Goal: Task Accomplishment & Management: Complete application form

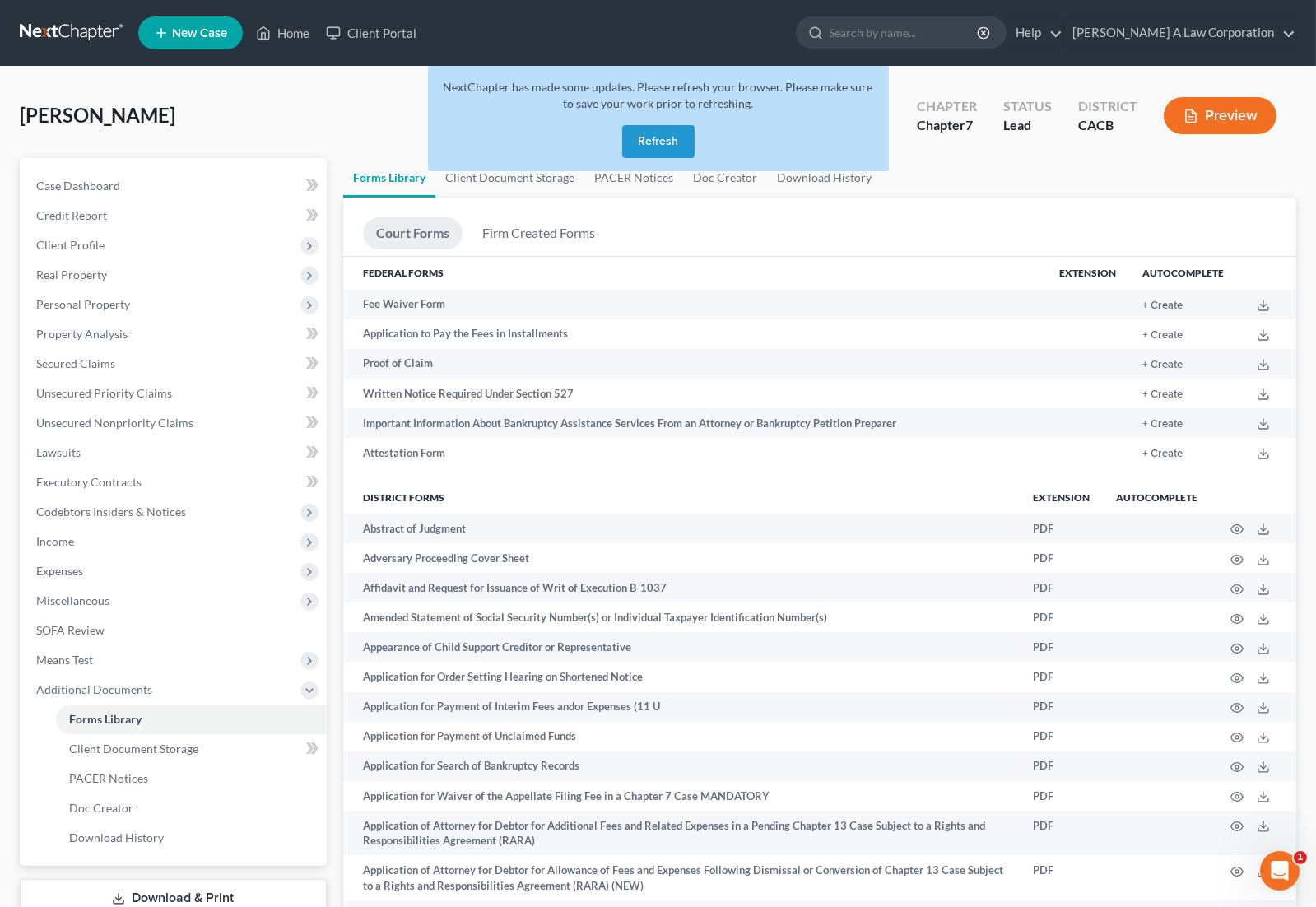
click at [661, 140] on button "Refresh" at bounding box center [658, 142] width 73 height 33
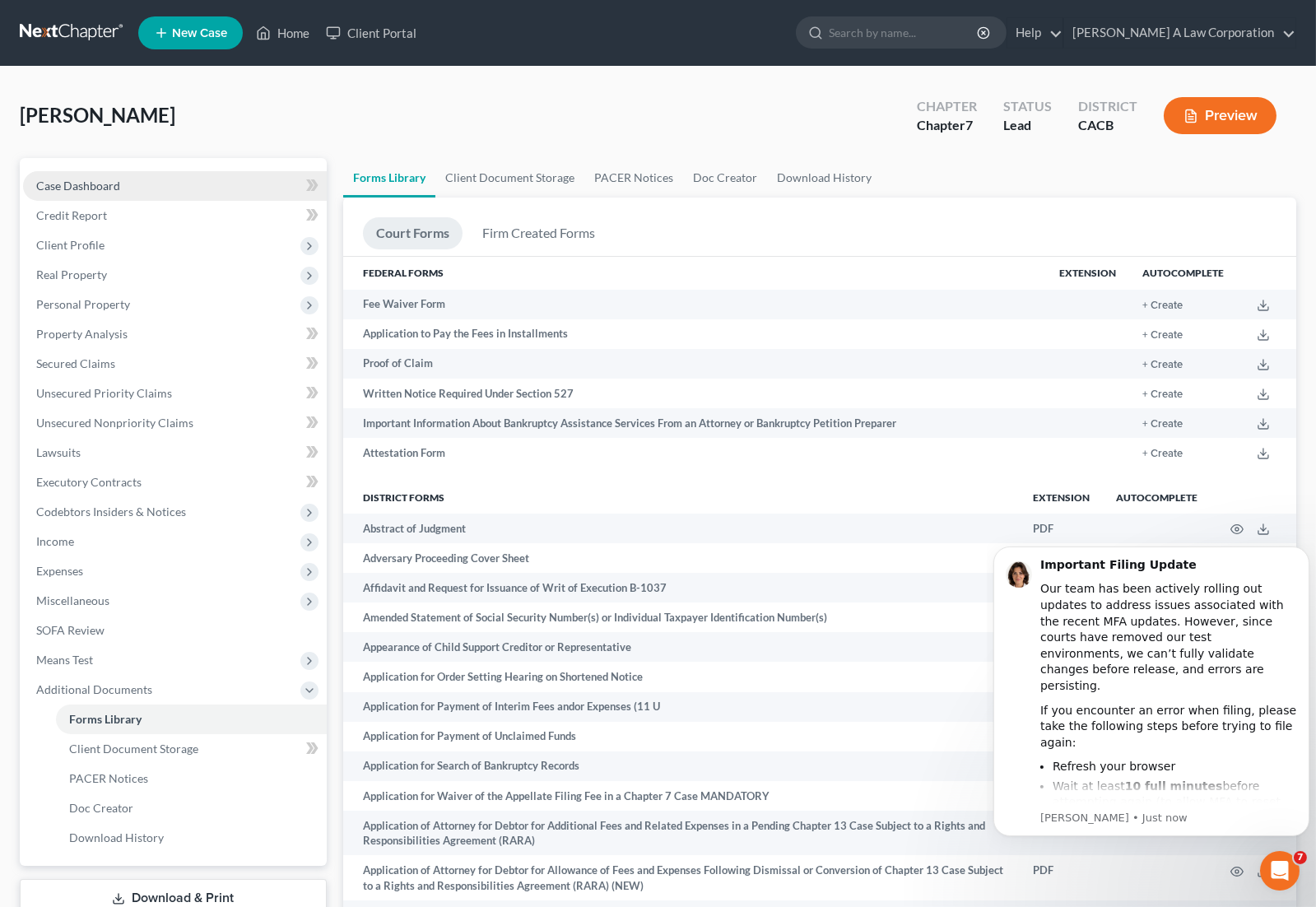
click at [67, 185] on span "Case Dashboard" at bounding box center [78, 185] width 84 height 14
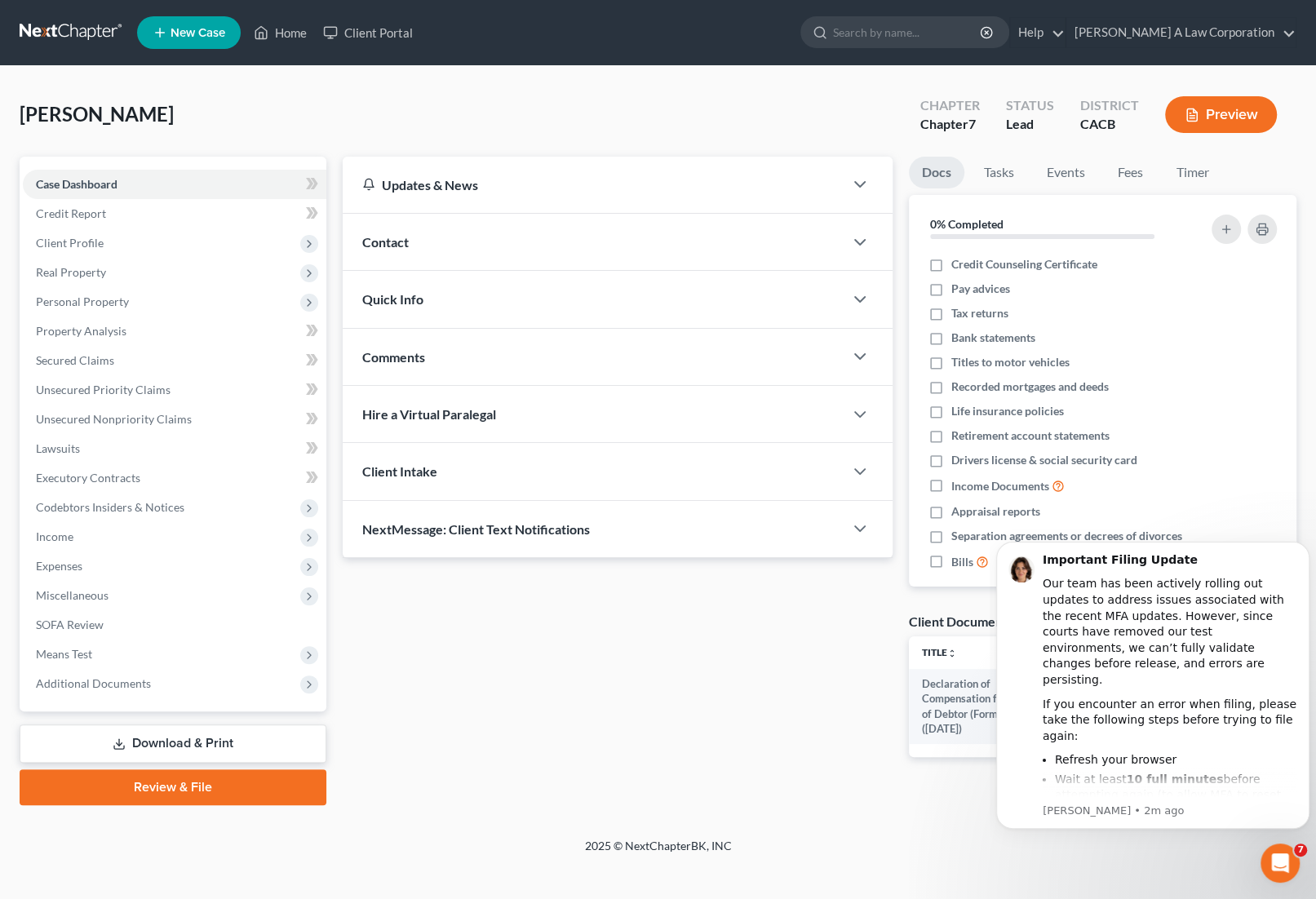
click at [527, 601] on div "Updates & News × [US_STATE] [GEOGRAPHIC_DATA] Notes: Take a look at NextChapter…" at bounding box center [616, 470] width 565 height 627
click at [528, 590] on div "Updates & News × [US_STATE] [GEOGRAPHIC_DATA] Notes: Take a look at NextChapter…" at bounding box center [616, 470] width 565 height 627
click at [527, 590] on div "Updates & News × [US_STATE] [GEOGRAPHIC_DATA] Notes: Take a look at NextChapter…" at bounding box center [616, 470] width 565 height 627
click at [524, 586] on div "Updates & News × [US_STATE] [GEOGRAPHIC_DATA] Notes: Take a look at NextChapter…" at bounding box center [616, 470] width 565 height 627
click at [506, 579] on div "Updates & News × [US_STATE] [GEOGRAPHIC_DATA] Notes: Take a look at NextChapter…" at bounding box center [616, 470] width 565 height 627
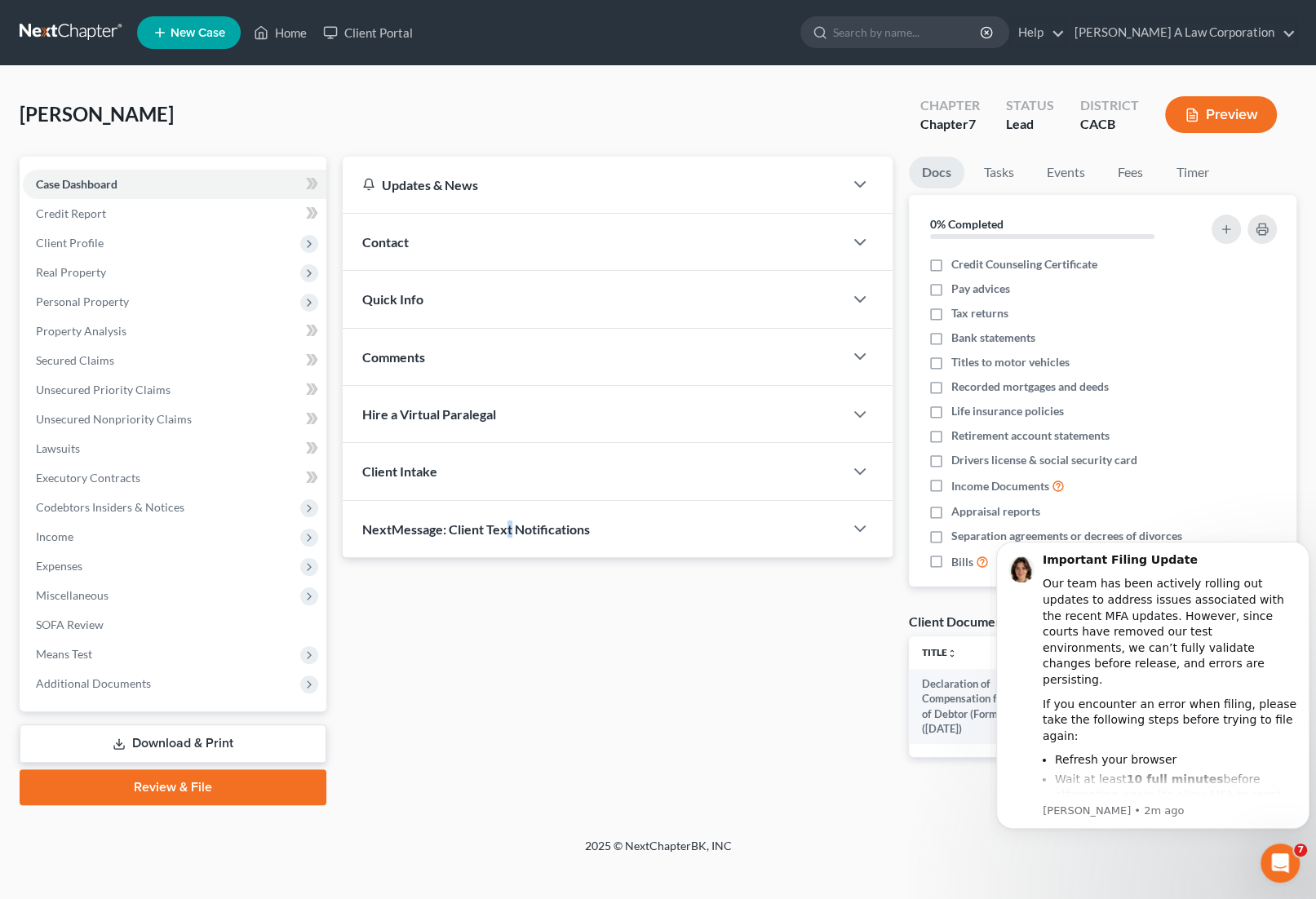
click at [506, 577] on div "Updates & News × [US_STATE] [GEOGRAPHIC_DATA] Notes: Take a look at NextChapter…" at bounding box center [616, 470] width 565 height 627
click at [108, 420] on span "Unsecured Nonpriority Claims" at bounding box center [114, 419] width 156 height 13
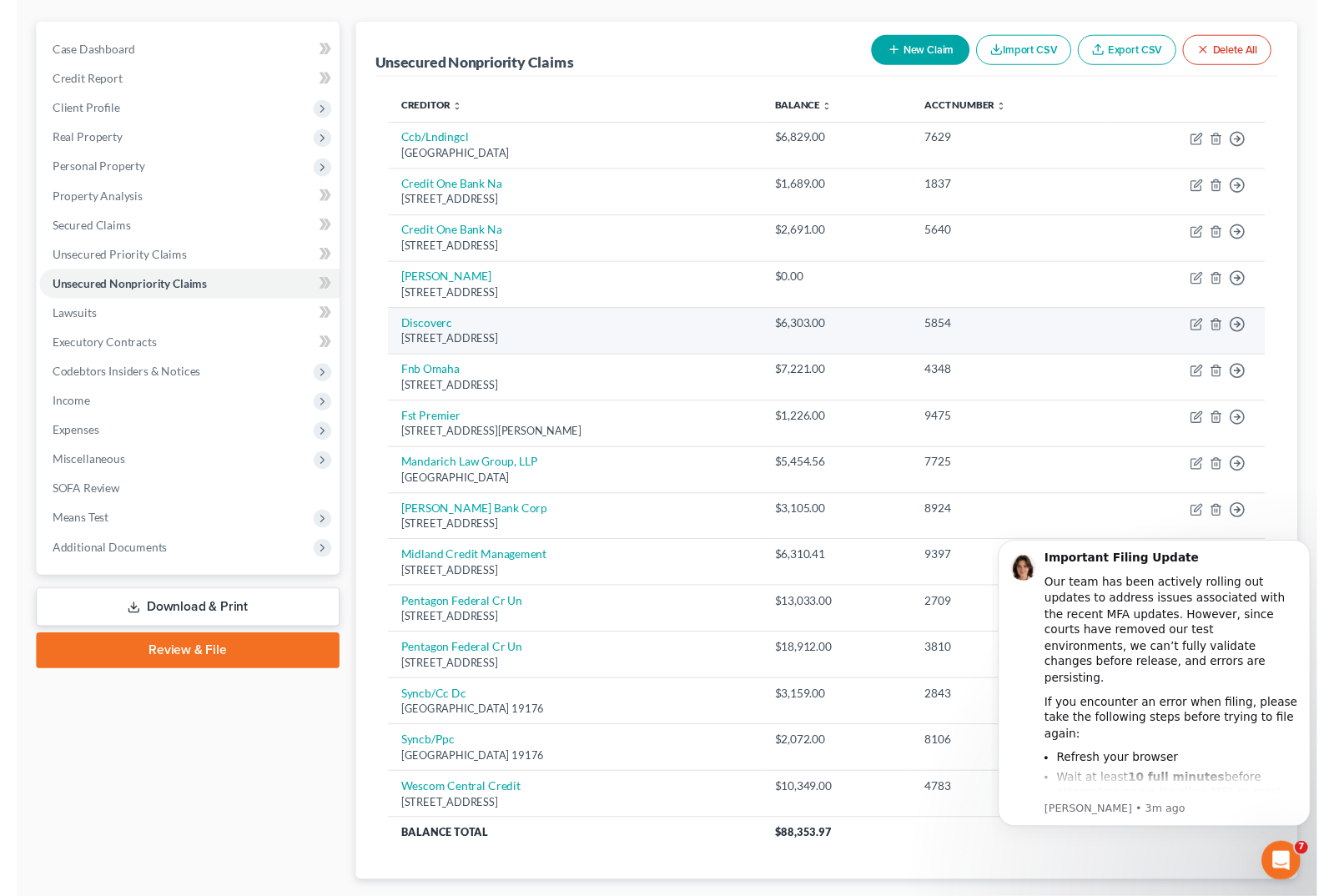
scroll to position [151, 0]
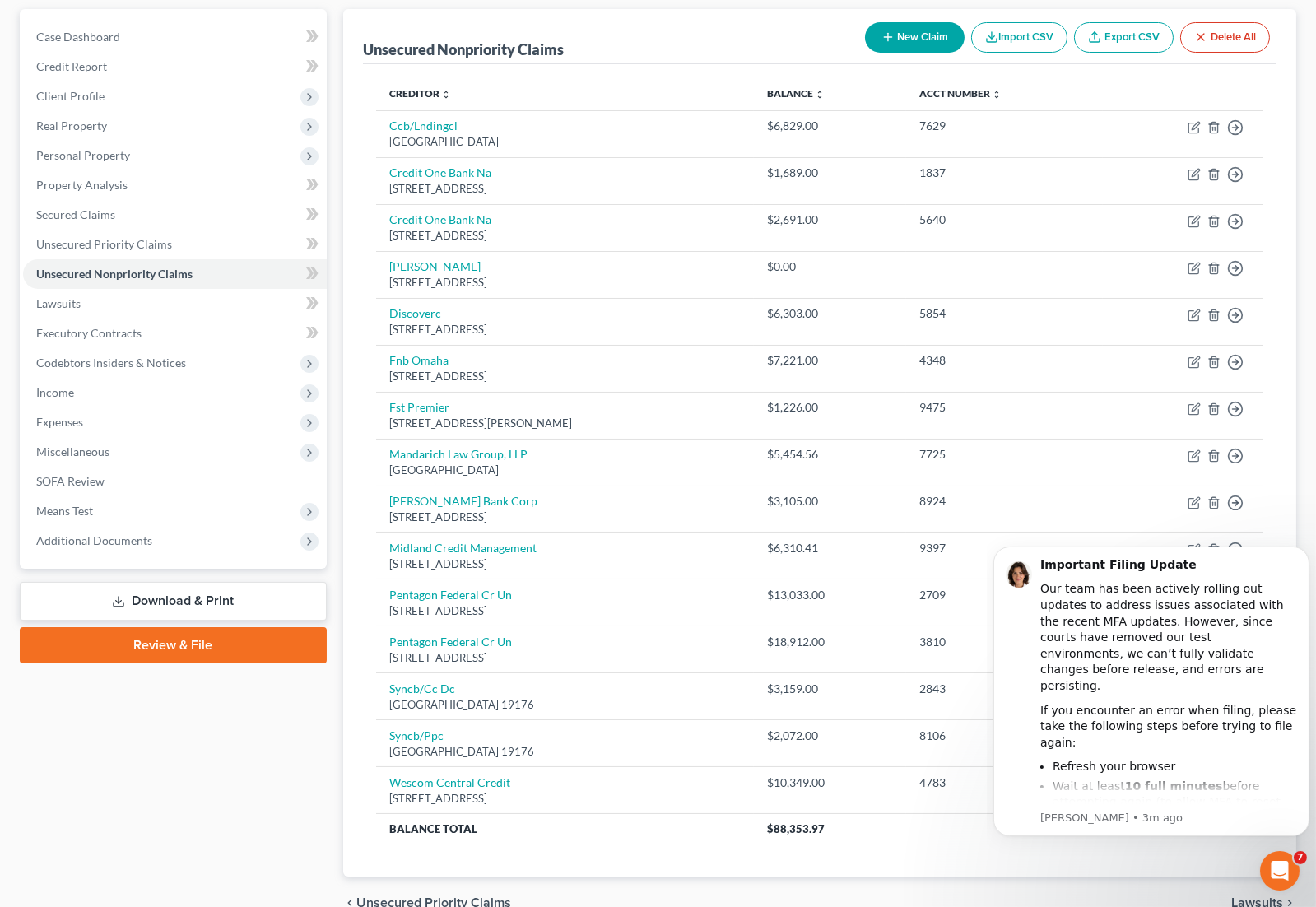
click at [242, 749] on div "Case Dashboard Payments Invoices Payments Payments Credit Report Client Profile" at bounding box center [173, 468] width 323 height 920
click at [296, 779] on div "Case Dashboard Payments Invoices Payments Payments Credit Report Client Profile" at bounding box center [173, 468] width 323 height 920
click at [223, 762] on div "Case Dashboard Payments Invoices Payments Payments Credit Report Client Profile" at bounding box center [173, 468] width 323 height 920
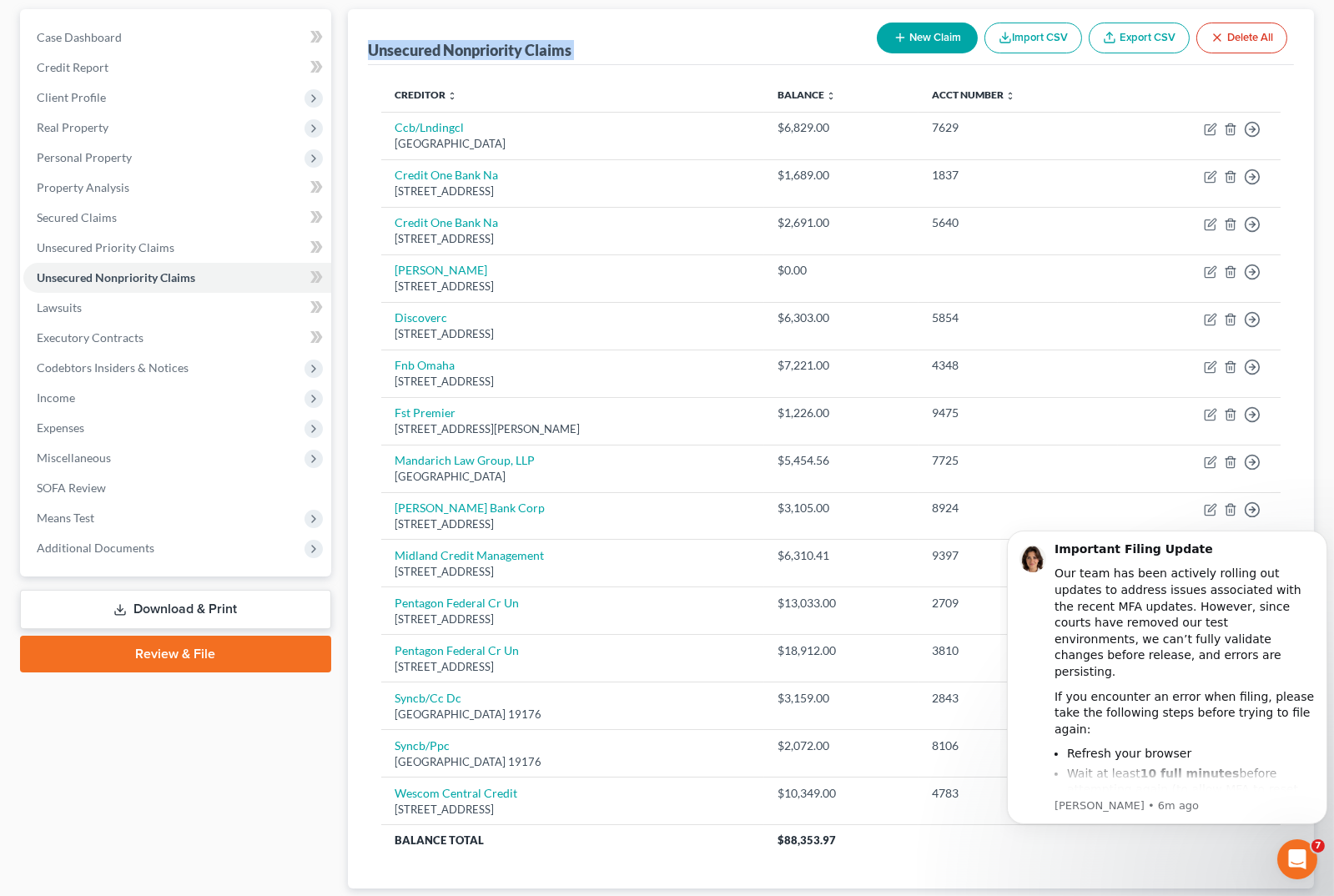
click at [941, 41] on button "New Claim" at bounding box center [926, 37] width 101 height 31
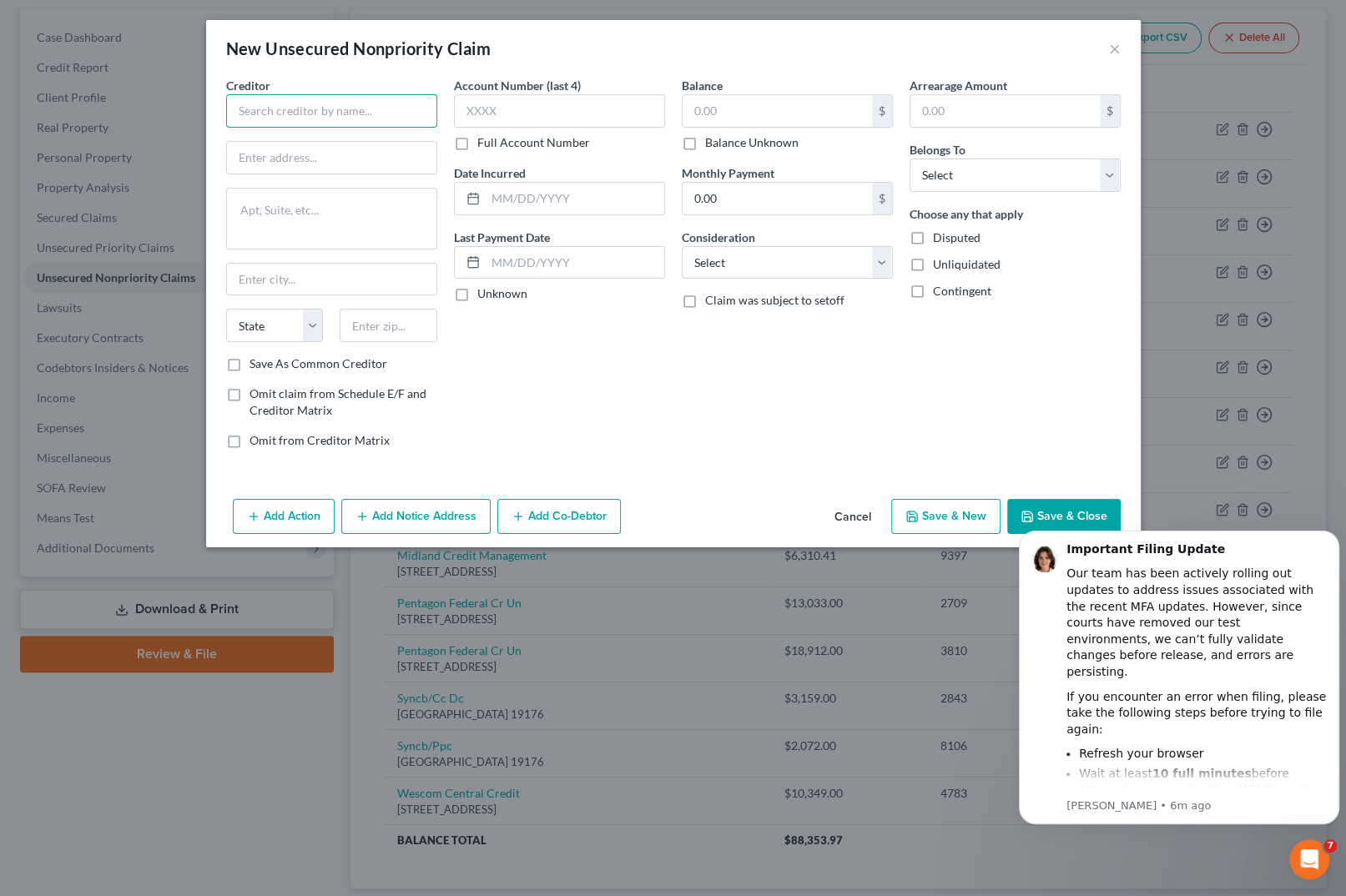
click at [348, 101] on input "text" at bounding box center [332, 111] width 211 height 33
type input "M"
click at [342, 106] on input "[PERSON_NAME]" at bounding box center [332, 111] width 211 height 33
type input "[PERSON_NAME]"
type input "[STREET_ADDRESS],"
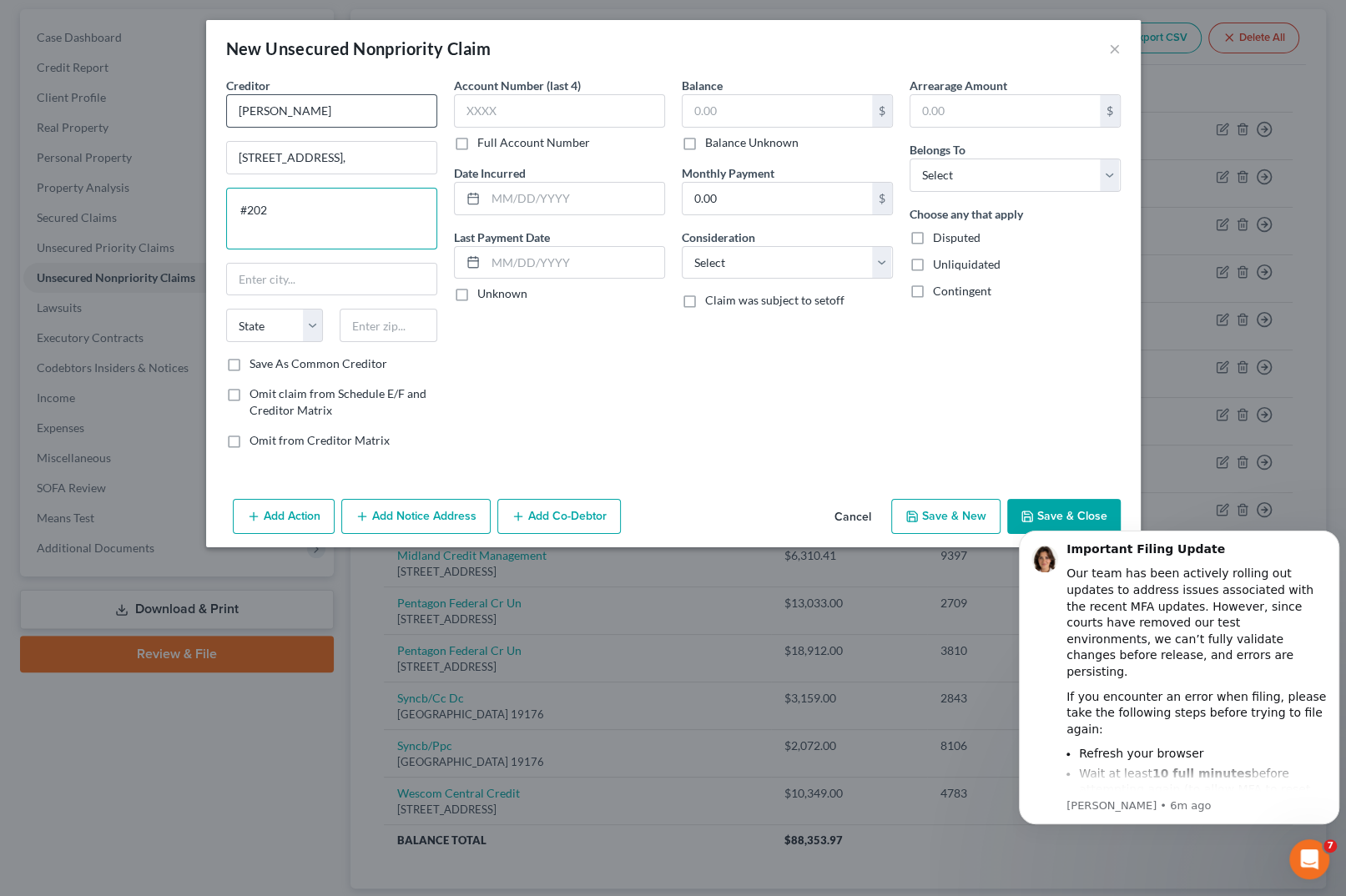
type textarea "#202"
type input "[GEOGRAPHIC_DATA]"
select select "4"
type input "90017"
click at [651, 391] on div "Account Number (last 4) Full Account Number Date Incurred Last Payment Date Unk…" at bounding box center [558, 269] width 227 height 385
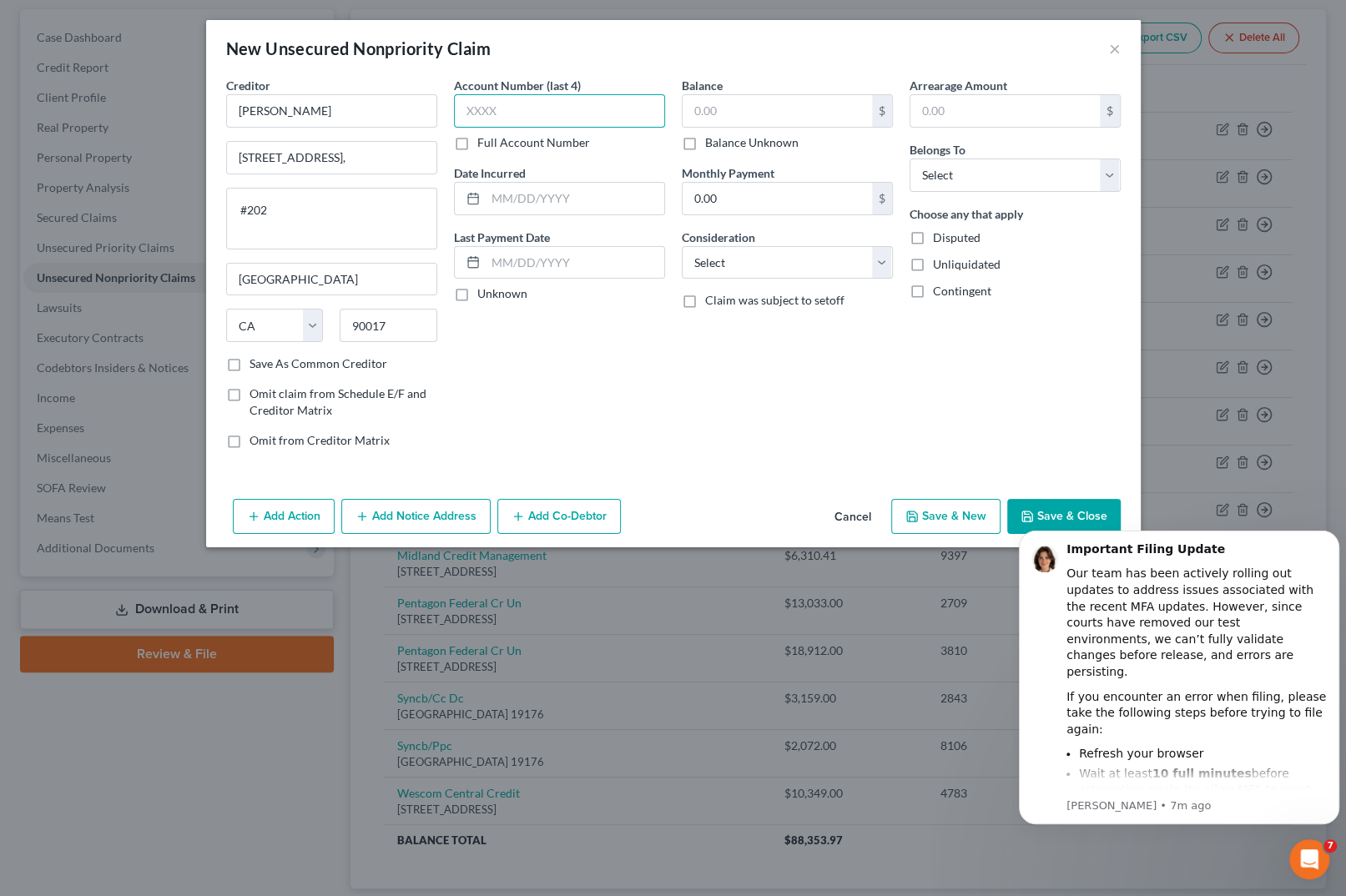
click at [480, 110] on input "text" at bounding box center [559, 111] width 211 height 33
click at [1333, 533] on icon "Dismiss notification" at bounding box center [1333, 535] width 9 height 9
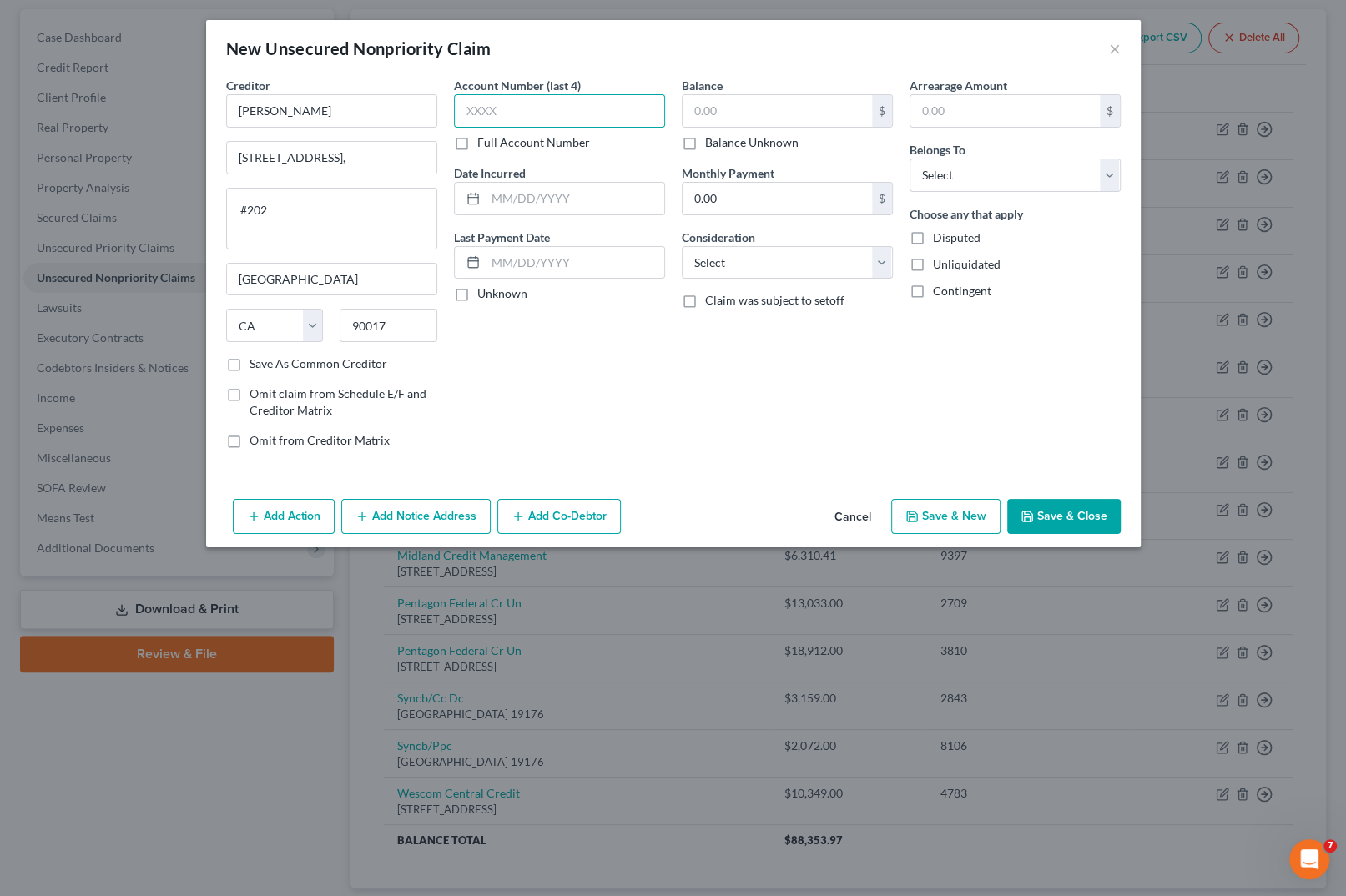
click at [460, 103] on input "text" at bounding box center [559, 111] width 211 height 33
type input "0089"
click at [711, 123] on input "text" at bounding box center [777, 111] width 189 height 32
type input "3,500.00"
click at [805, 55] on div "New Unsecured Nonpriority Claim ×" at bounding box center [673, 48] width 934 height 57
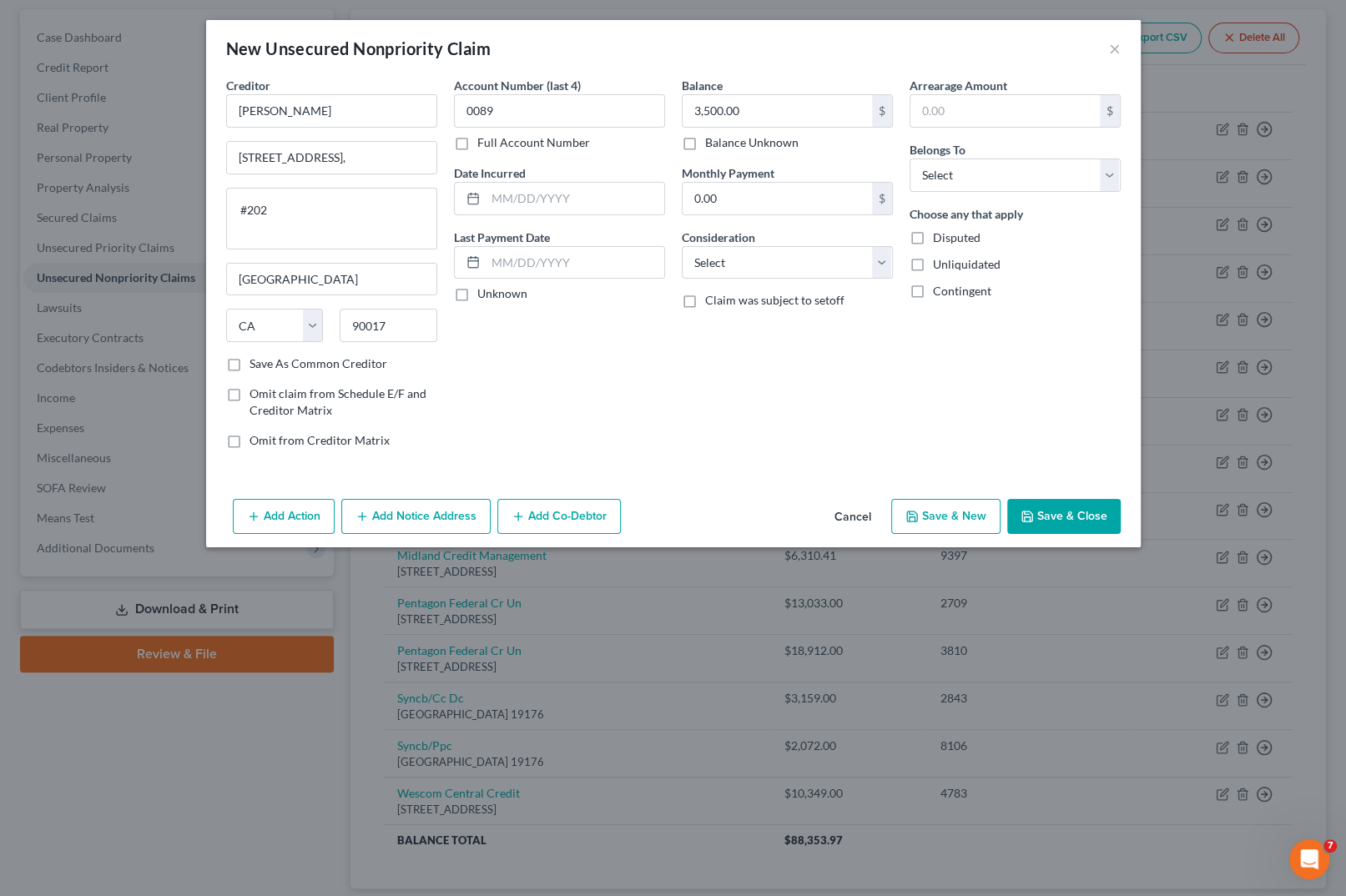
click at [878, 167] on div "Monthly Payment 0.00 $" at bounding box center [787, 190] width 211 height 51
click at [936, 172] on select "Select Debtor 1 Only Debtor 2 Only Debtor 1 And Debtor 2 Only At Least One Of T…" at bounding box center [1014, 175] width 211 height 33
select select "0"
click at [909, 159] on select "Select Debtor 1 Only Debtor 2 Only Debtor 1 And Debtor 2 Only At Least One Of T…" at bounding box center [1014, 175] width 211 height 33
click at [764, 199] on input "0.00" at bounding box center [777, 199] width 189 height 32
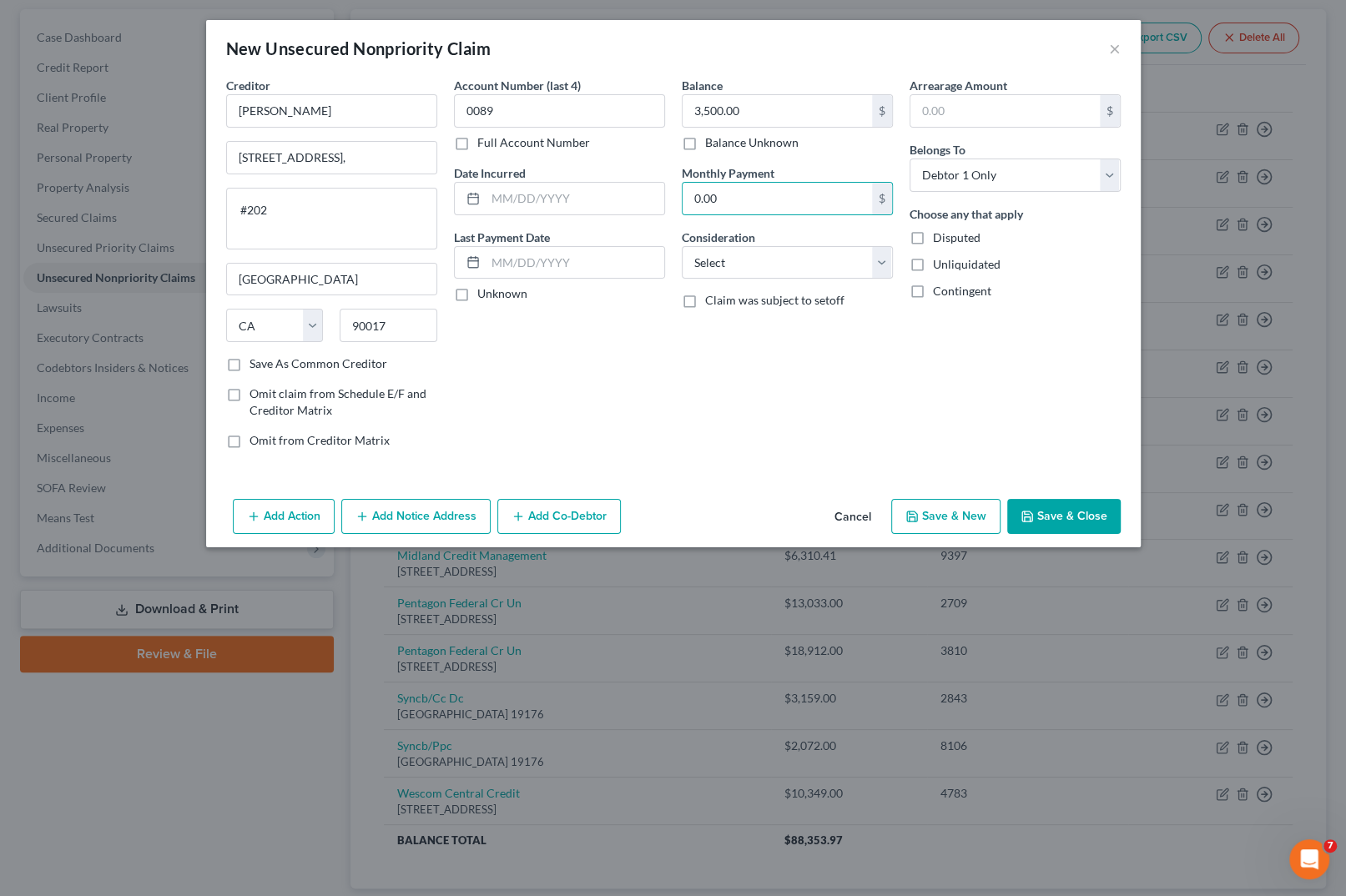
click at [816, 328] on div "Balance 3,500.00 $ Balance Unknown Balance Undetermined 3,500.00 $ Balance Unkn…" at bounding box center [787, 269] width 227 height 385
drag, startPoint x: 643, startPoint y: 350, endPoint x: 659, endPoint y: 352, distance: 16.1
click at [646, 351] on div "Account Number (last 4) 0089 Full Account Number Date Incurred Last Payment Dat…" at bounding box center [558, 269] width 227 height 385
click at [571, 319] on div "Account Number (last 4) 0089 Full Account Number Date Incurred Last Payment Dat…" at bounding box center [558, 269] width 227 height 385
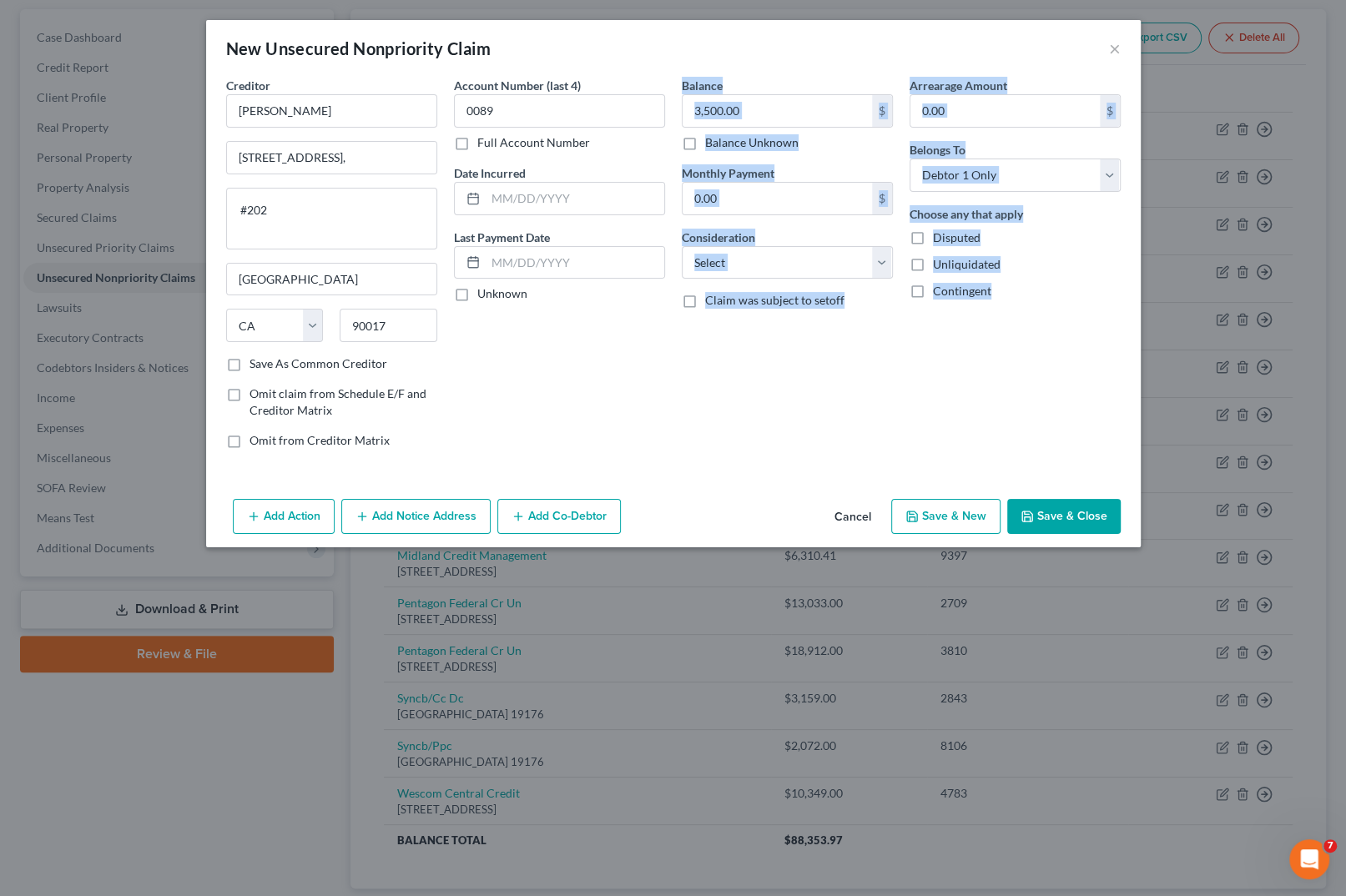
drag, startPoint x: 993, startPoint y: 323, endPoint x: 550, endPoint y: 338, distance: 443.3
click at [553, 336] on div "Creditor * [PERSON_NAME] [STREET_ADDRESS][GEOGRAPHIC_DATA] [US_STATE][GEOGRAPHI…" at bounding box center [673, 269] width 911 height 385
drag, startPoint x: 550, startPoint y: 340, endPoint x: 585, endPoint y: 381, distance: 53.9
click at [549, 340] on div "Account Number (last 4) 0089 Full Account Number Date Incurred Last Payment Dat…" at bounding box center [558, 269] width 227 height 385
click at [678, 417] on div "Balance 3,500.00 $ Balance Unknown Balance Undetermined 3,500.00 $ Balance Unkn…" at bounding box center [787, 269] width 227 height 385
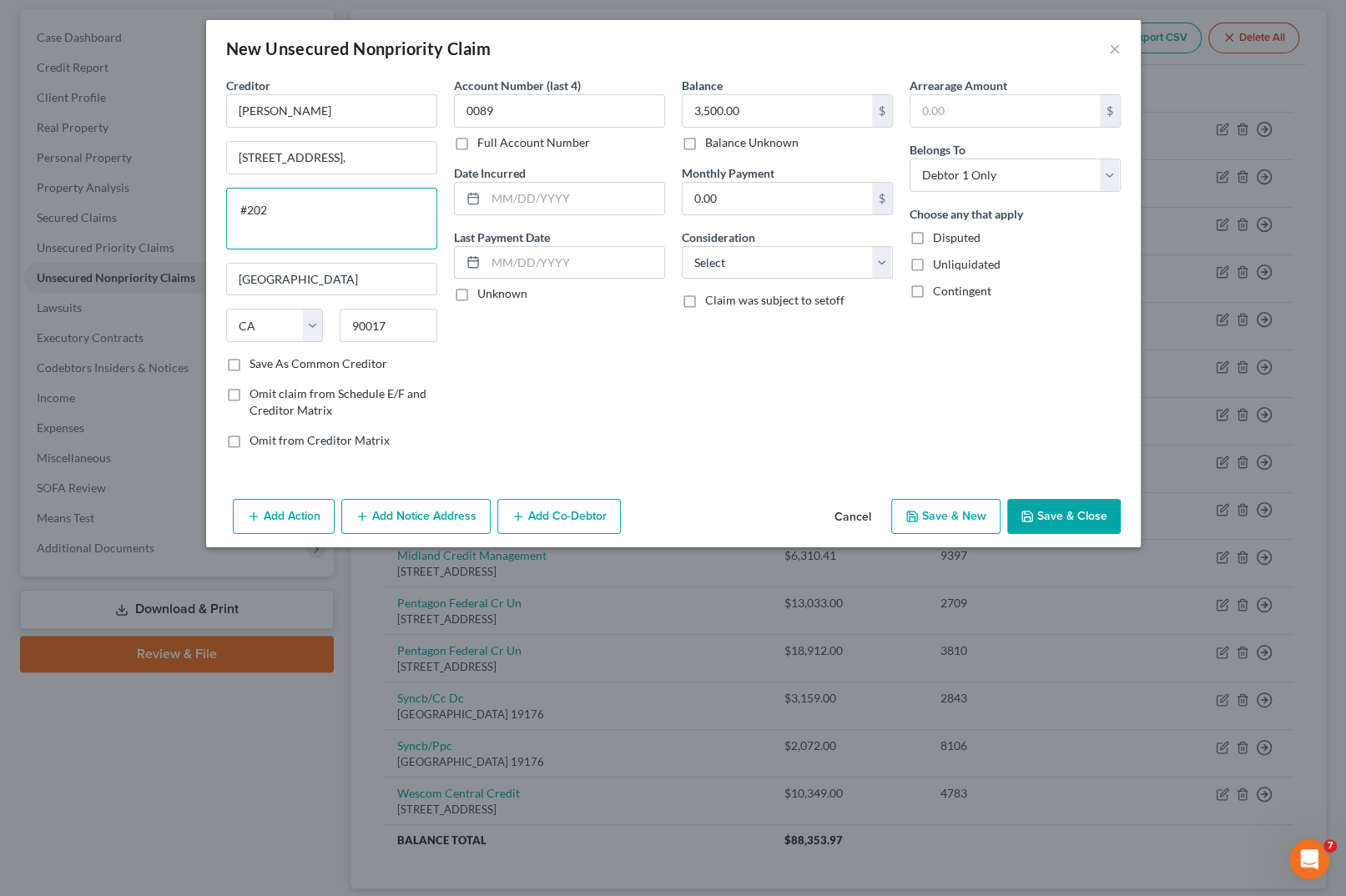
click at [366, 241] on textarea "#202" at bounding box center [332, 219] width 211 height 62
click at [1041, 117] on input "text" at bounding box center [1004, 111] width 189 height 32
click at [1084, 293] on div "Contingent" at bounding box center [1014, 290] width 211 height 17
click at [1063, 455] on div "Arrearage Amount $ Belongs To * Select Debtor 1 Only Debtor 2 Only Debtor 1 And…" at bounding box center [1014, 269] width 227 height 385
click at [1059, 494] on div "Add Action Add Notice Address Add Co-Debtor Cancel Save & New Save & Close" at bounding box center [673, 520] width 934 height 55
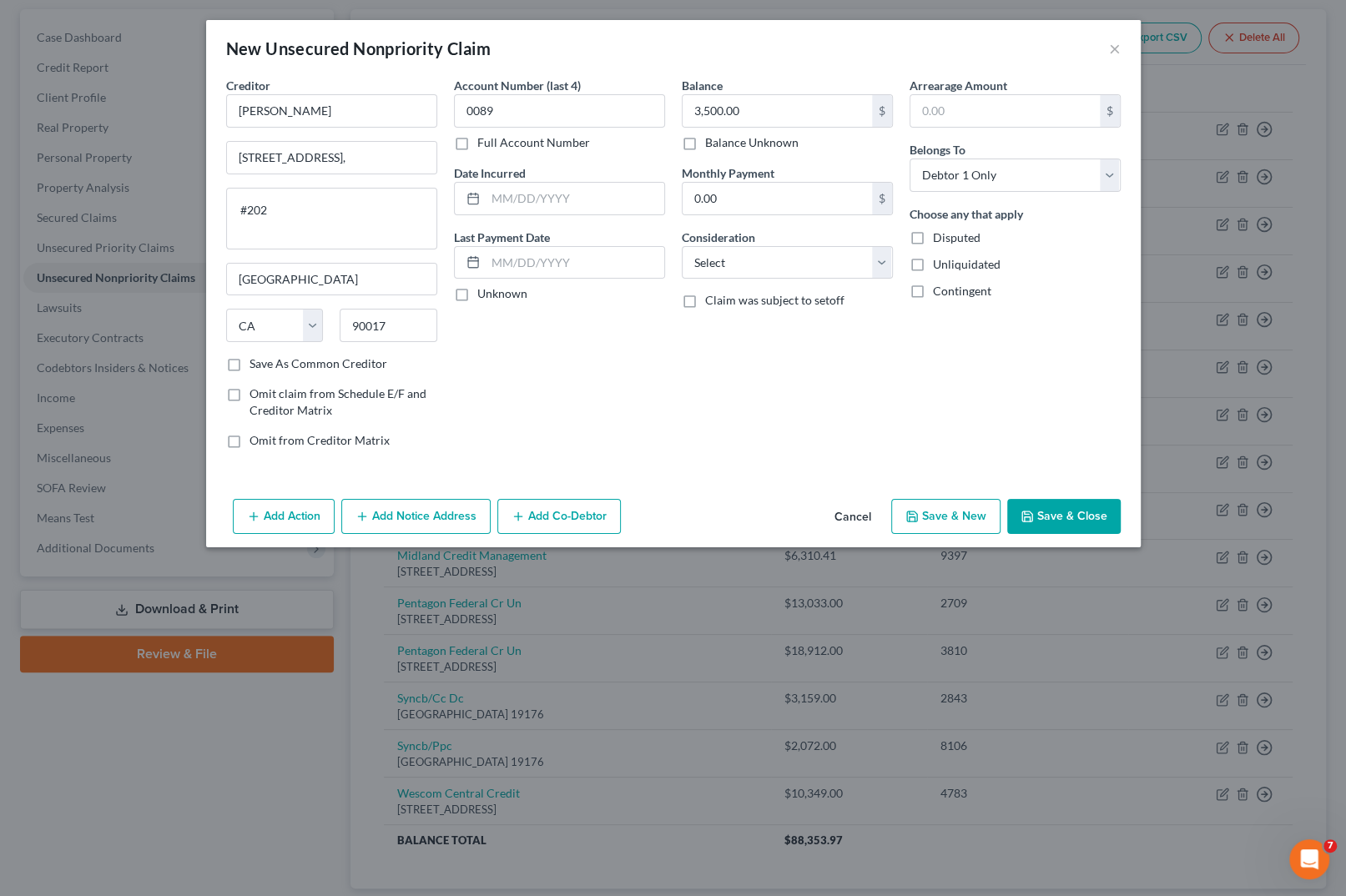
drag, startPoint x: 1064, startPoint y: 513, endPoint x: 1056, endPoint y: 516, distance: 8.5
click at [1064, 514] on button "Save & Close" at bounding box center [1063, 517] width 113 height 35
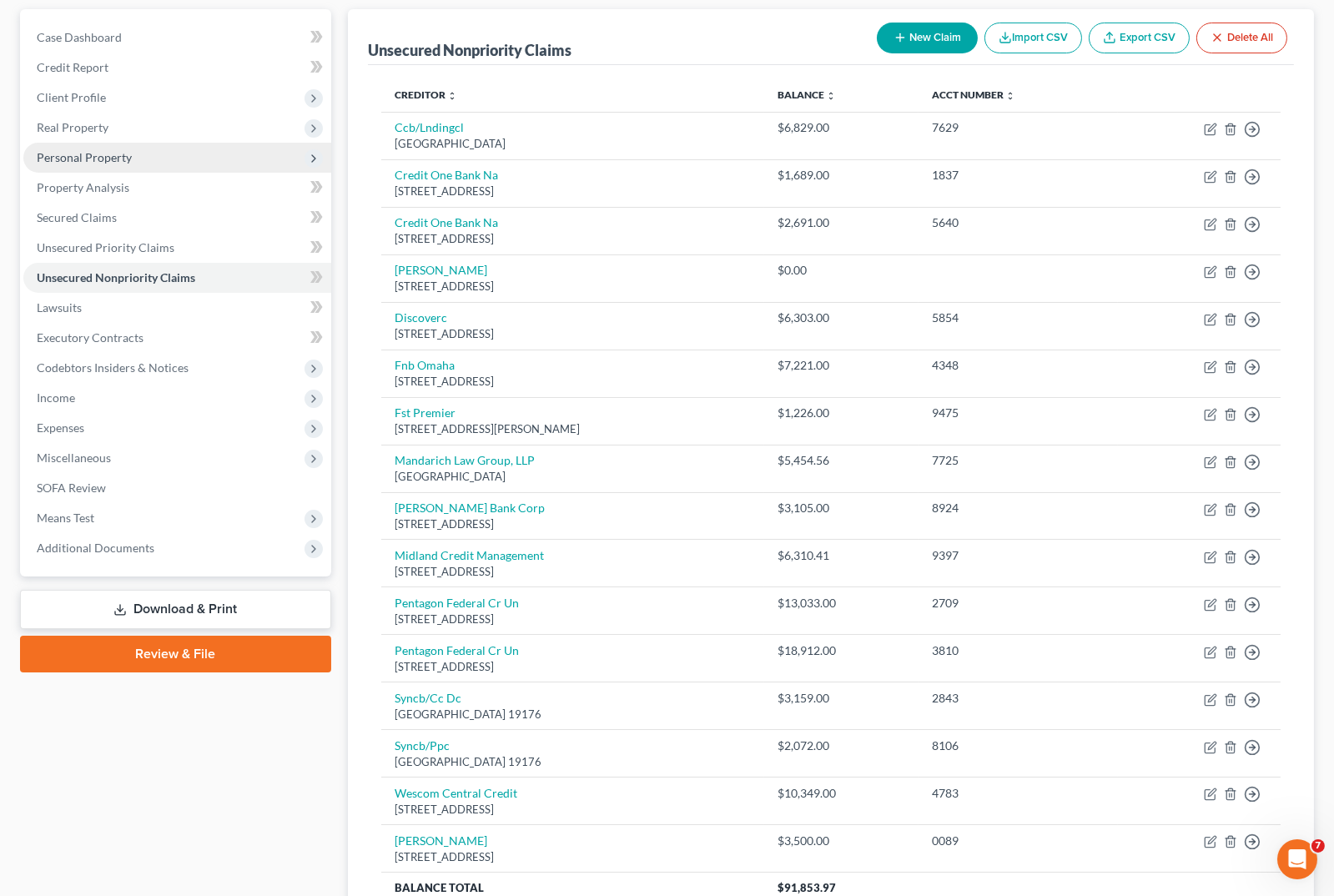
click at [91, 153] on span "Personal Property" at bounding box center [84, 158] width 95 height 14
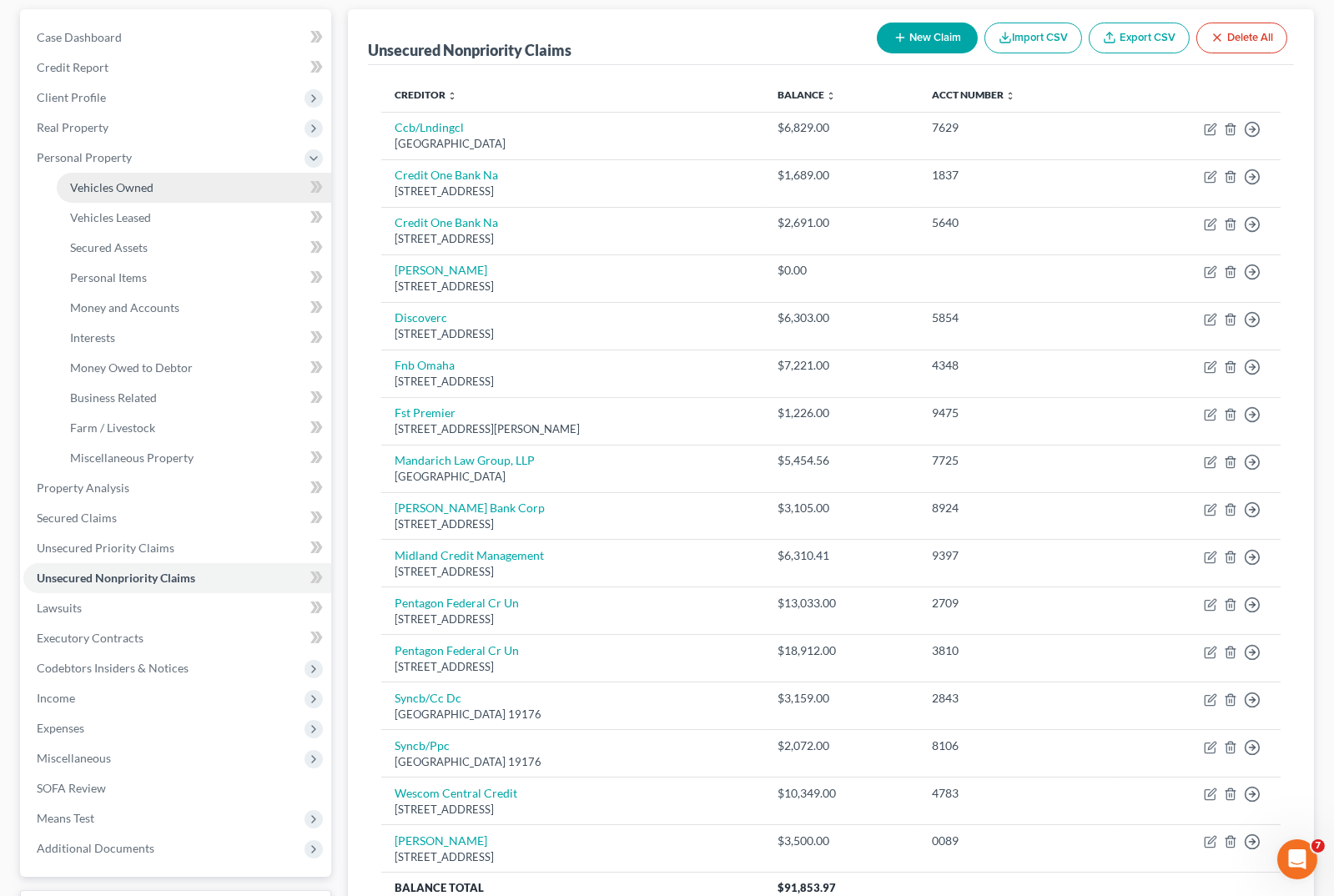
click at [92, 180] on span "Vehicles Owned" at bounding box center [111, 187] width 84 height 14
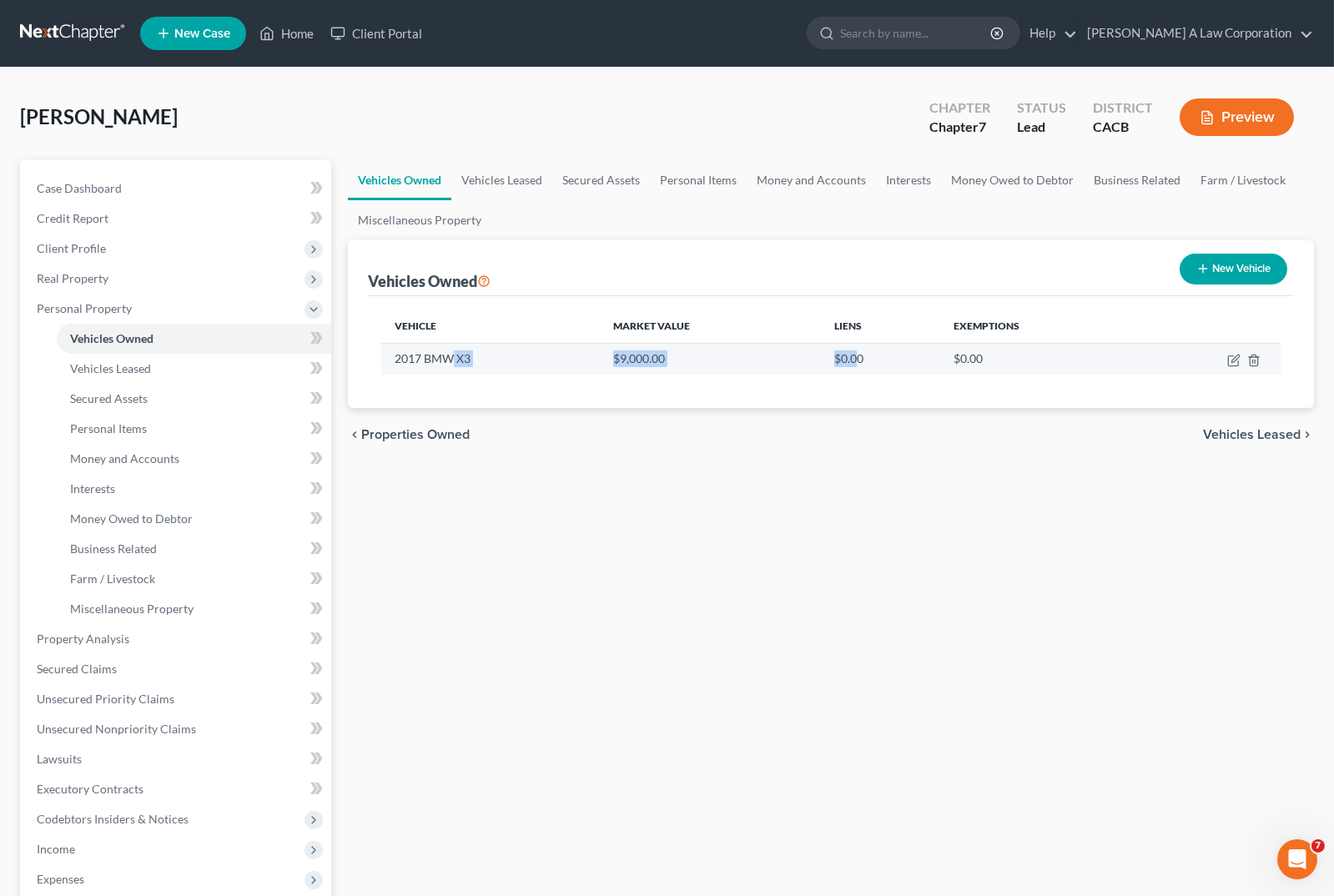
drag, startPoint x: 451, startPoint y: 360, endPoint x: 875, endPoint y: 363, distance: 424.0
click at [862, 363] on tr "2017 BMW X3 $9,000.00 $0.00 $0.00" at bounding box center [830, 358] width 899 height 32
click at [1229, 273] on button "New Vehicle" at bounding box center [1233, 269] width 107 height 31
select select "0"
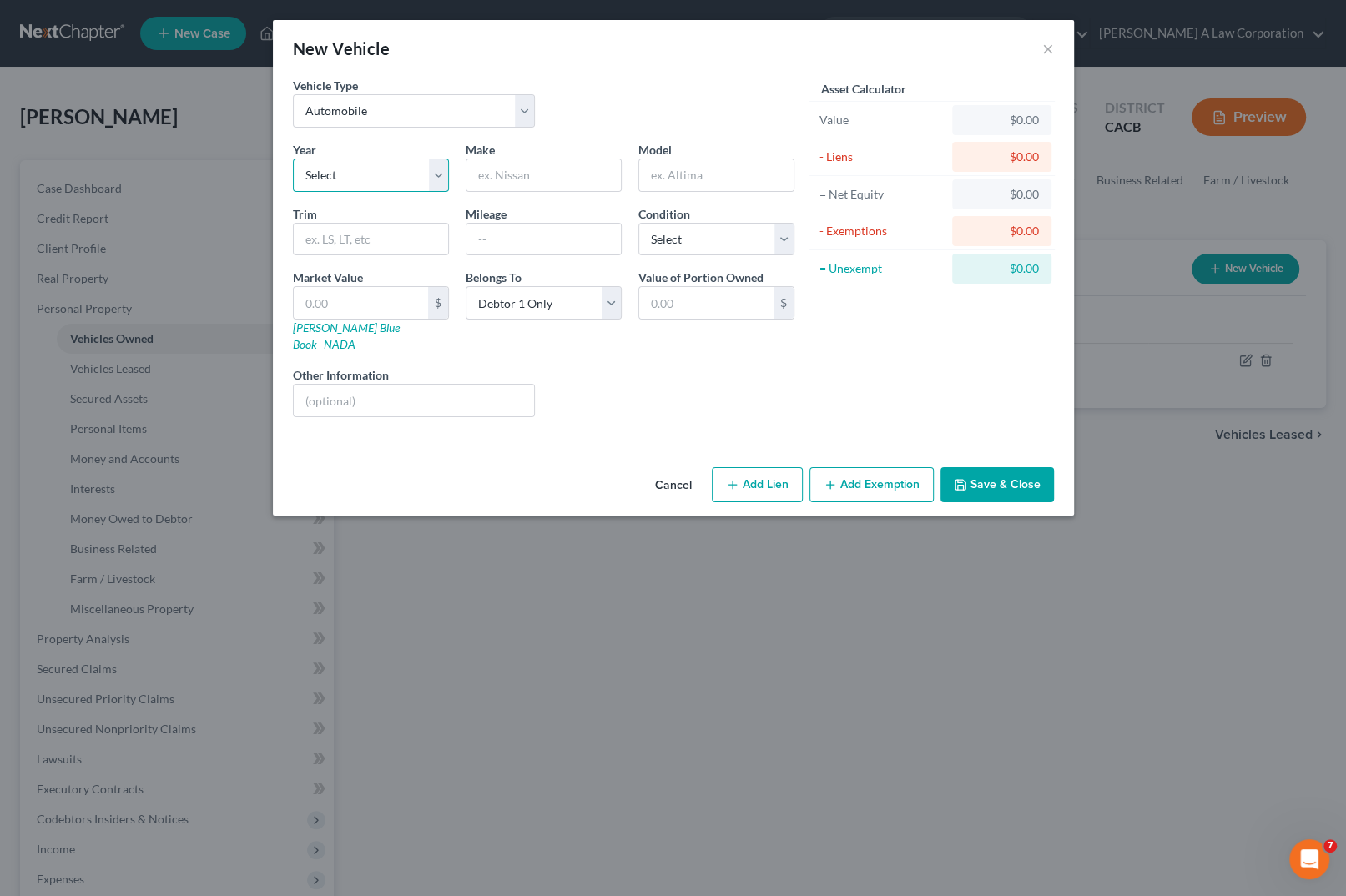
click at [347, 183] on select "Select 2026 2025 2024 2023 2022 2021 2020 2019 2018 2017 2016 2015 2014 2013 20…" at bounding box center [370, 175] width 156 height 33
select select "17"
click at [292, 159] on select "Select 2026 2025 2024 2023 2022 2021 2020 2019 2018 2017 2016 2015 2014 2013 20…" at bounding box center [370, 175] width 156 height 33
click at [496, 183] on input "text" at bounding box center [544, 175] width 155 height 32
type input "Benz"
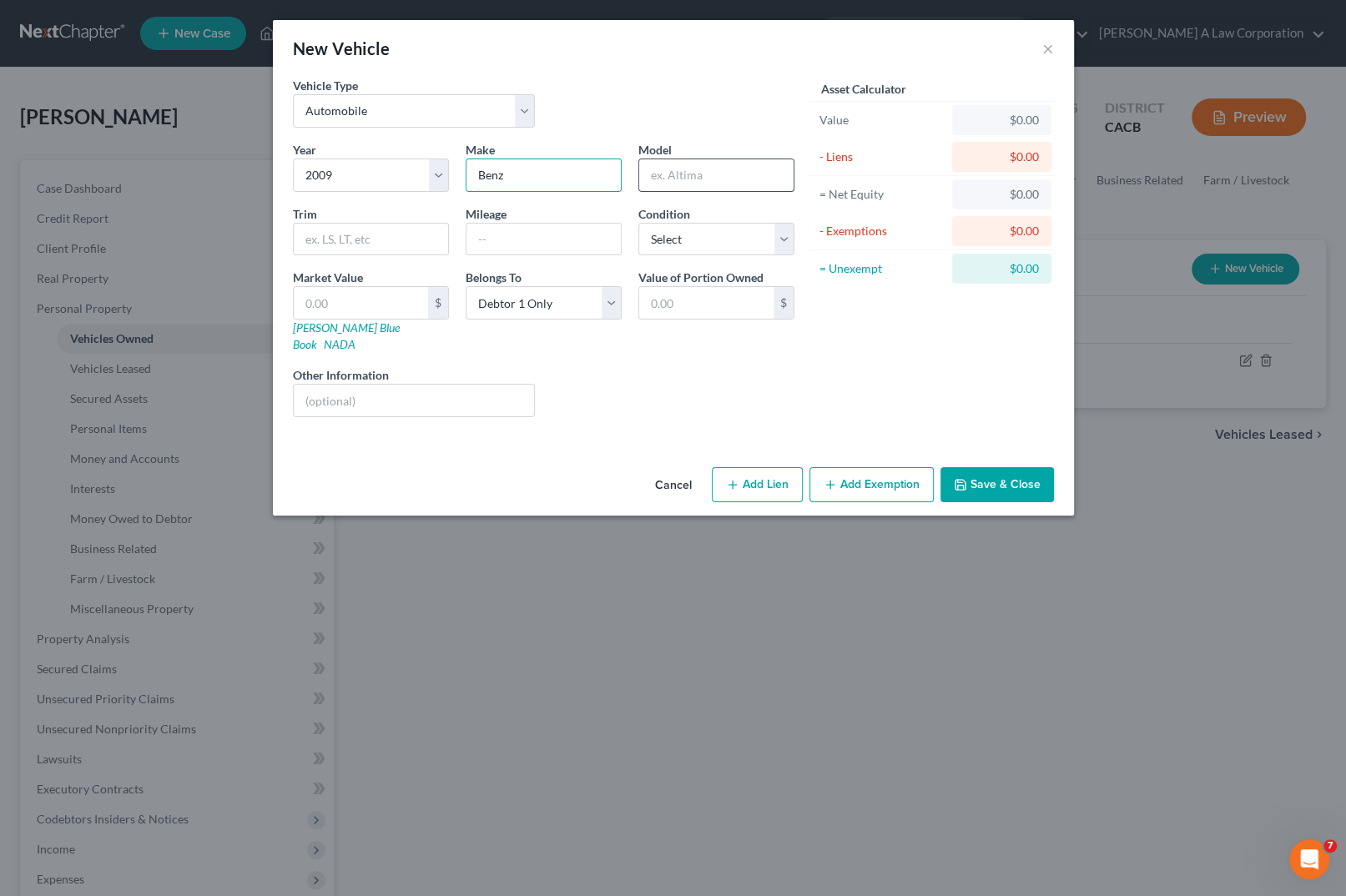
click at [644, 173] on input "text" at bounding box center [716, 175] width 155 height 32
type input "CLK"
click at [812, 412] on div "Vehicle Type Select Automobile Truck Trailer Watercraft Aircraft Motor Home Atv…" at bounding box center [673, 269] width 801 height 384
click at [322, 297] on input "text" at bounding box center [360, 302] width 134 height 32
type input "4"
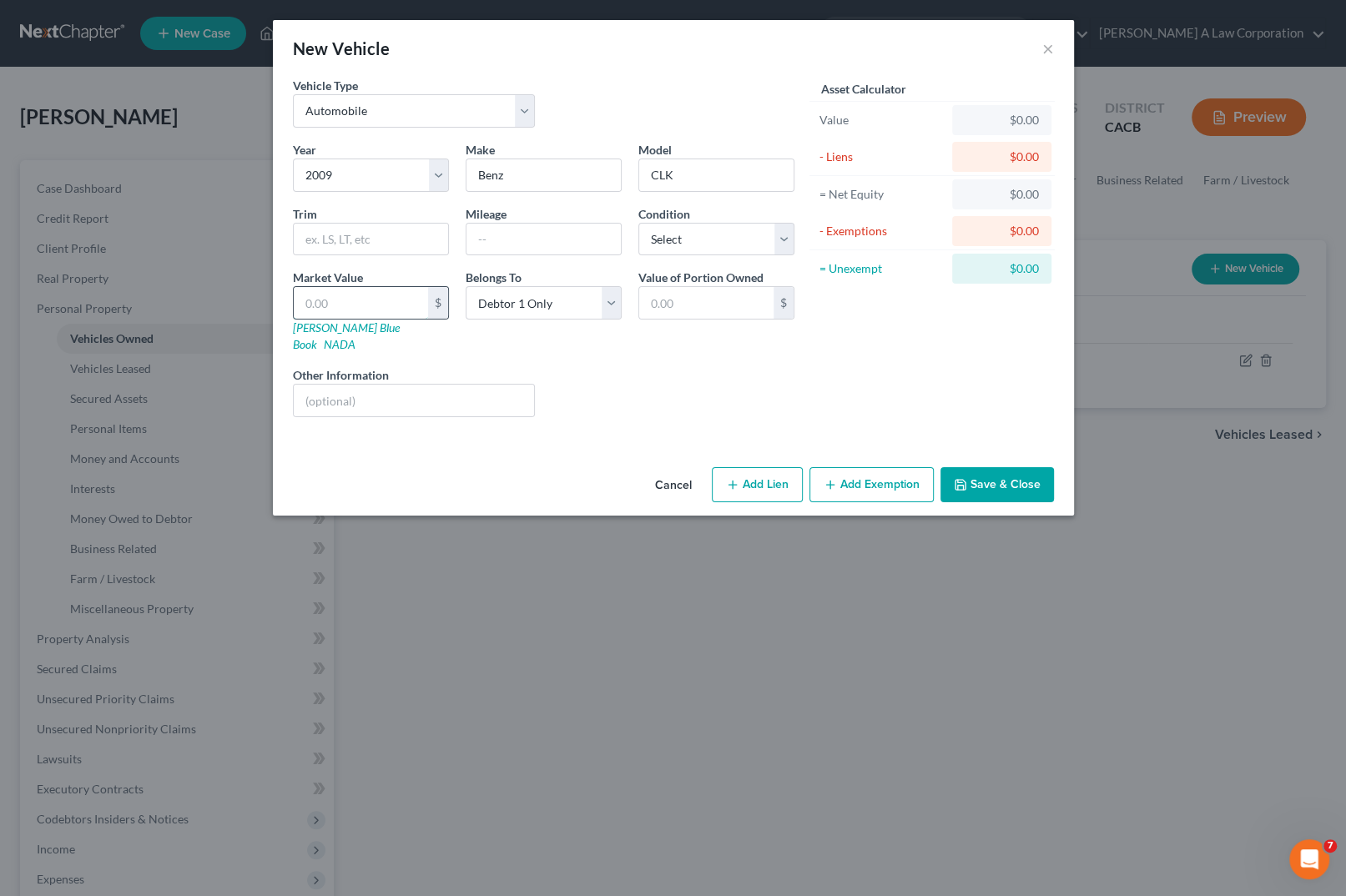
type input "4.00"
type input "40"
type input "40.00"
type input "400"
type input "400.00"
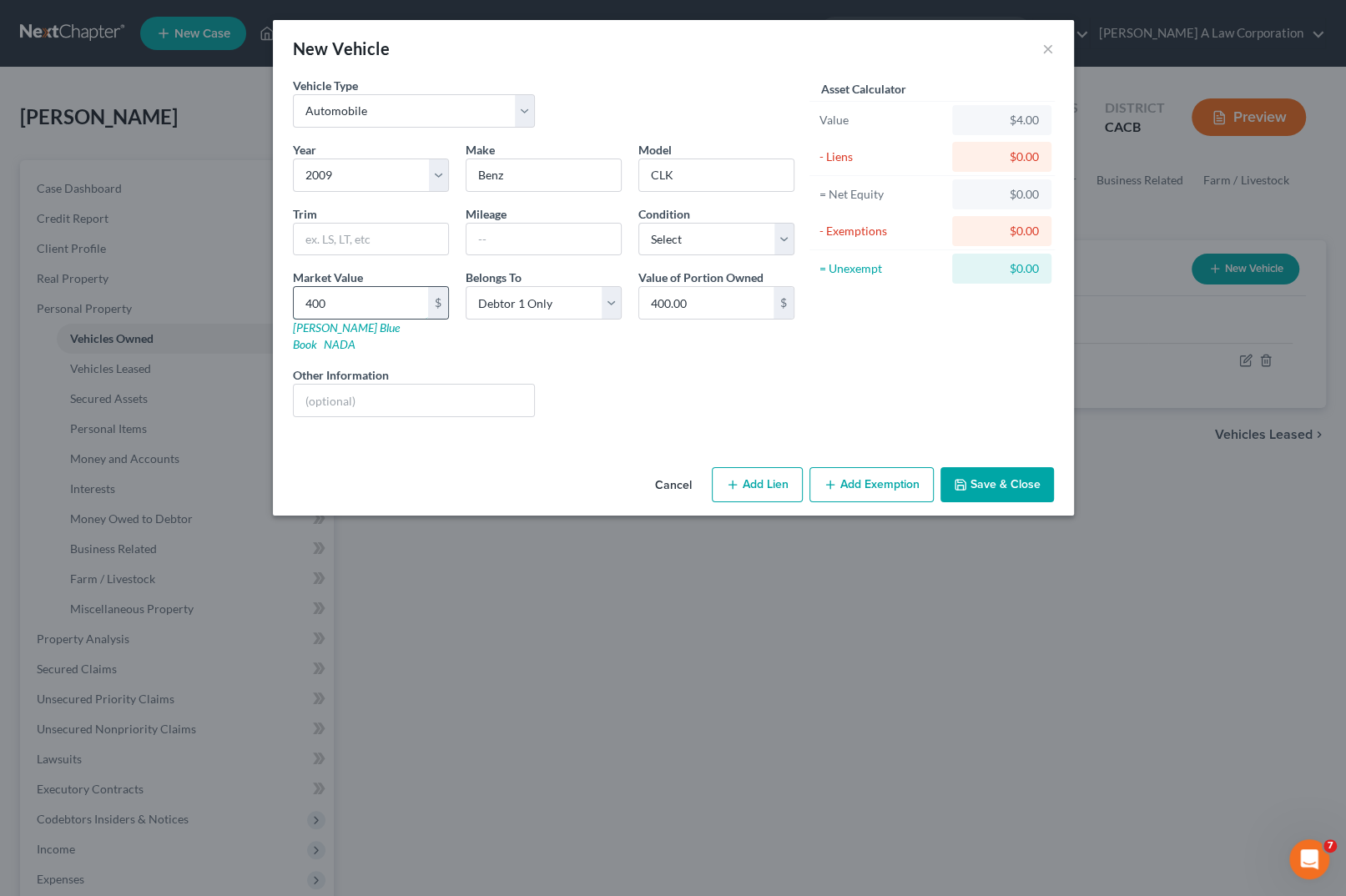
type input "4000"
type input "4,000.00"
click at [919, 476] on button "Add Exemption" at bounding box center [871, 484] width 124 height 35
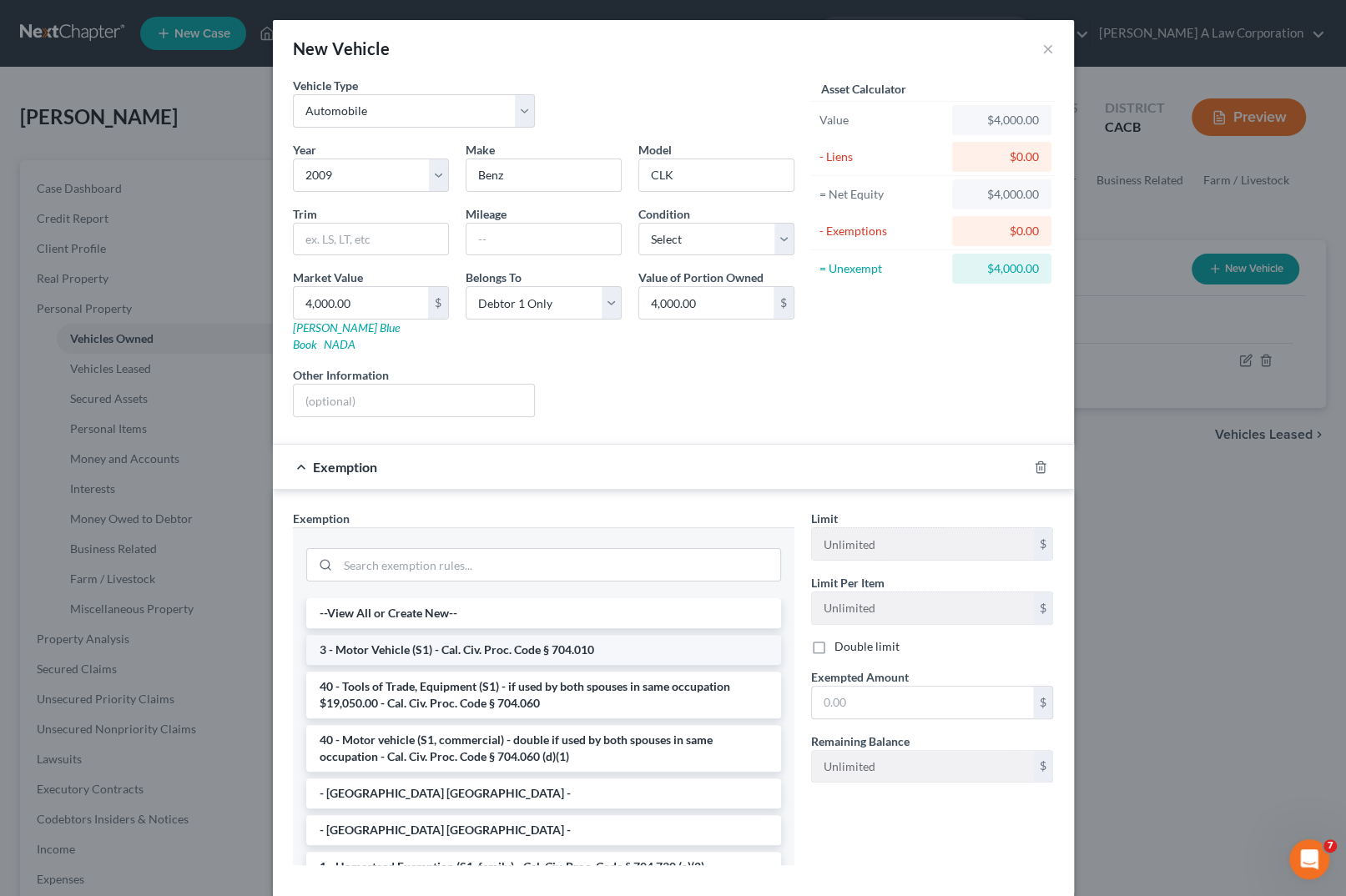
click at [364, 635] on li "3 - Motor Vehicle (S1) - Cal. Civ. Proc. Code § 704.010" at bounding box center [544, 650] width 475 height 31
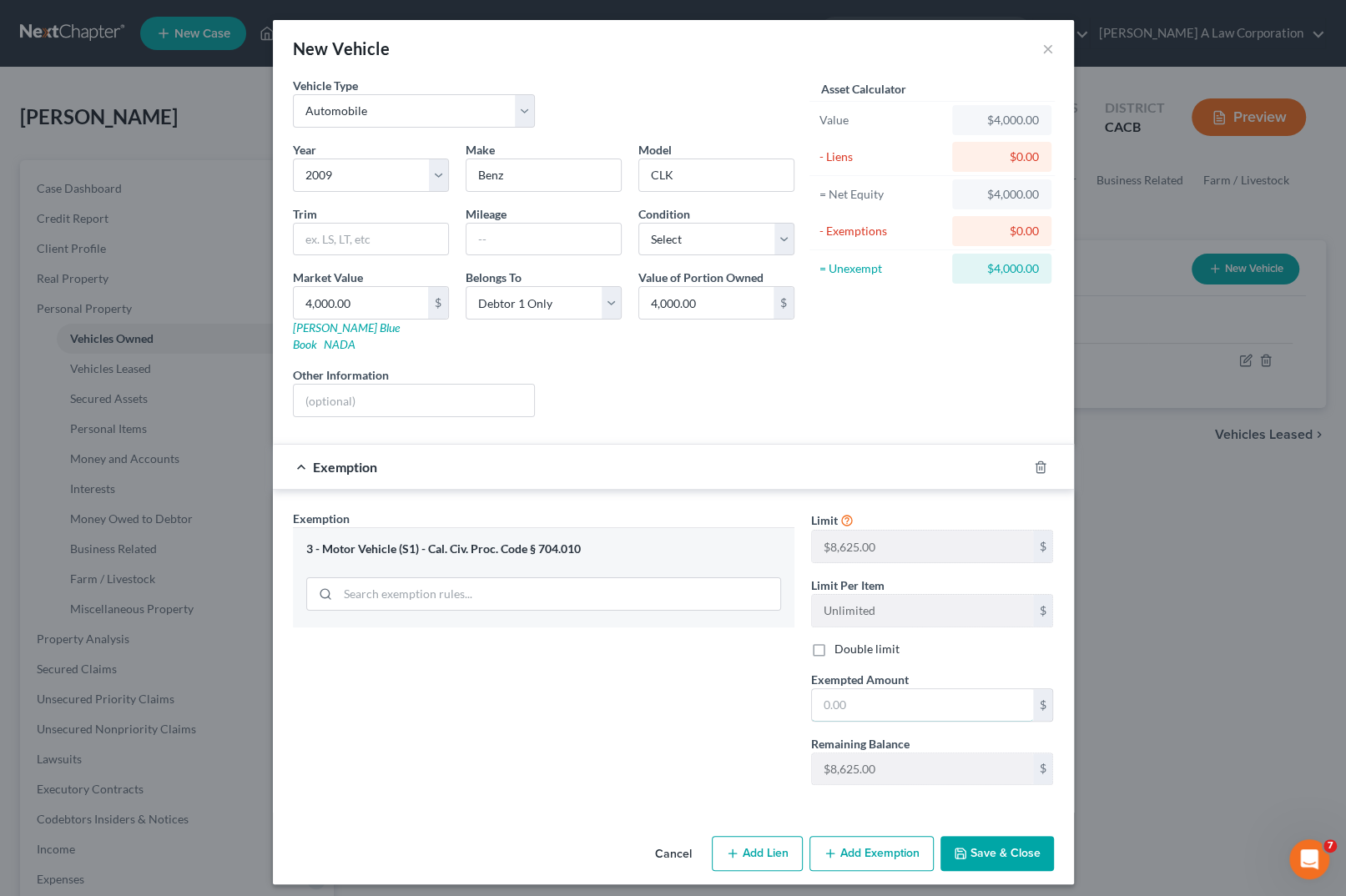
drag, startPoint x: 812, startPoint y: 682, endPoint x: 808, endPoint y: 656, distance: 26.3
click at [812, 689] on input "text" at bounding box center [922, 705] width 222 height 32
type input "4,000.00"
click at [1026, 842] on button "Save & Close" at bounding box center [996, 854] width 113 height 35
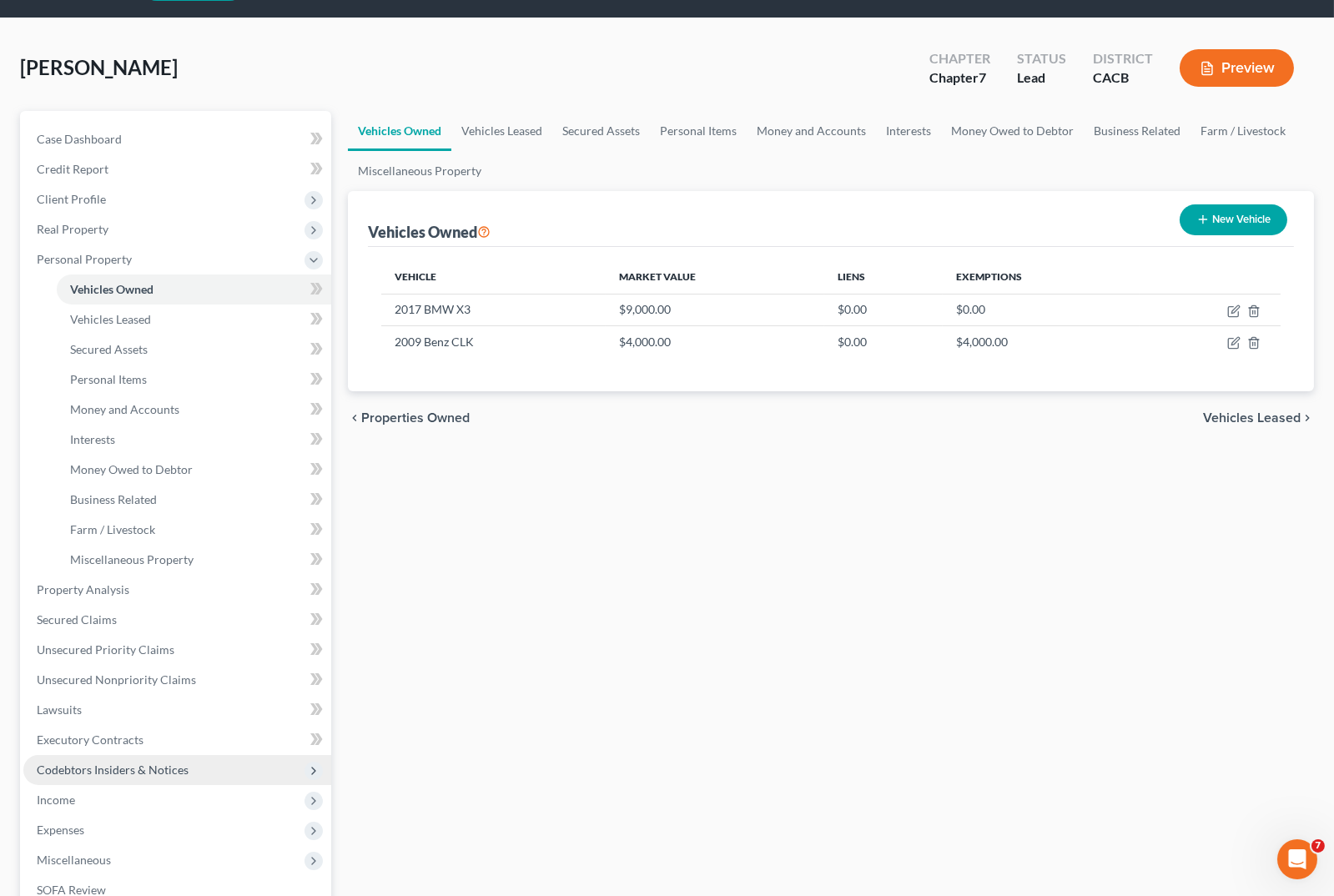
scroll to position [75, 0]
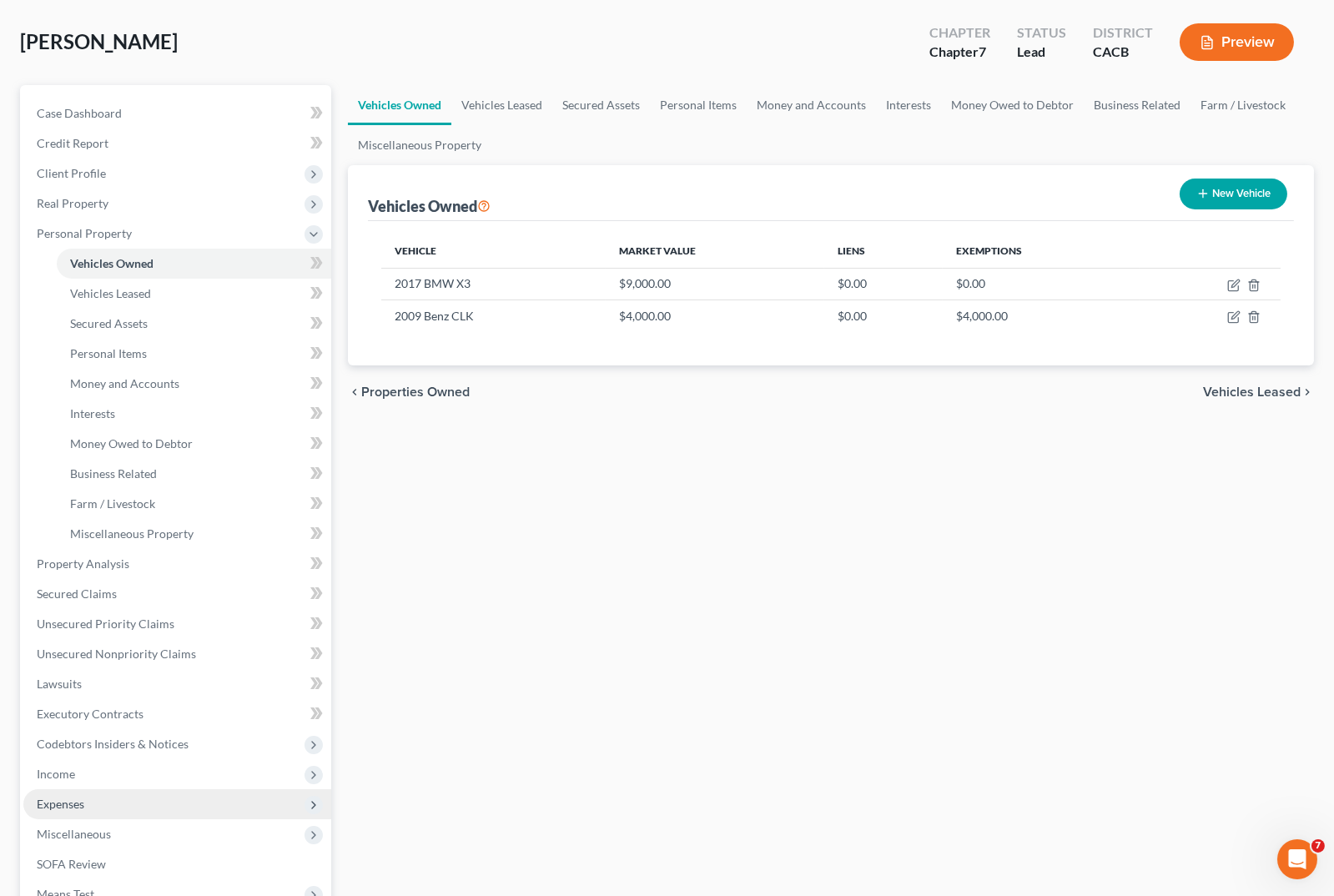
click at [73, 804] on span "Expenses" at bounding box center [60, 803] width 47 height 14
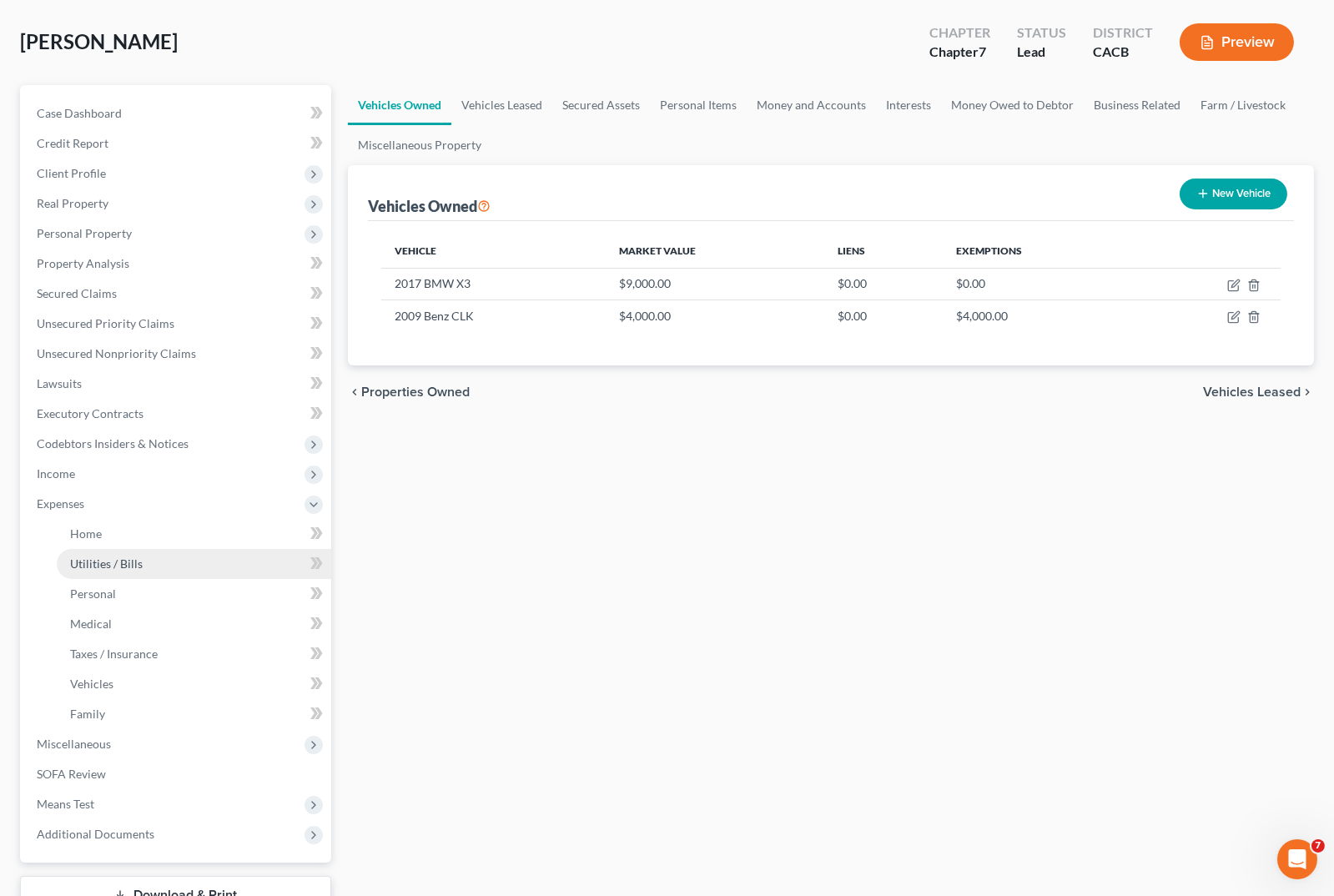
click at [91, 573] on link "Utilities / Bills" at bounding box center [194, 563] width 275 height 31
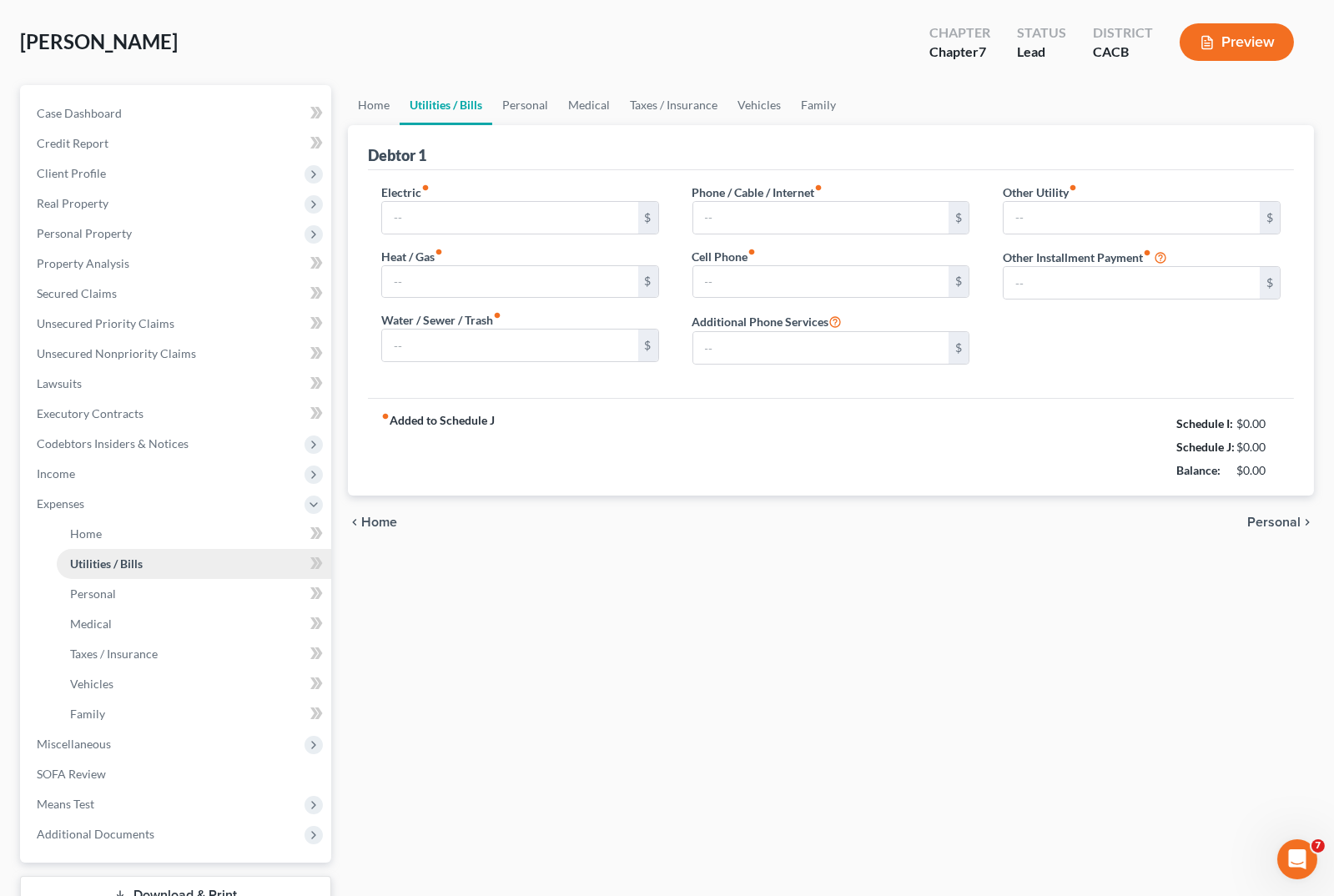
type input "130.00"
type input "60.00"
type input "40.00"
type input "60.00"
type input "120.00"
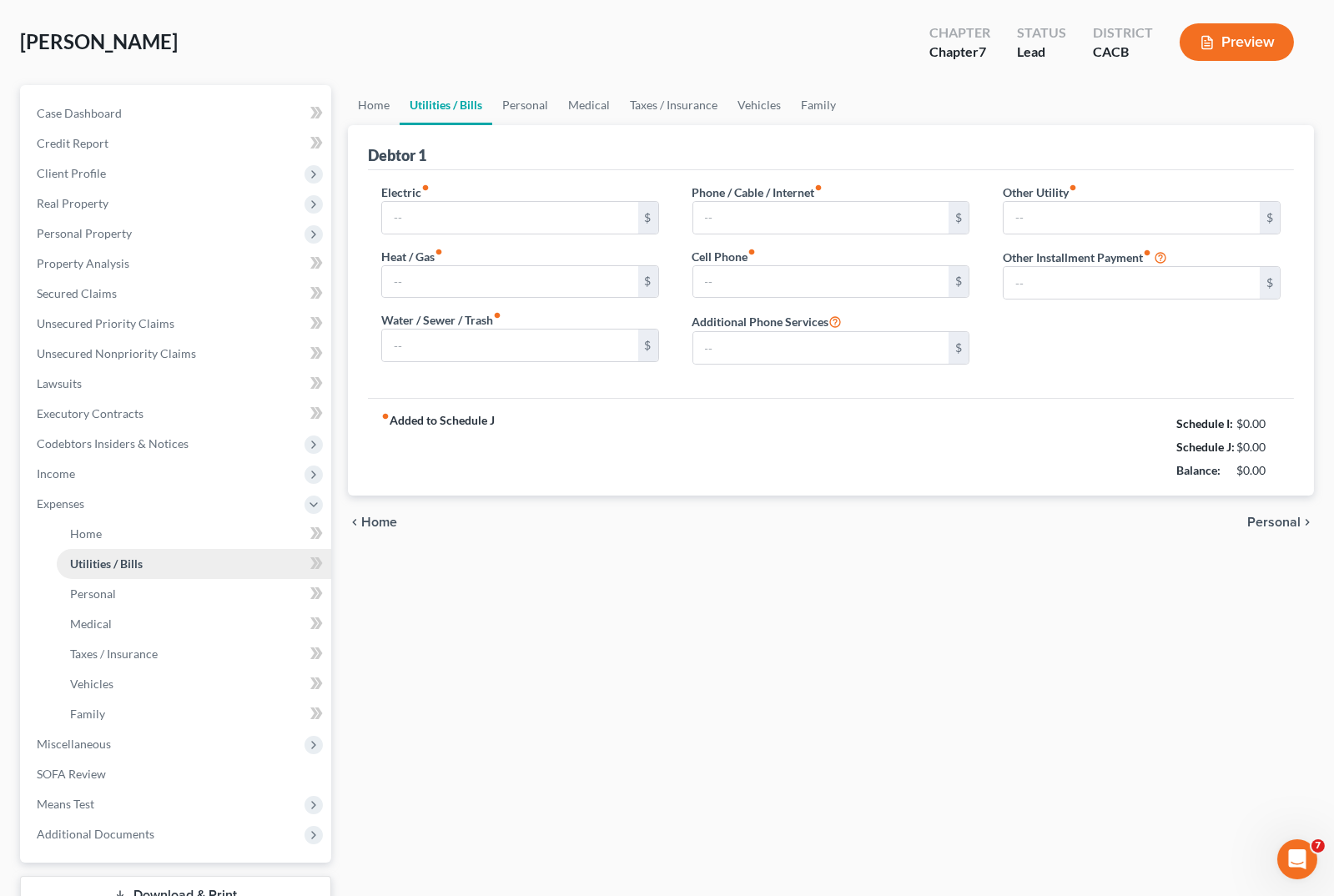
type input "0.00"
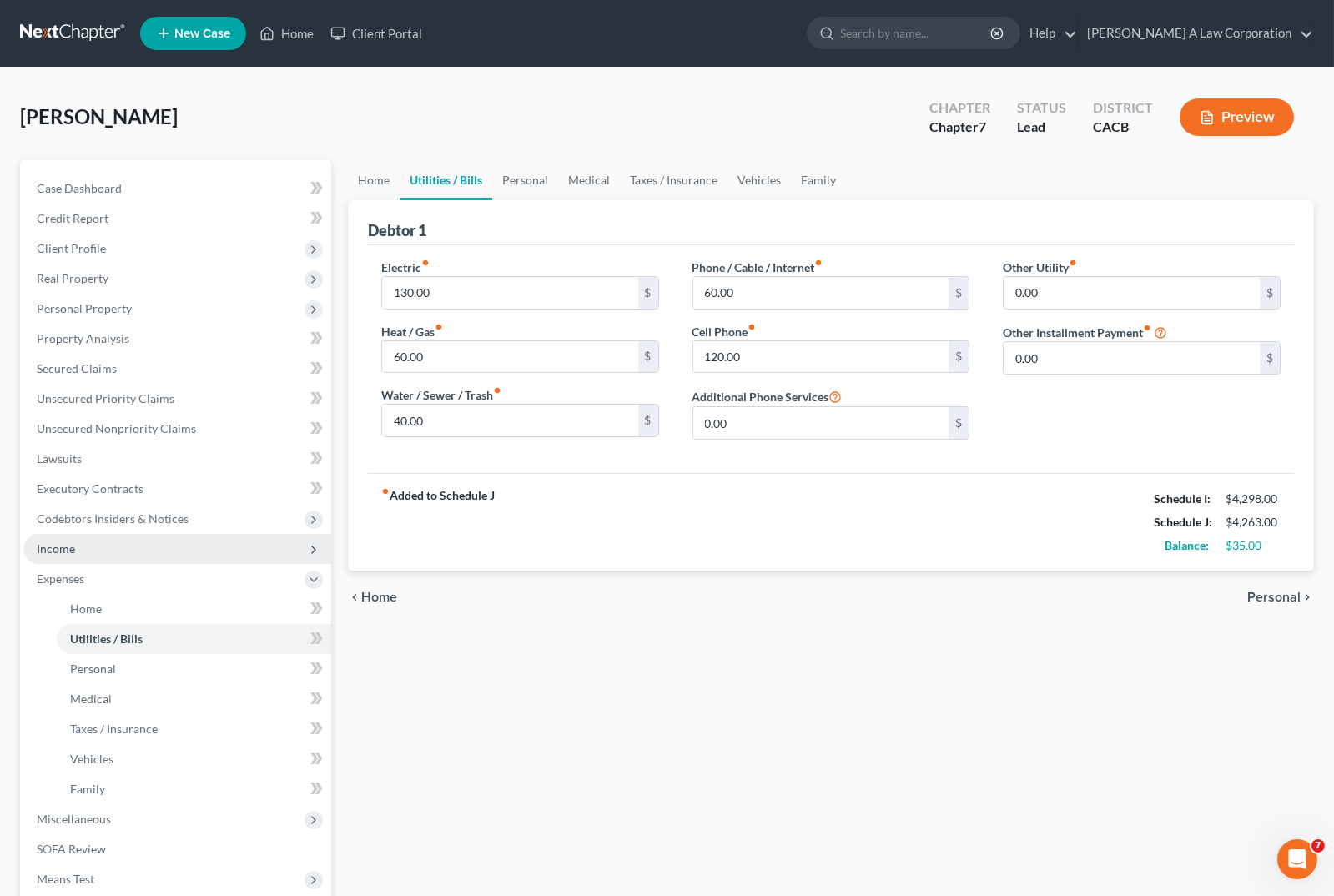
click at [57, 564] on span "Expenses" at bounding box center [177, 579] width 308 height 31
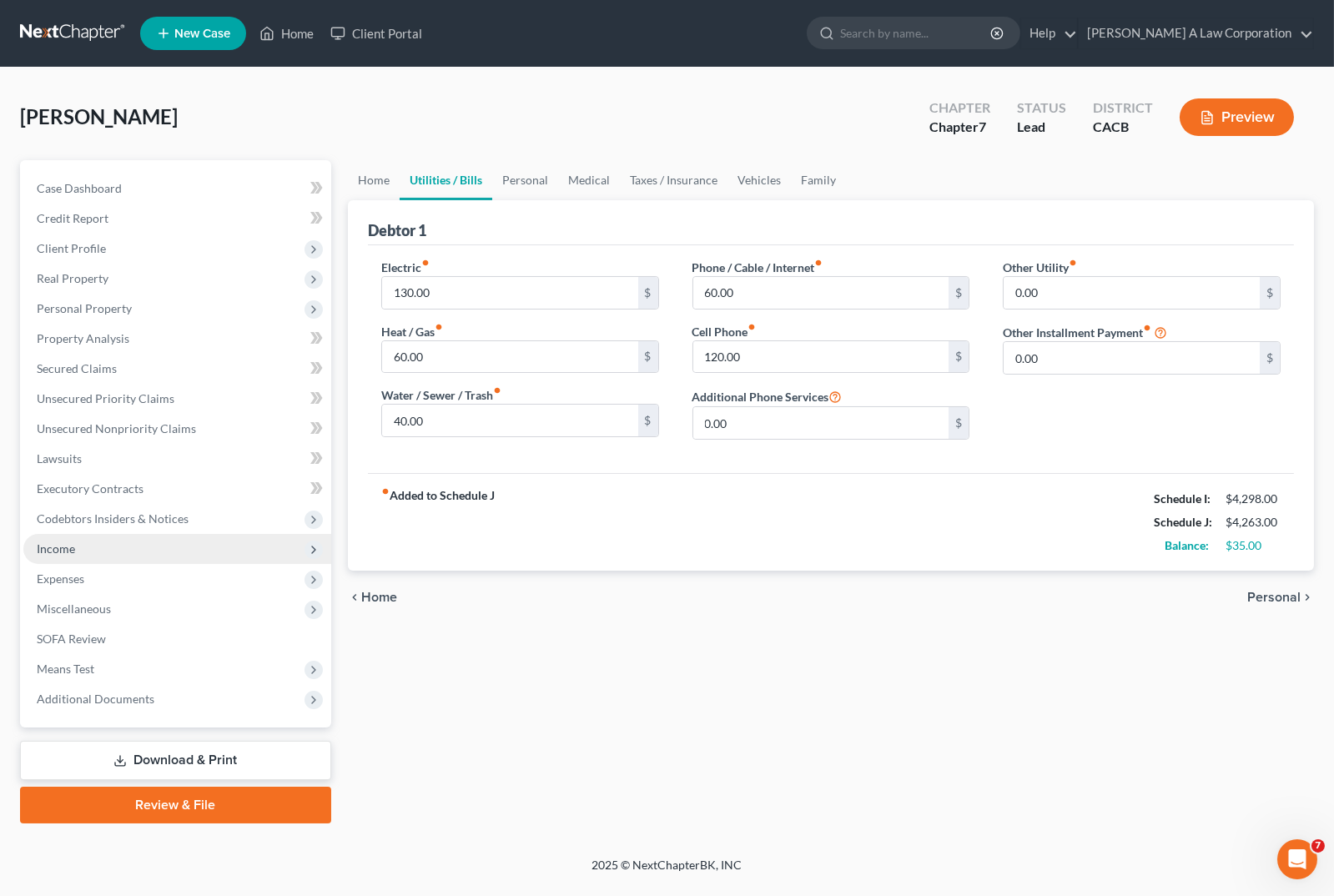
click at [57, 550] on span "Income" at bounding box center [55, 548] width 38 height 14
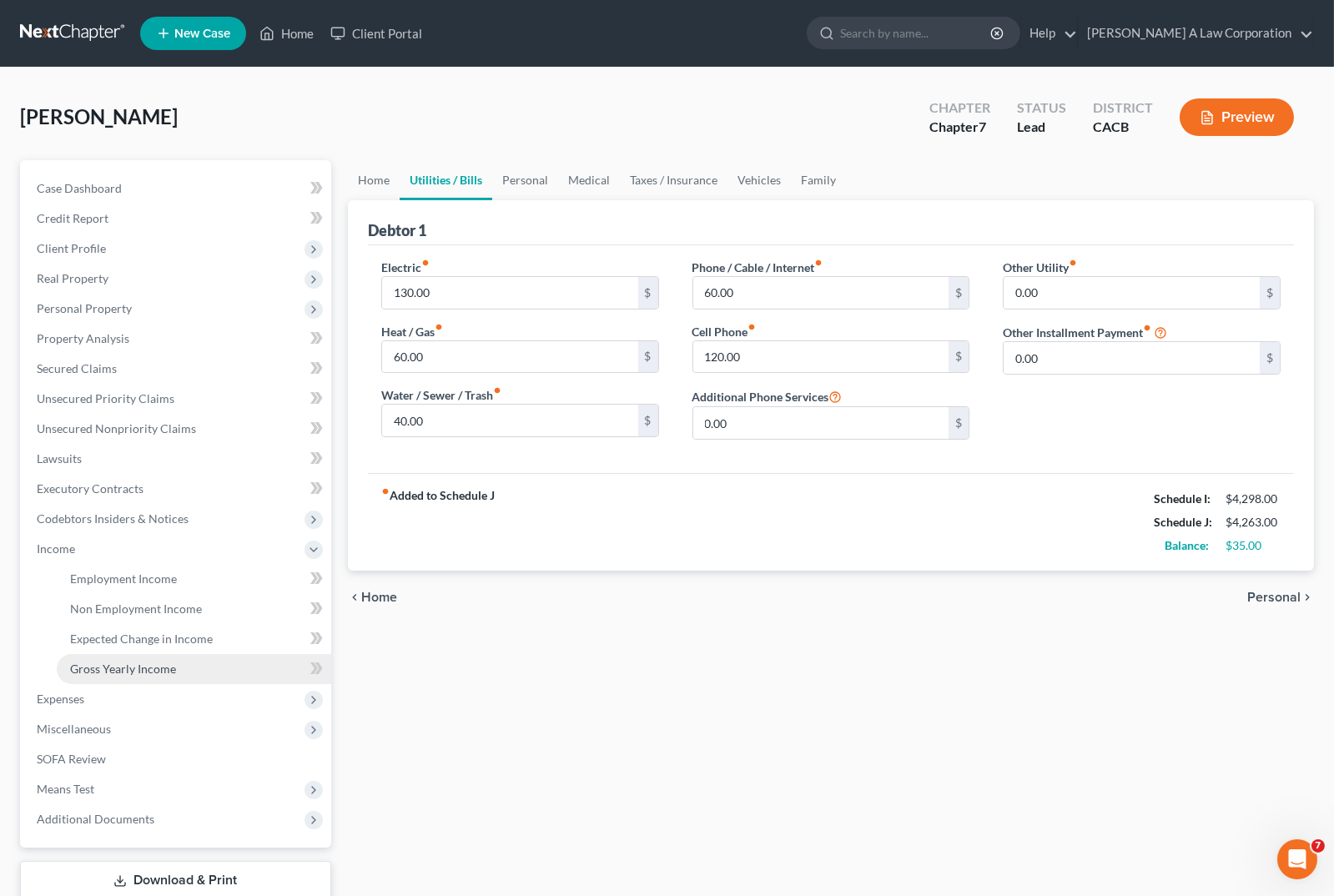
click at [185, 656] on link "Gross Yearly Income" at bounding box center [194, 669] width 275 height 31
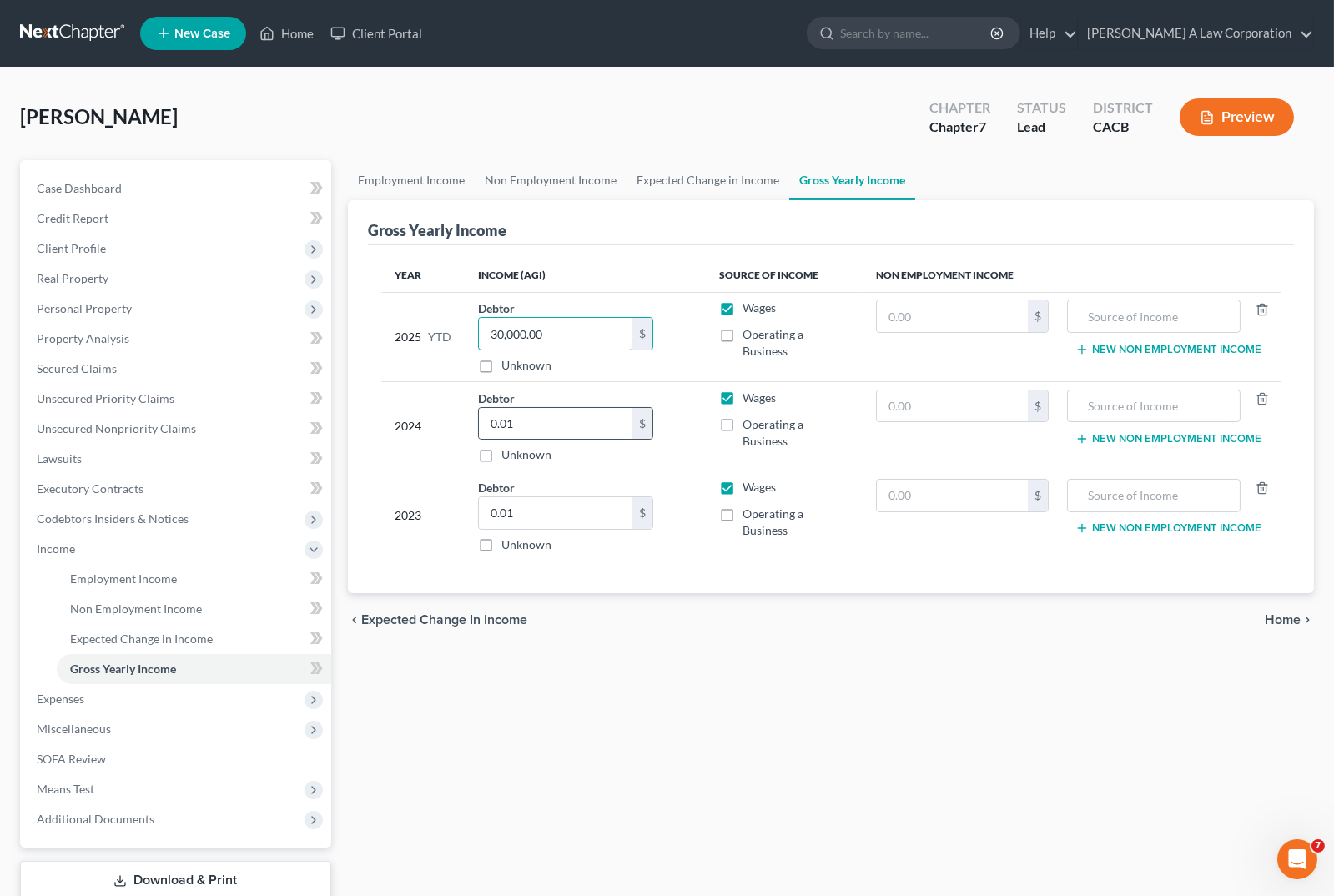
type input "30,000.00"
click at [526, 405] on div "Debtor 0.01 $ Unknown Balance Undetermined 0.01 $ Unknown" at bounding box center [585, 426] width 215 height 74
type input "35,000.00"
click at [514, 515] on input "0.01" at bounding box center [555, 513] width 154 height 32
type input "35,000.00"
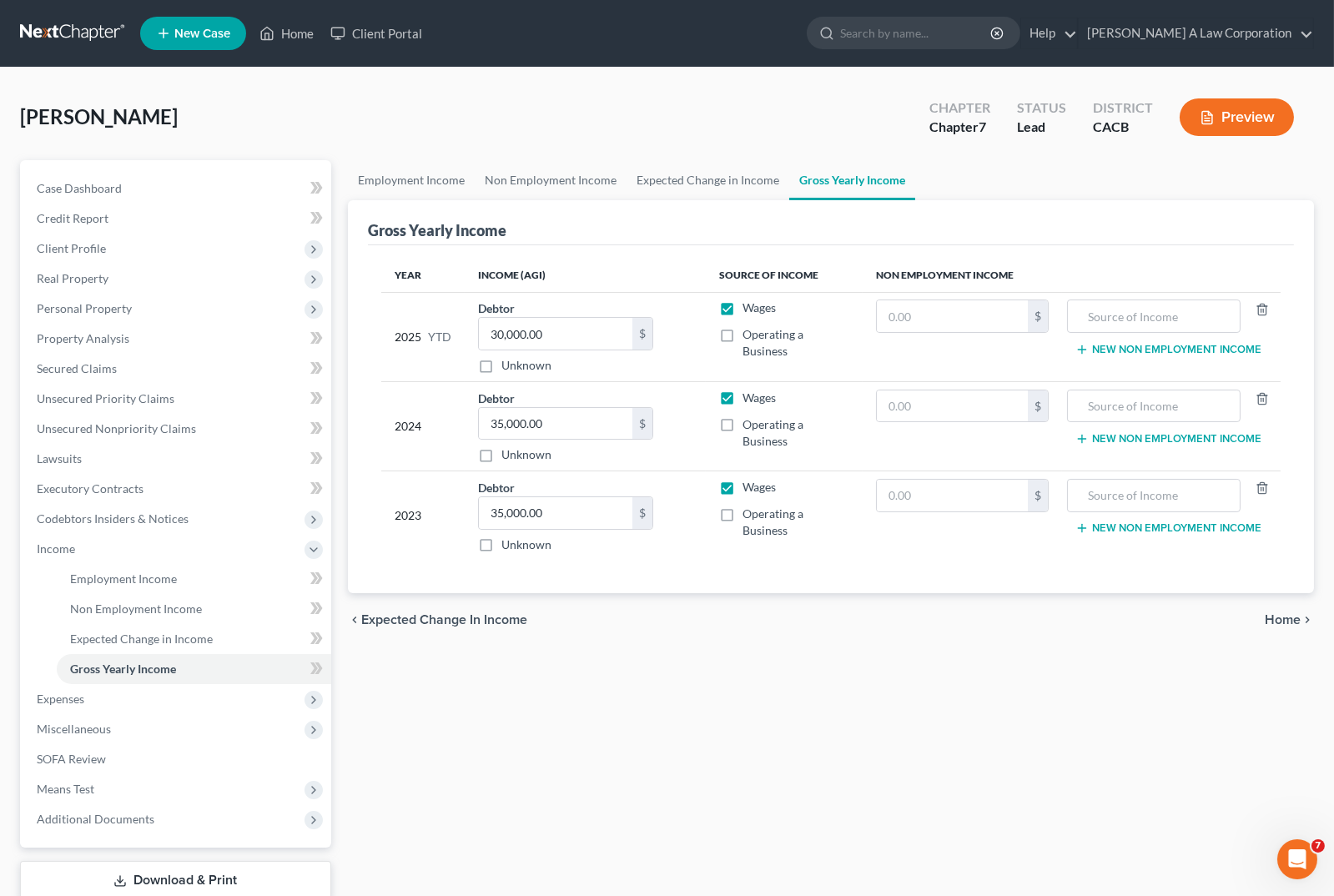
drag, startPoint x: 685, startPoint y: 833, endPoint x: 493, endPoint y: 480, distance: 401.8
click at [686, 815] on div "Employment Income Non Employment Income Expected Change in Income Gross Yearly …" at bounding box center [831, 552] width 983 height 784
click at [723, 183] on link "Expected Change in Income" at bounding box center [707, 180] width 162 height 40
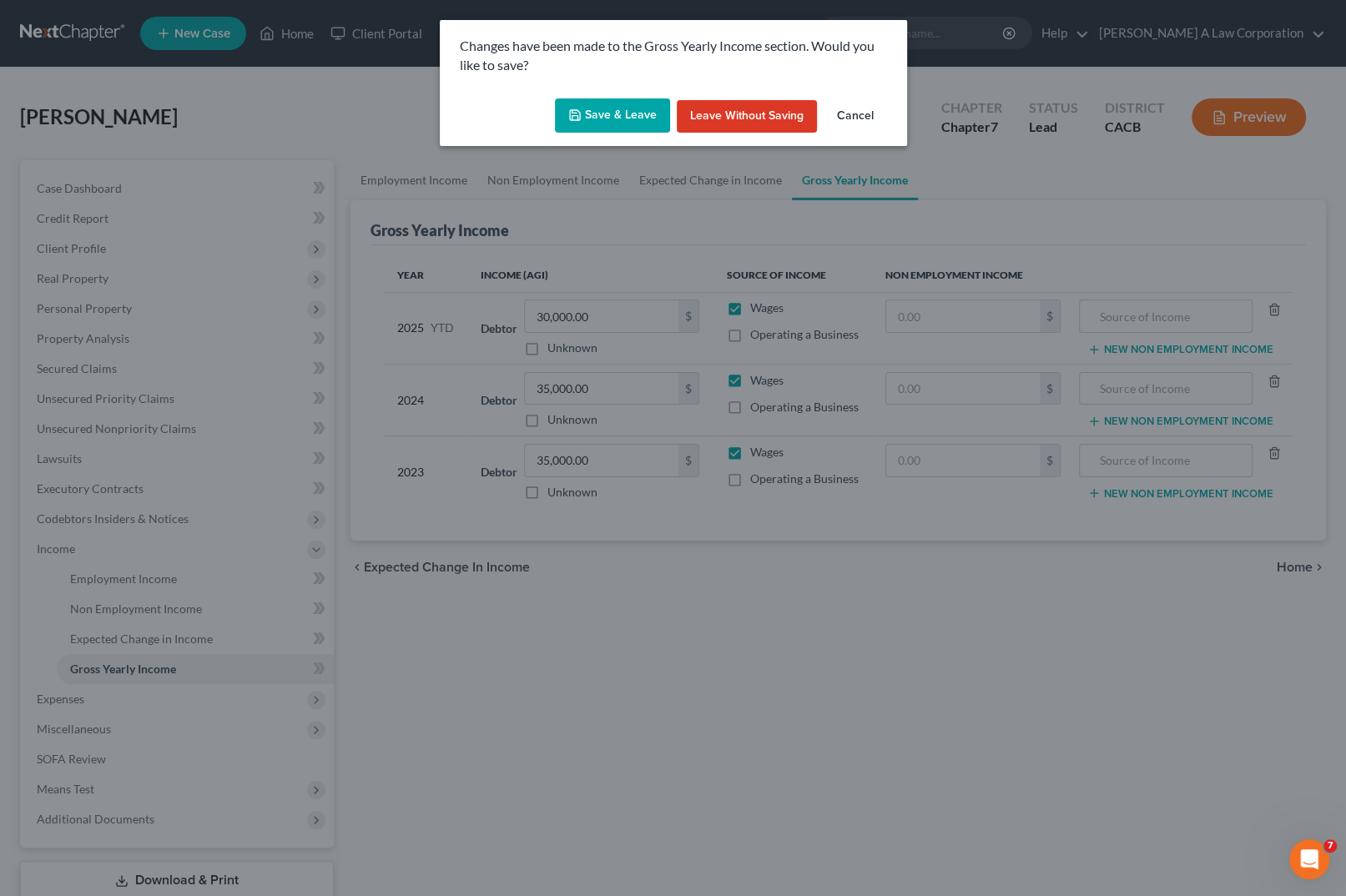
click at [628, 113] on button "Save & Leave" at bounding box center [611, 116] width 115 height 35
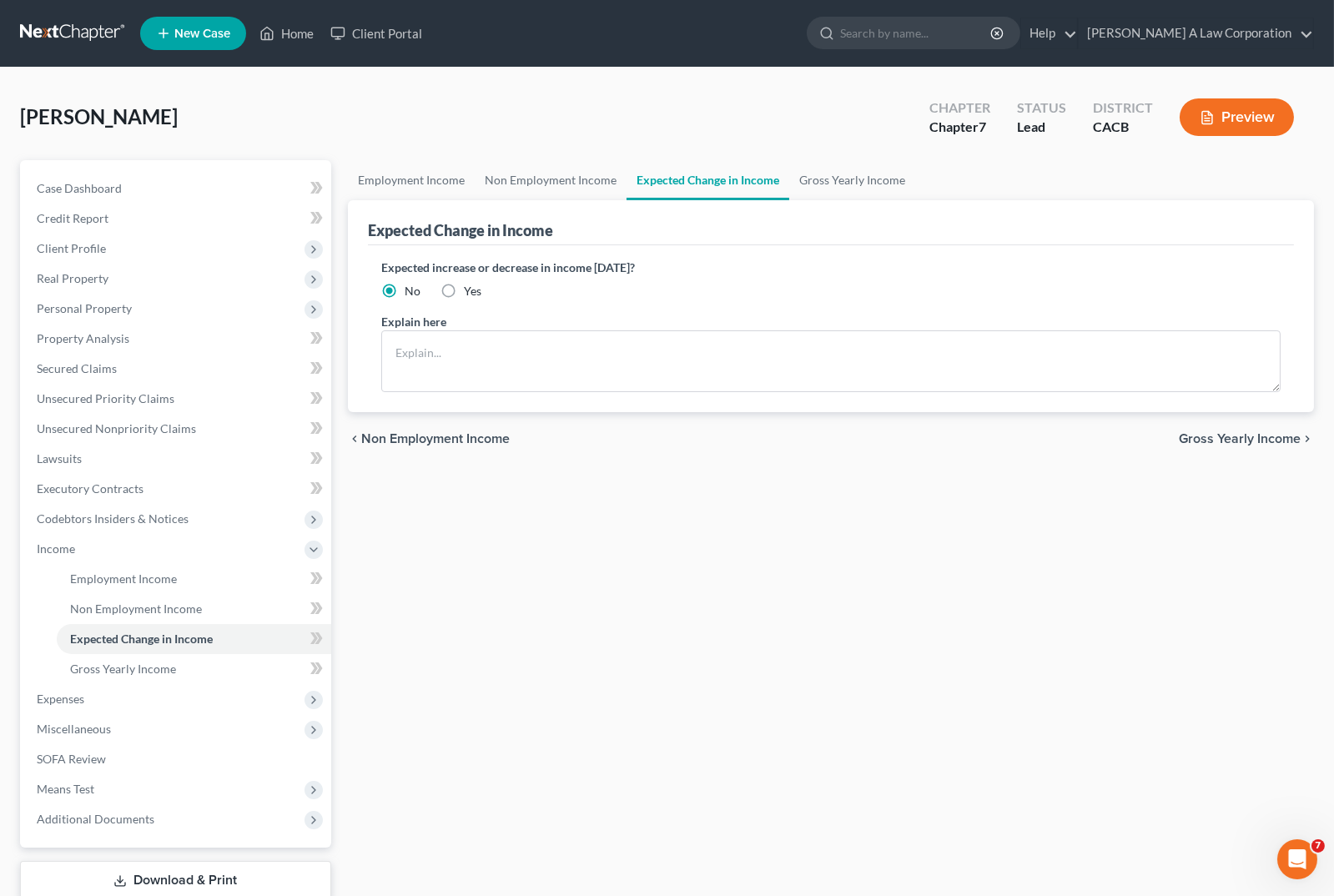
click at [738, 438] on div "chevron_left Non Employment Income Gross Yearly Income chevron_right" at bounding box center [830, 439] width 966 height 53
click at [549, 175] on link "Non Employment Income" at bounding box center [550, 180] width 152 height 40
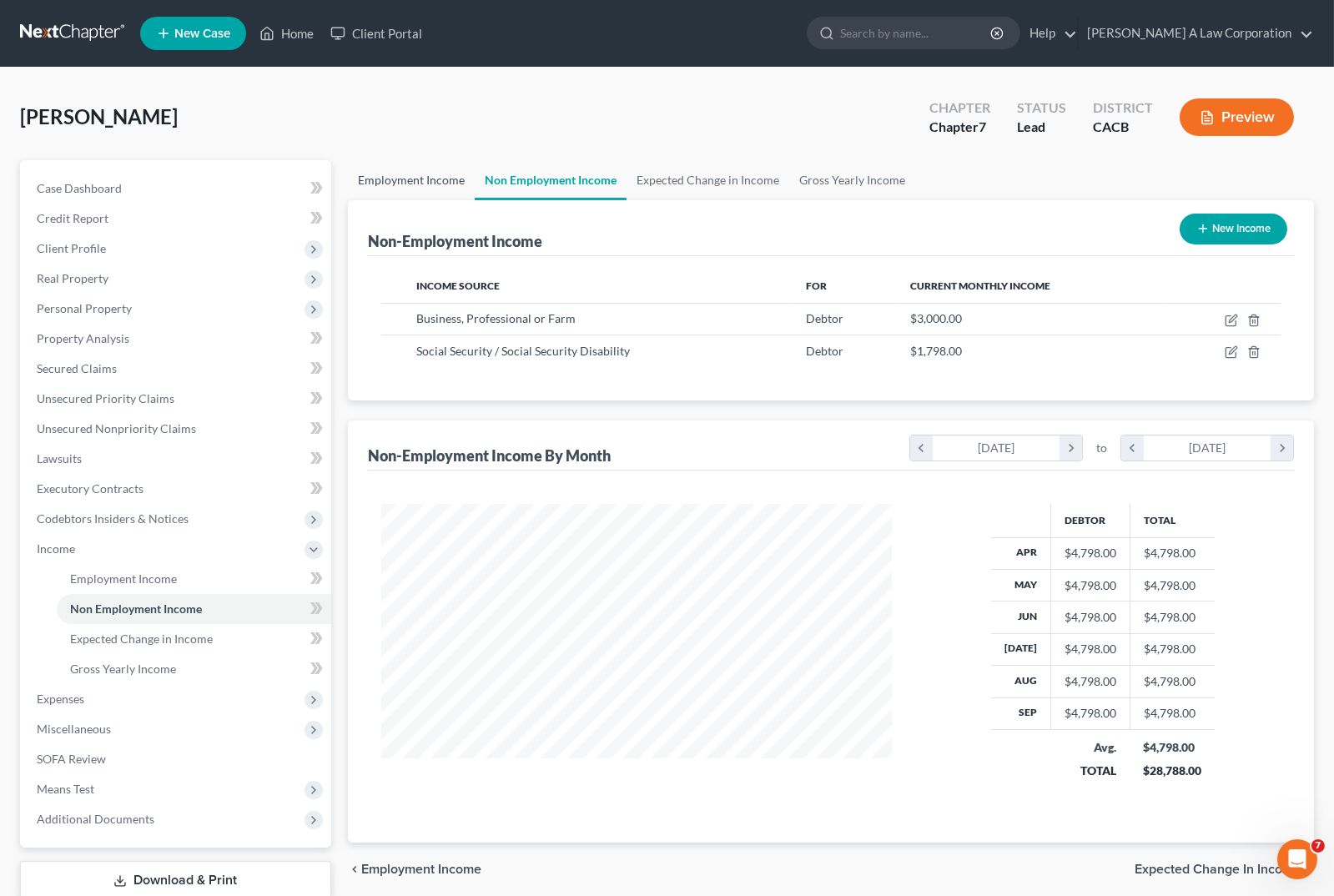
scroll to position [298, 543]
click at [400, 183] on link "Employment Income" at bounding box center [411, 180] width 127 height 40
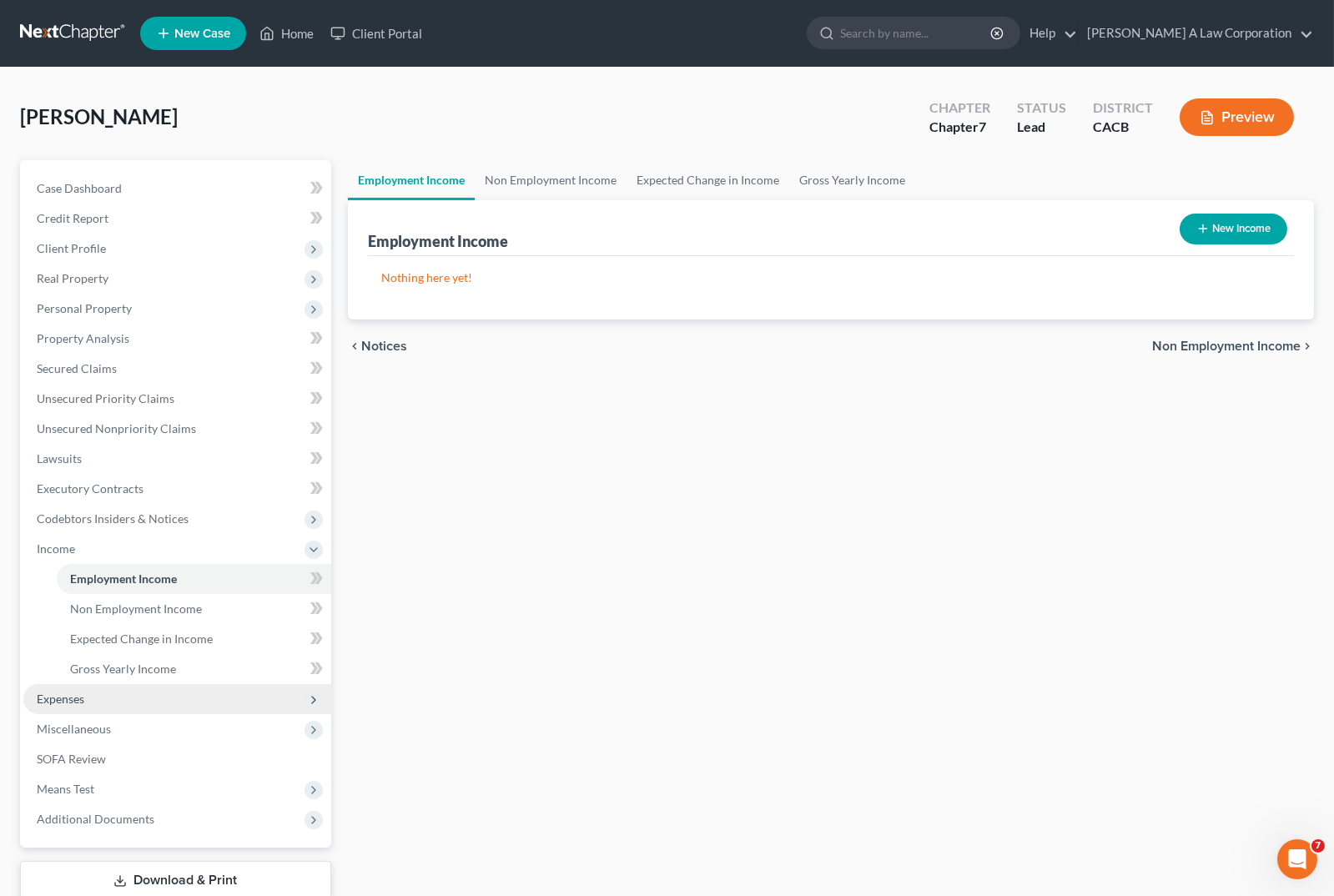
click at [95, 692] on span "Expenses" at bounding box center [177, 699] width 308 height 31
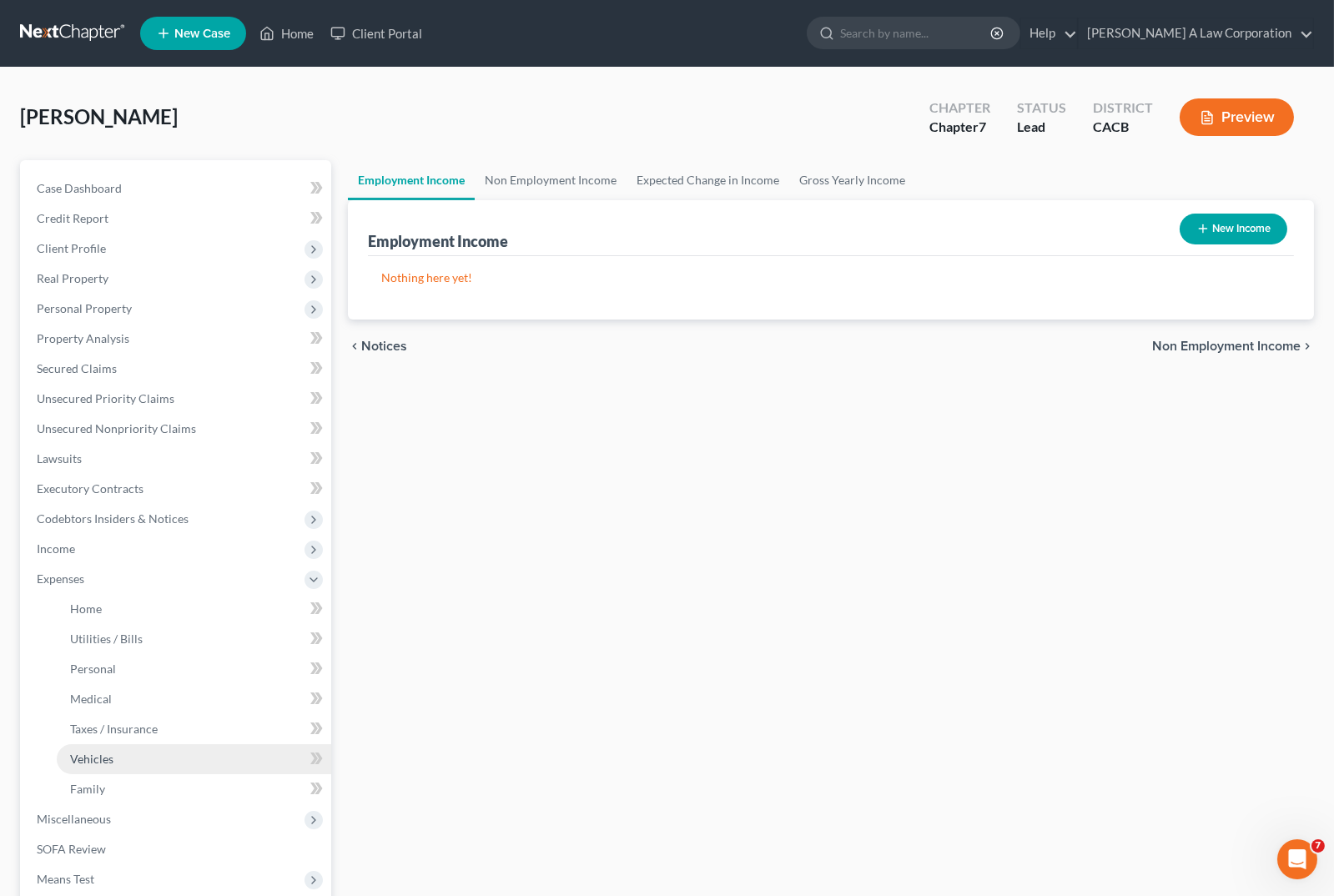
click at [109, 757] on span "Vehicles" at bounding box center [92, 758] width 43 height 14
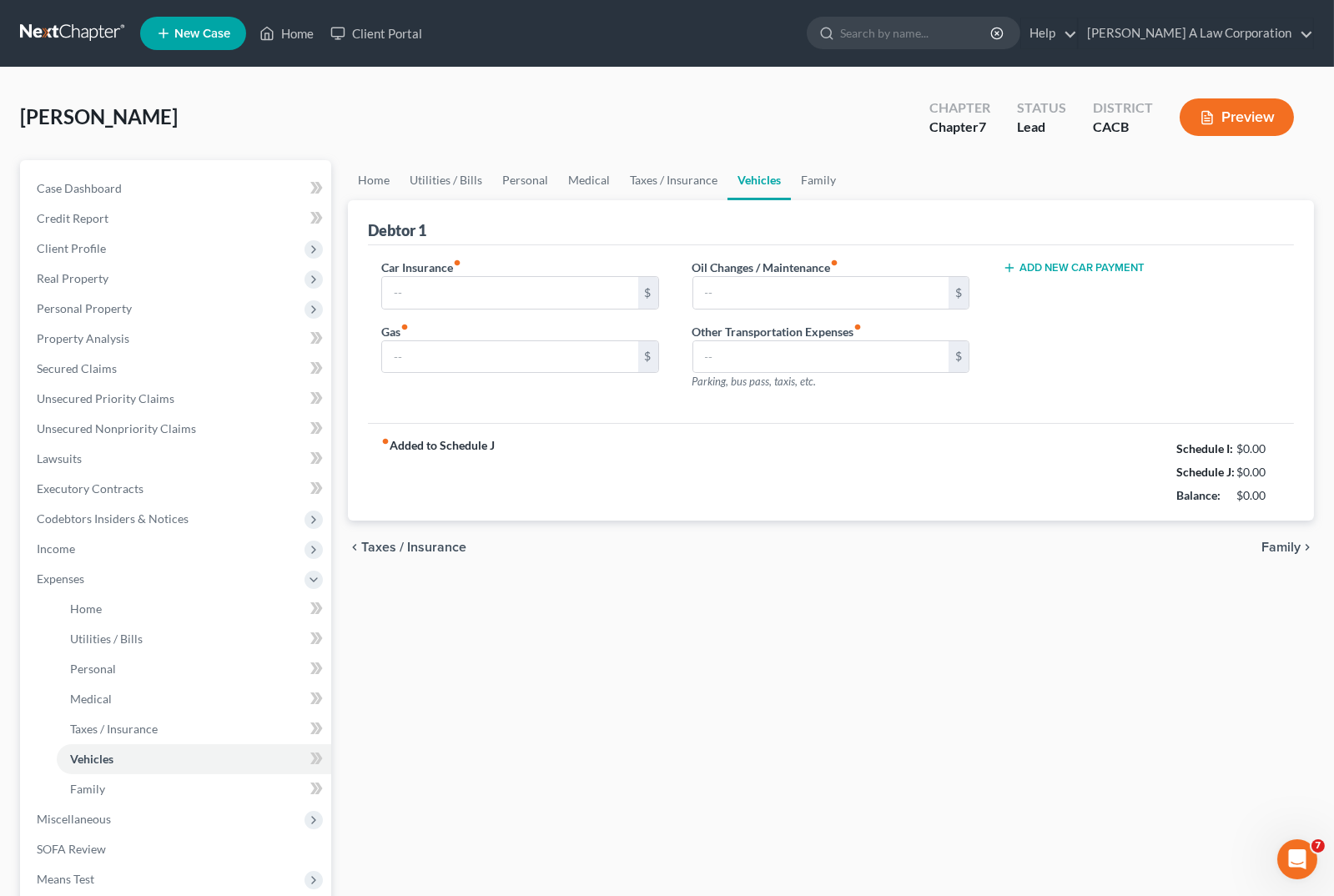
type input "258.00"
type input "250.00"
type input "0.00"
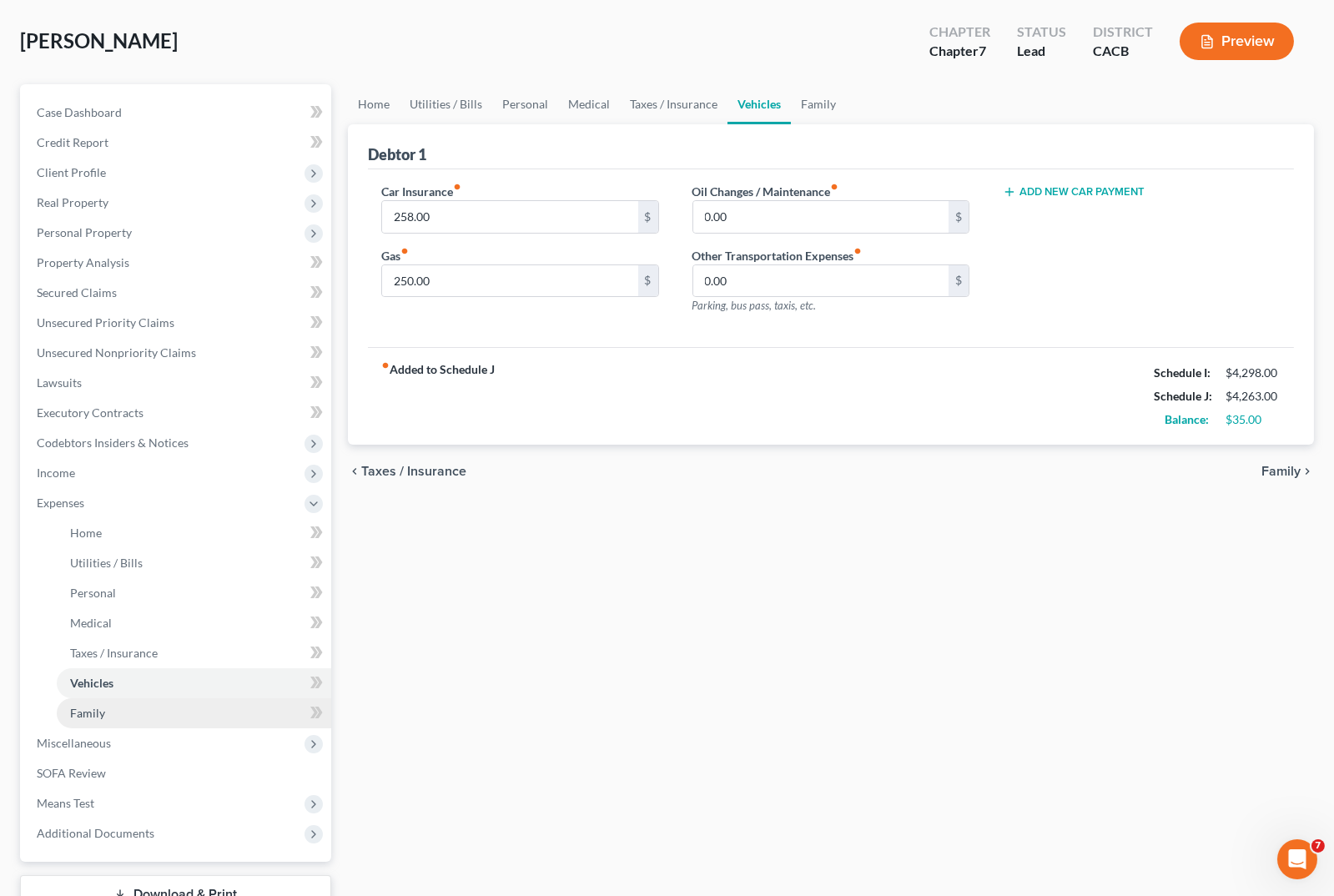
scroll to position [199, 0]
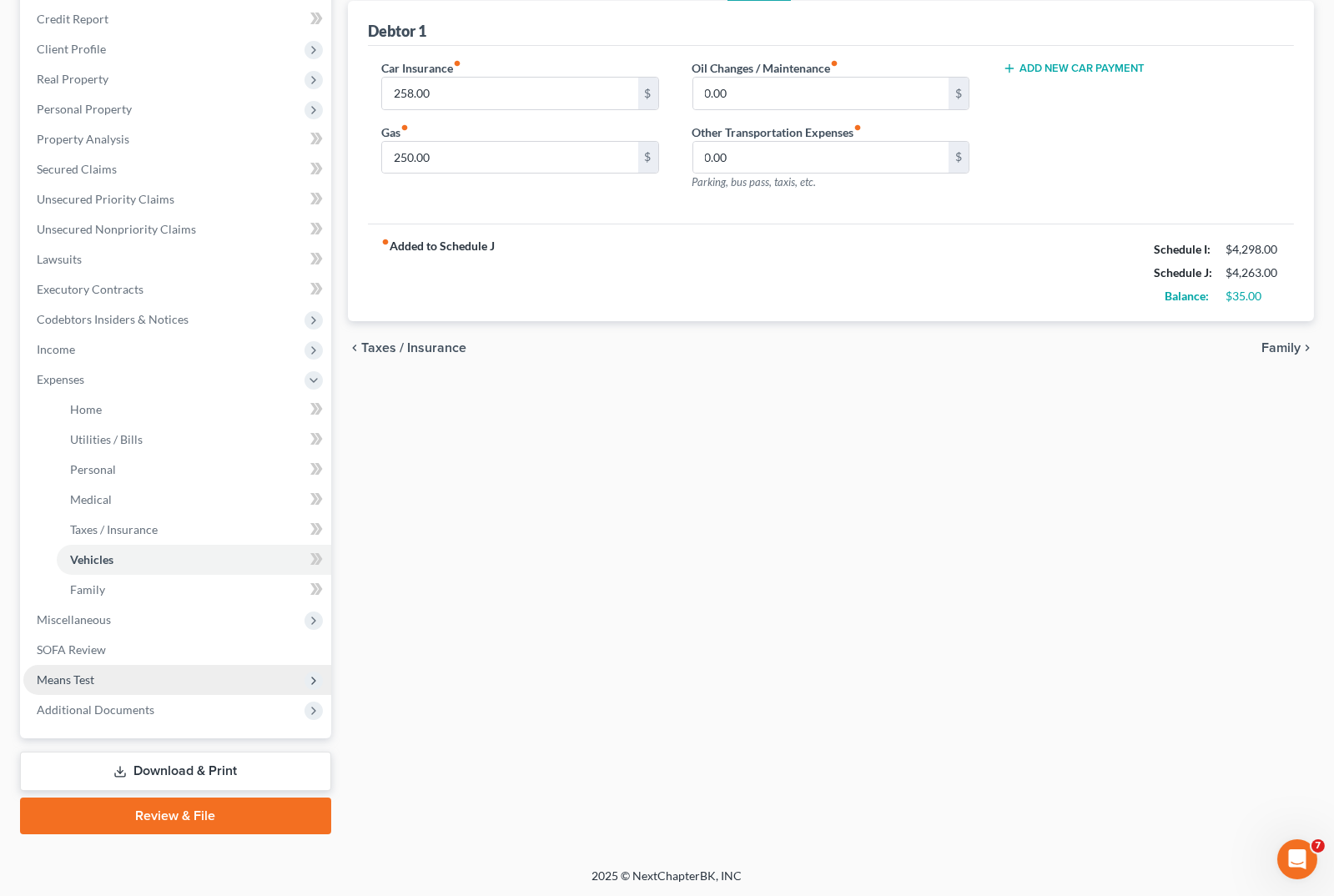
click at [52, 670] on span "Means Test" at bounding box center [177, 679] width 308 height 31
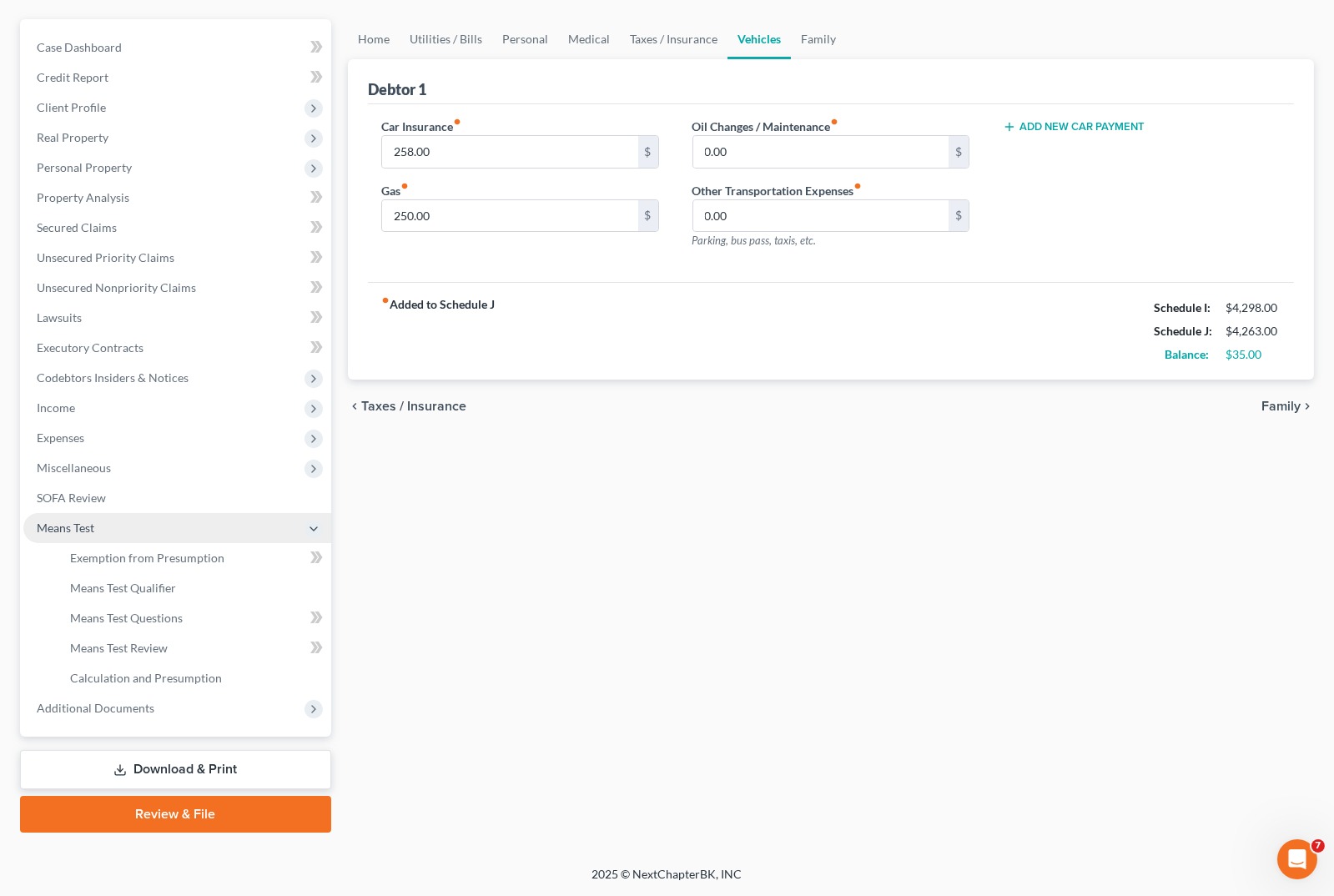
scroll to position [139, 0]
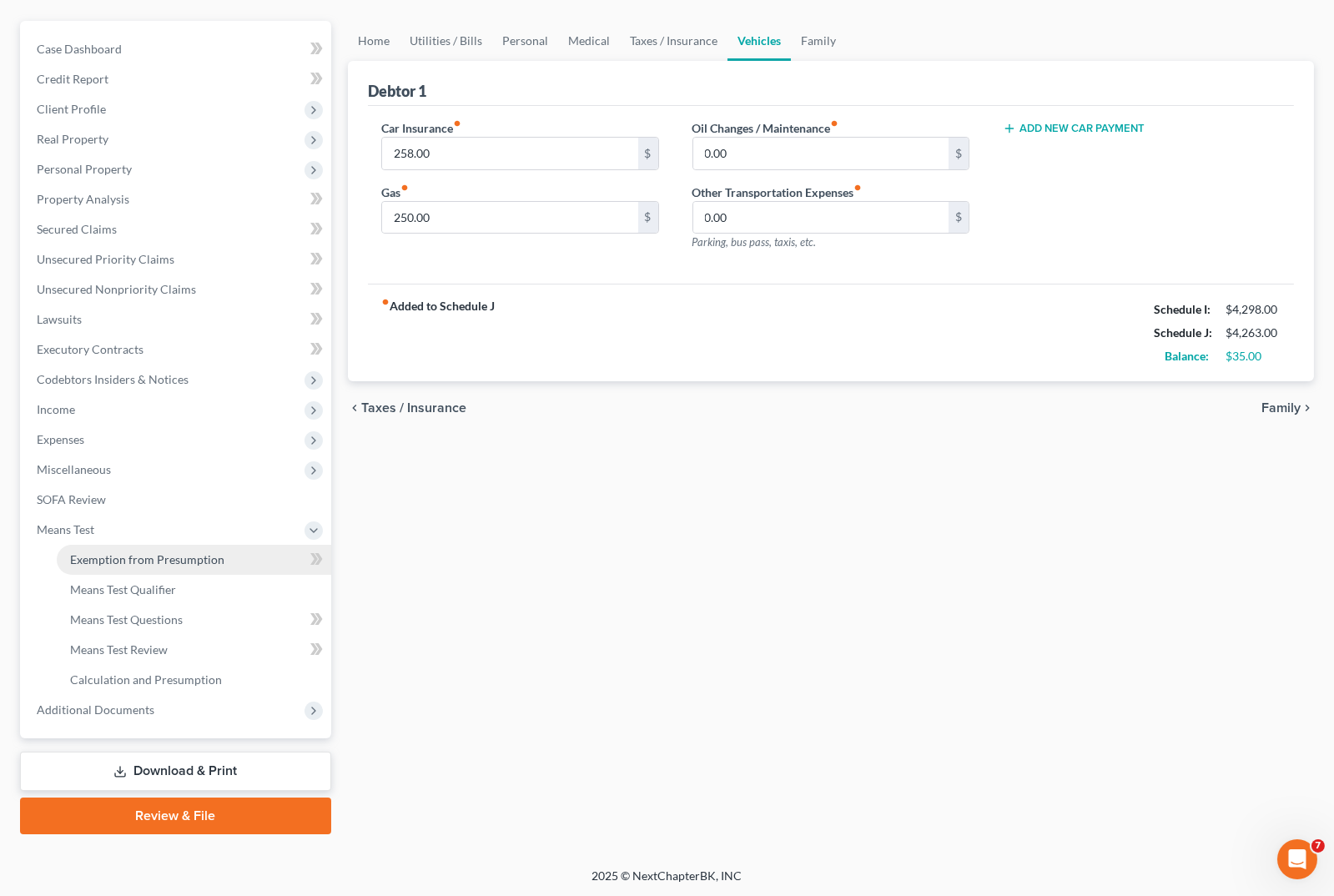
click at [163, 561] on span "Exemption from Presumption" at bounding box center [147, 559] width 155 height 14
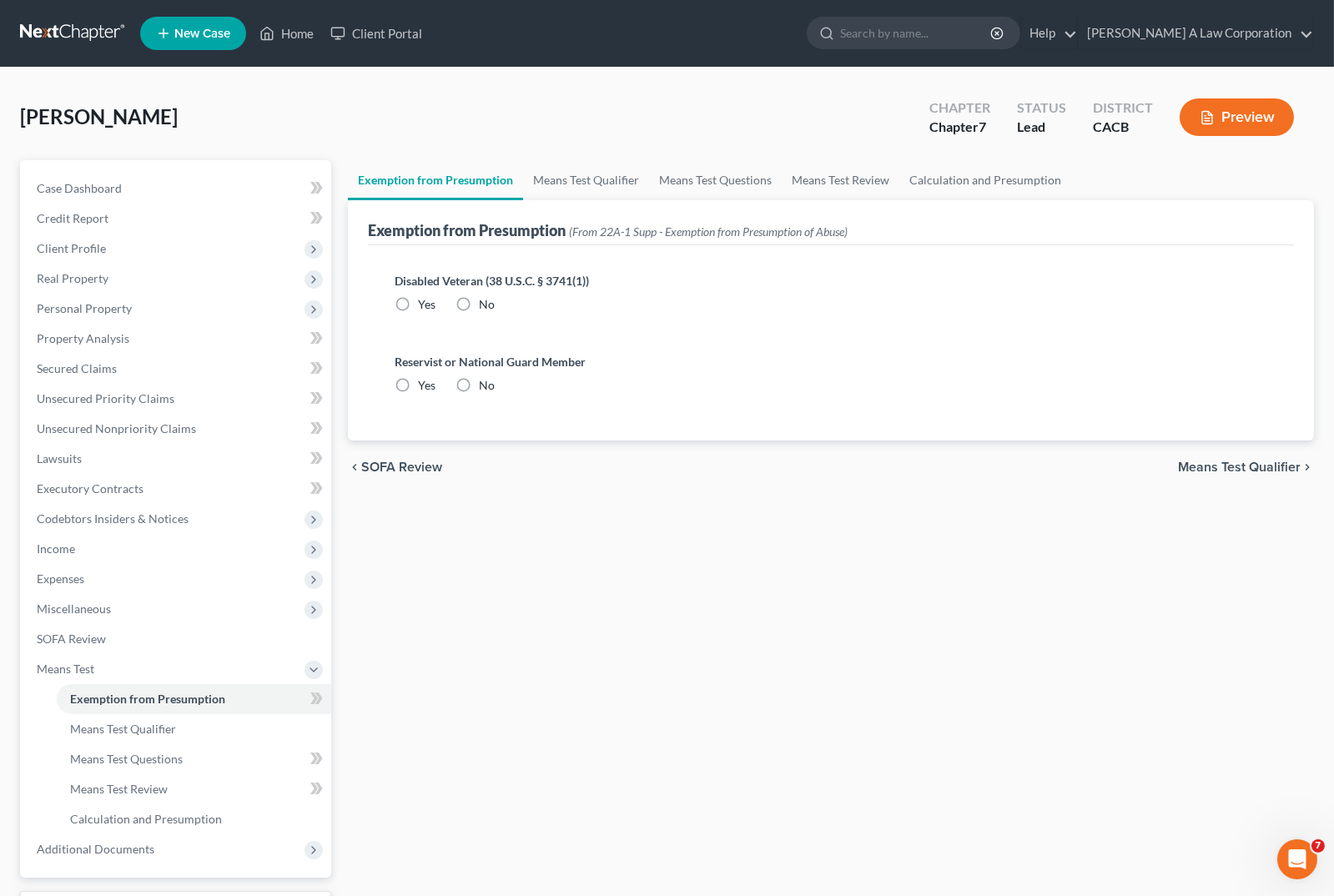
click at [478, 308] on label "No" at bounding box center [486, 304] width 16 height 17
click at [485, 307] on input "No" at bounding box center [490, 301] width 11 height 11
radio input "true"
click at [478, 383] on label "No" at bounding box center [486, 385] width 16 height 17
click at [485, 383] on input "No" at bounding box center [490, 382] width 11 height 11
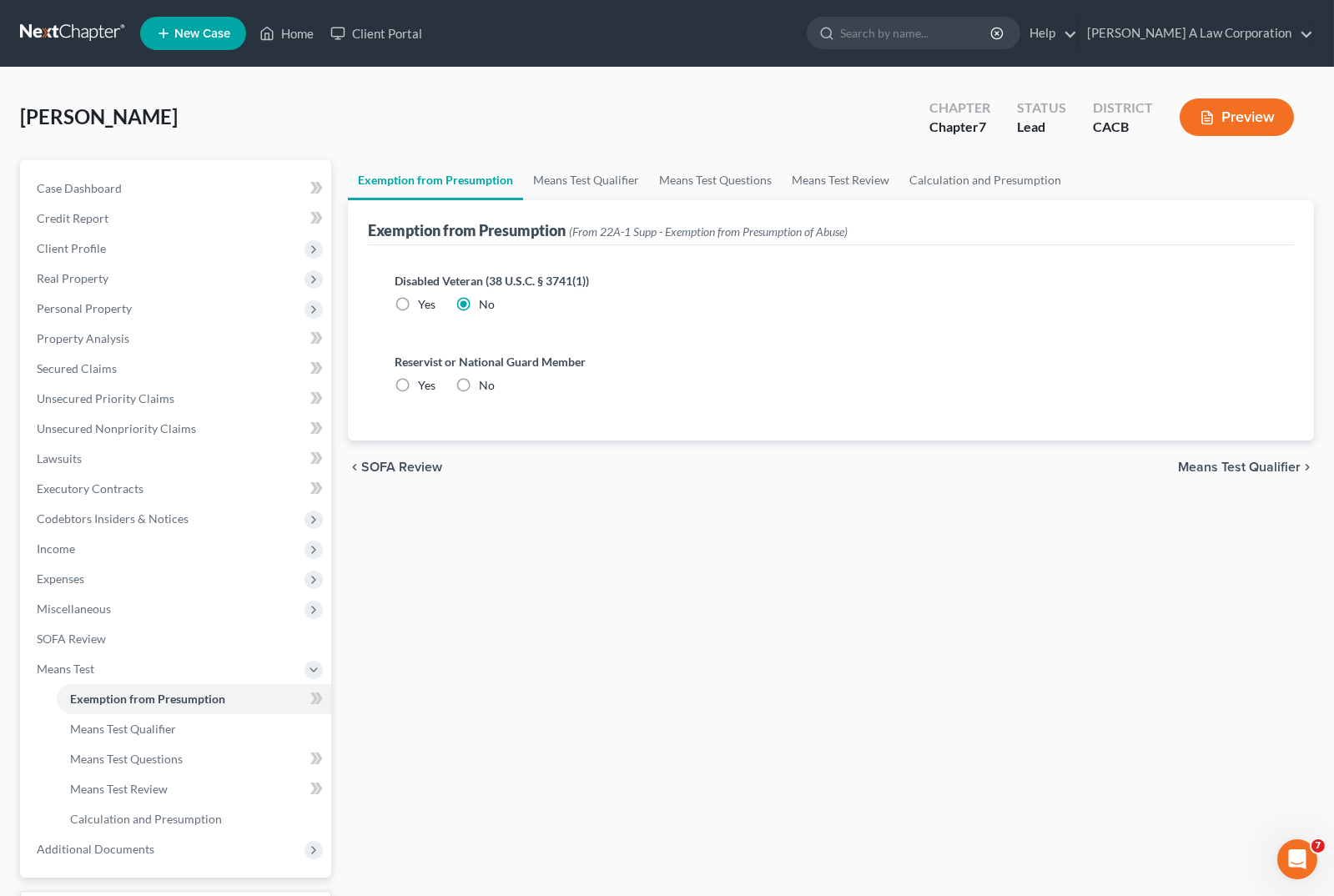
radio input "true"
click at [576, 183] on link "Means Test Qualifier" at bounding box center [586, 180] width 126 height 40
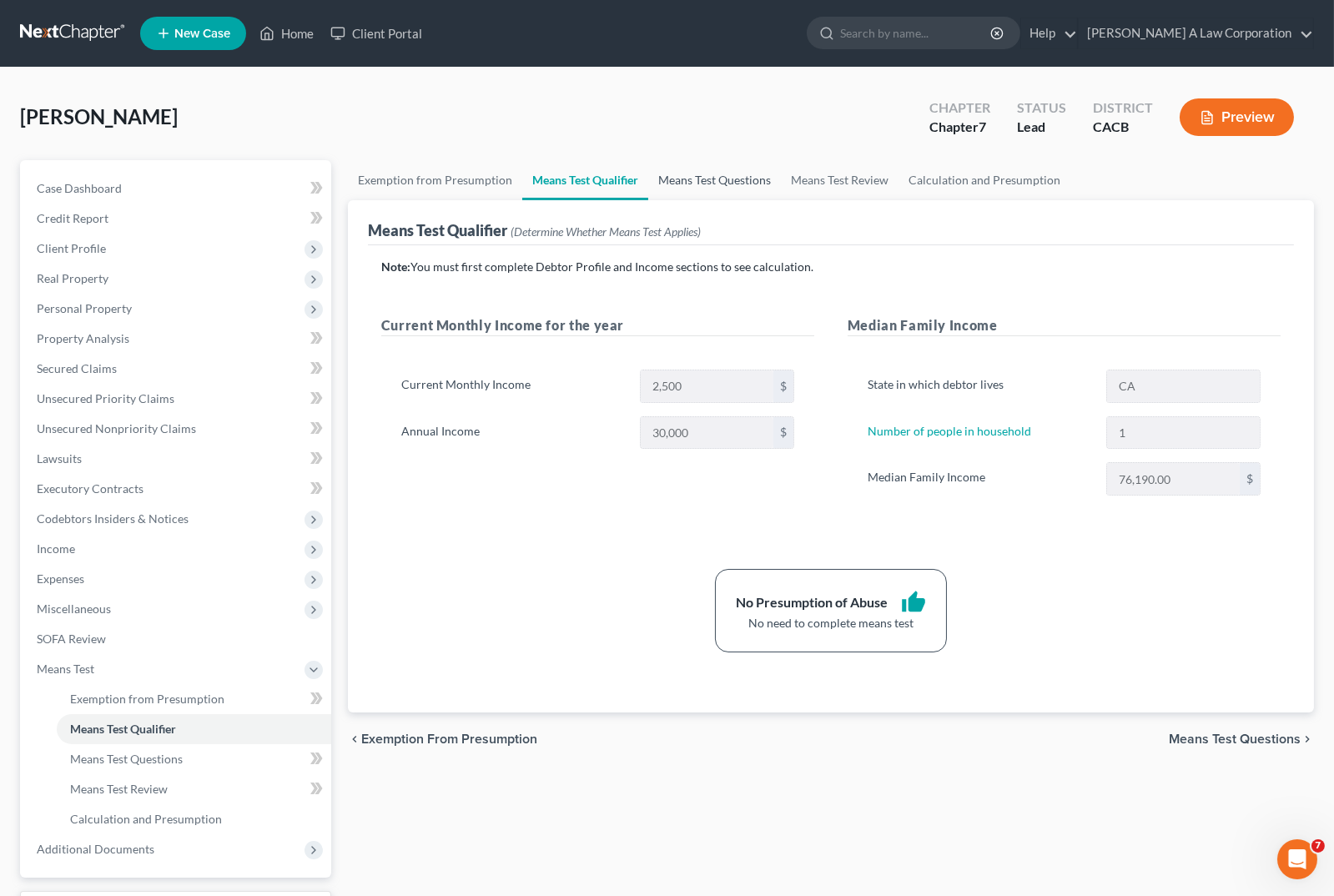
click at [730, 180] on link "Means Test Questions" at bounding box center [714, 180] width 133 height 40
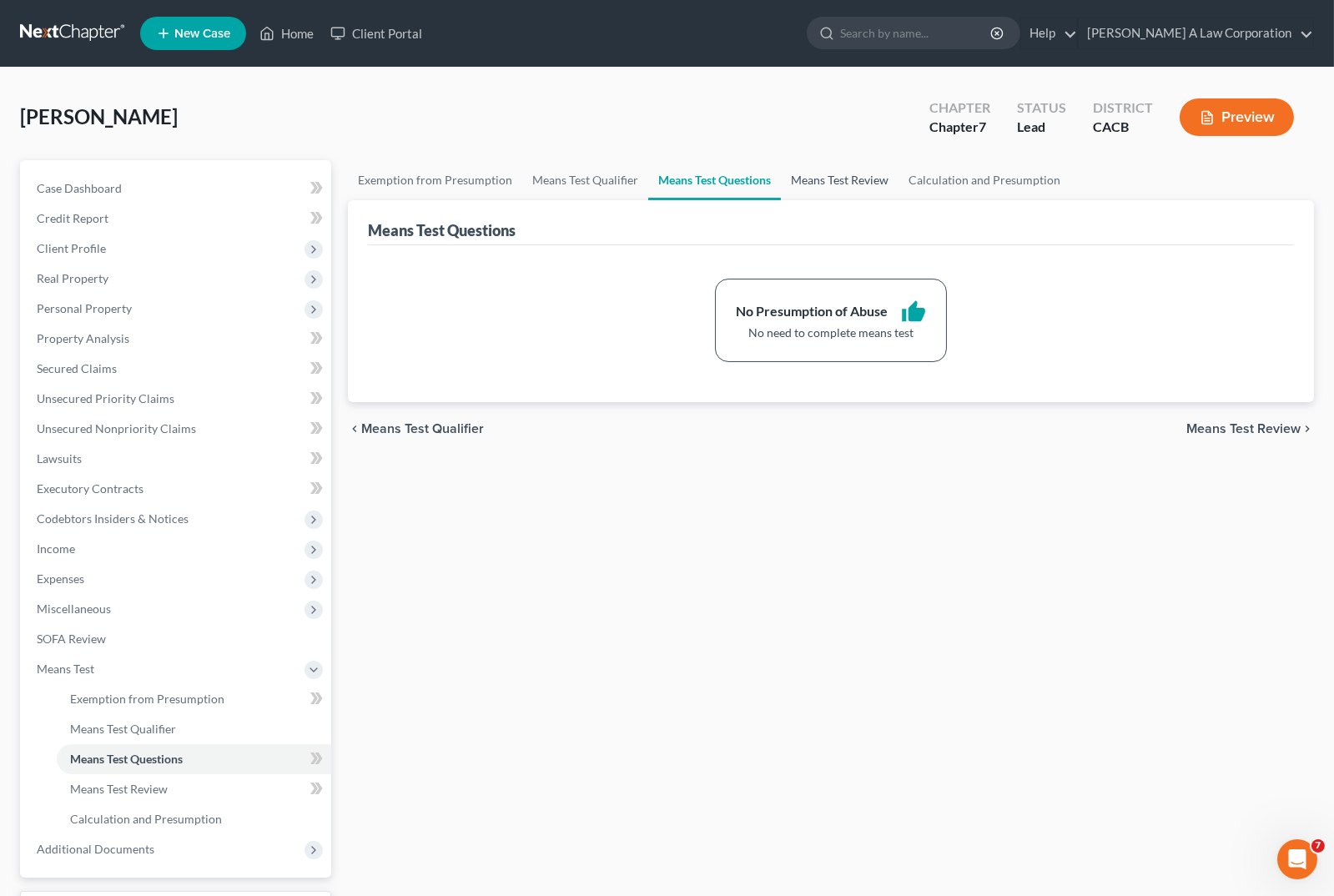
click at [844, 172] on link "Means Test Review" at bounding box center [839, 180] width 117 height 40
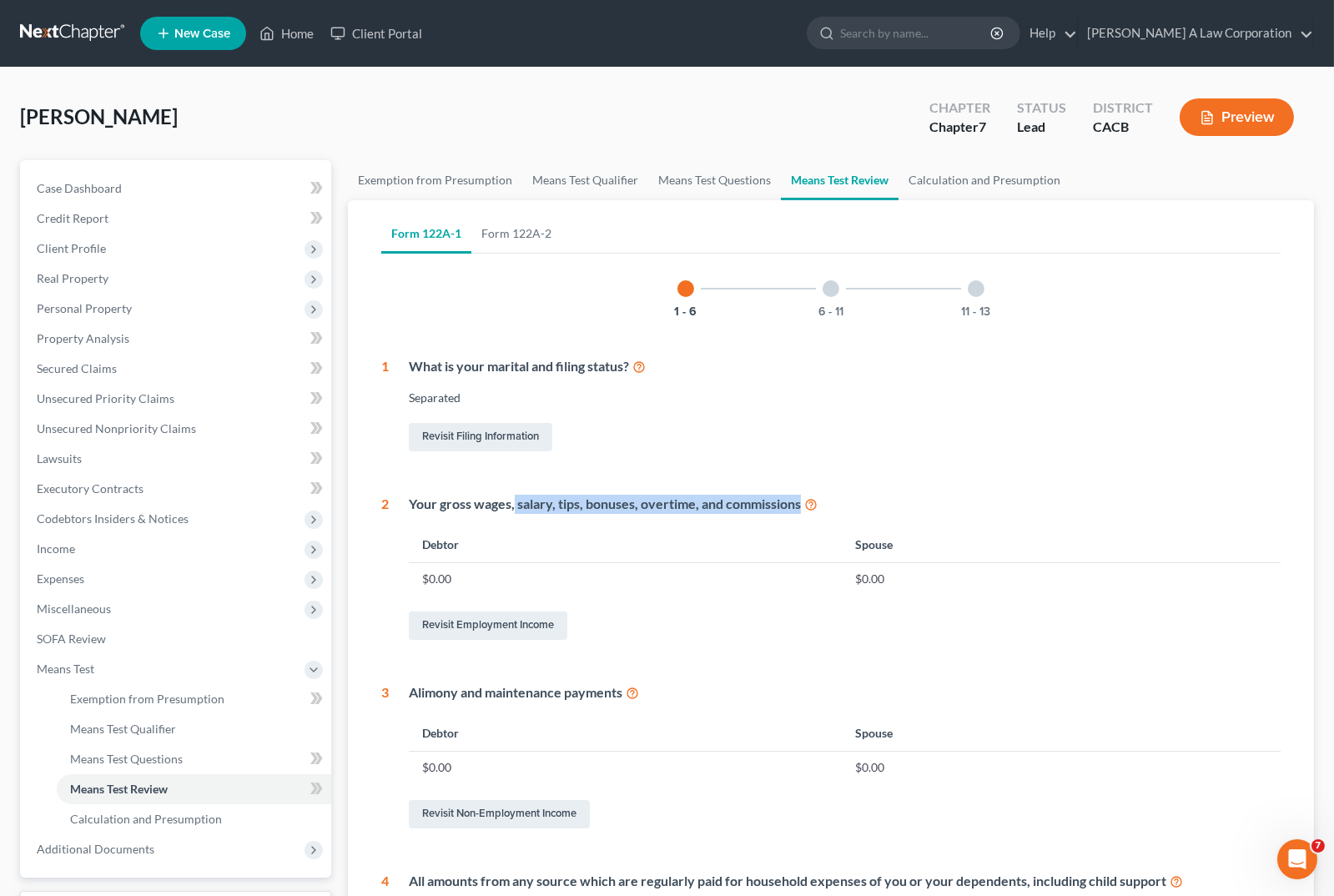
drag, startPoint x: 550, startPoint y: 478, endPoint x: 891, endPoint y: 505, distance: 342.1
click at [889, 502] on div "1 - 6 6 - 11 11 - 13 1 What is your marital and filing status? Separated Revisi…" at bounding box center [830, 750] width 899 height 981
click at [894, 506] on div "Your gross wages, salary, tips, bonuses, overtime, and commissions" at bounding box center [844, 503] width 871 height 19
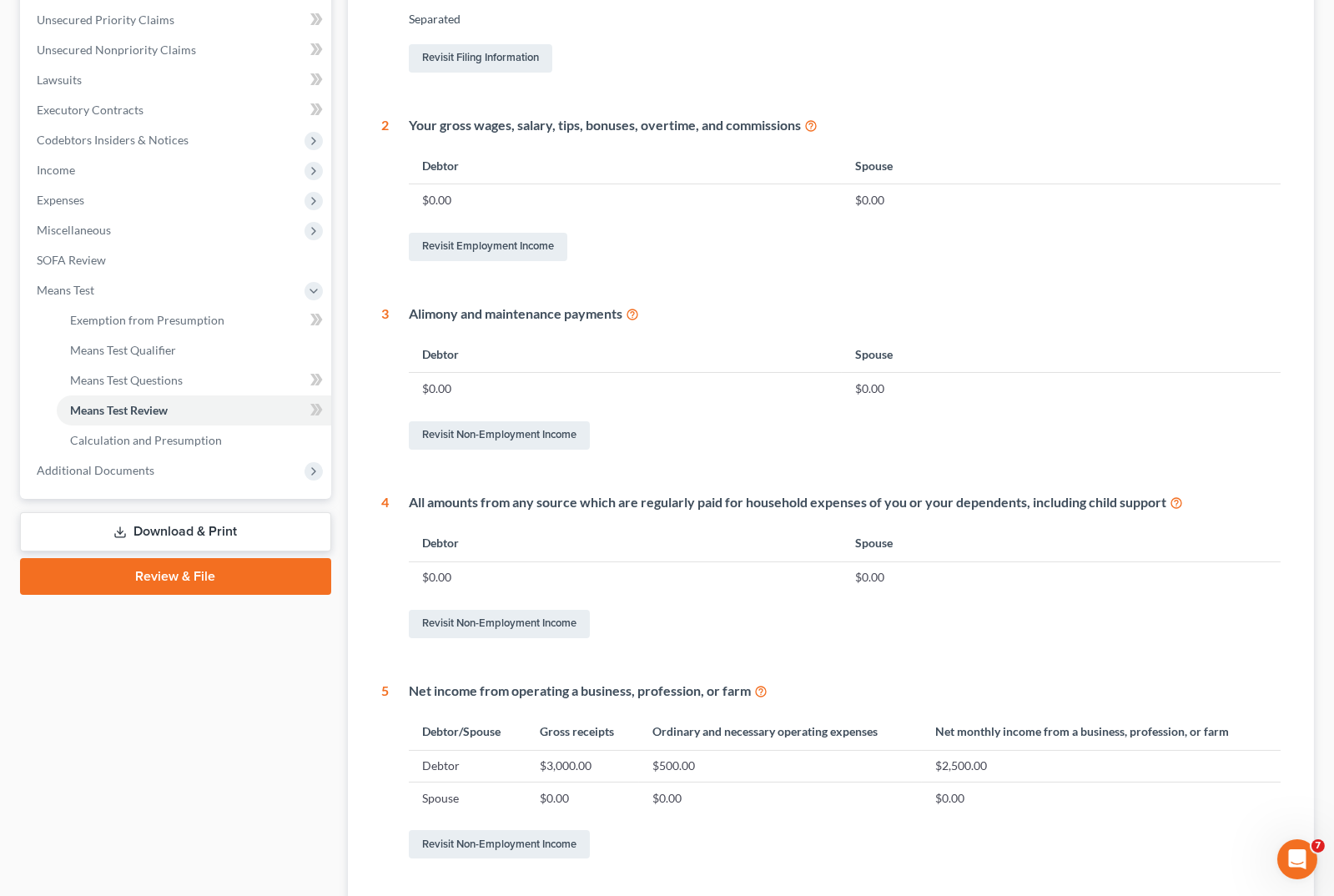
scroll to position [520, 0]
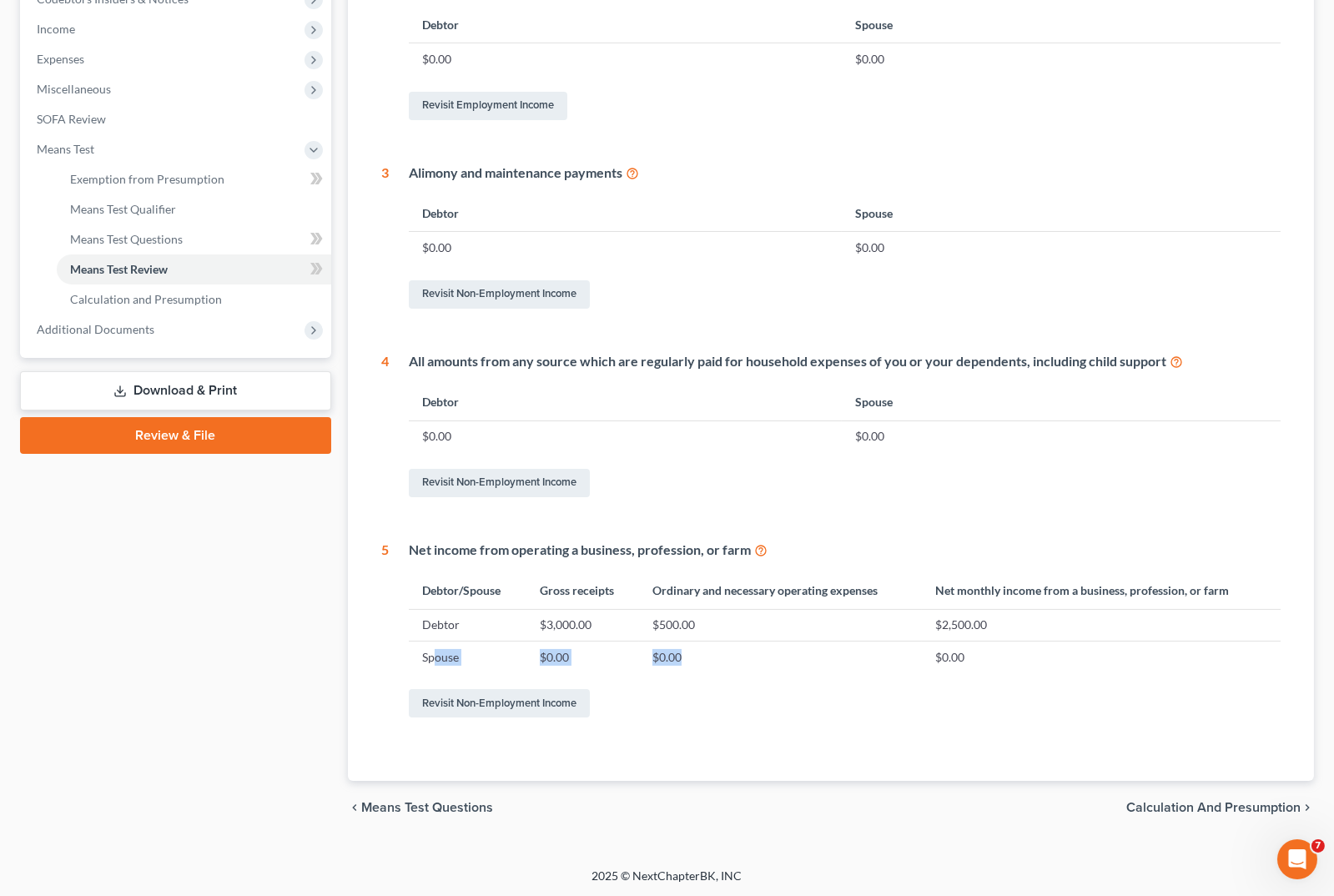
drag, startPoint x: 448, startPoint y: 658, endPoint x: 778, endPoint y: 662, distance: 330.0
click at [762, 662] on tr "Spouse $0.00 $0.00 $0.00" at bounding box center [844, 658] width 871 height 32
click at [850, 660] on td "$0.00" at bounding box center [780, 658] width 282 height 32
click at [938, 664] on td "$0.00" at bounding box center [1101, 658] width 358 height 32
click at [183, 390] on link "Download & Print" at bounding box center [175, 391] width 311 height 39
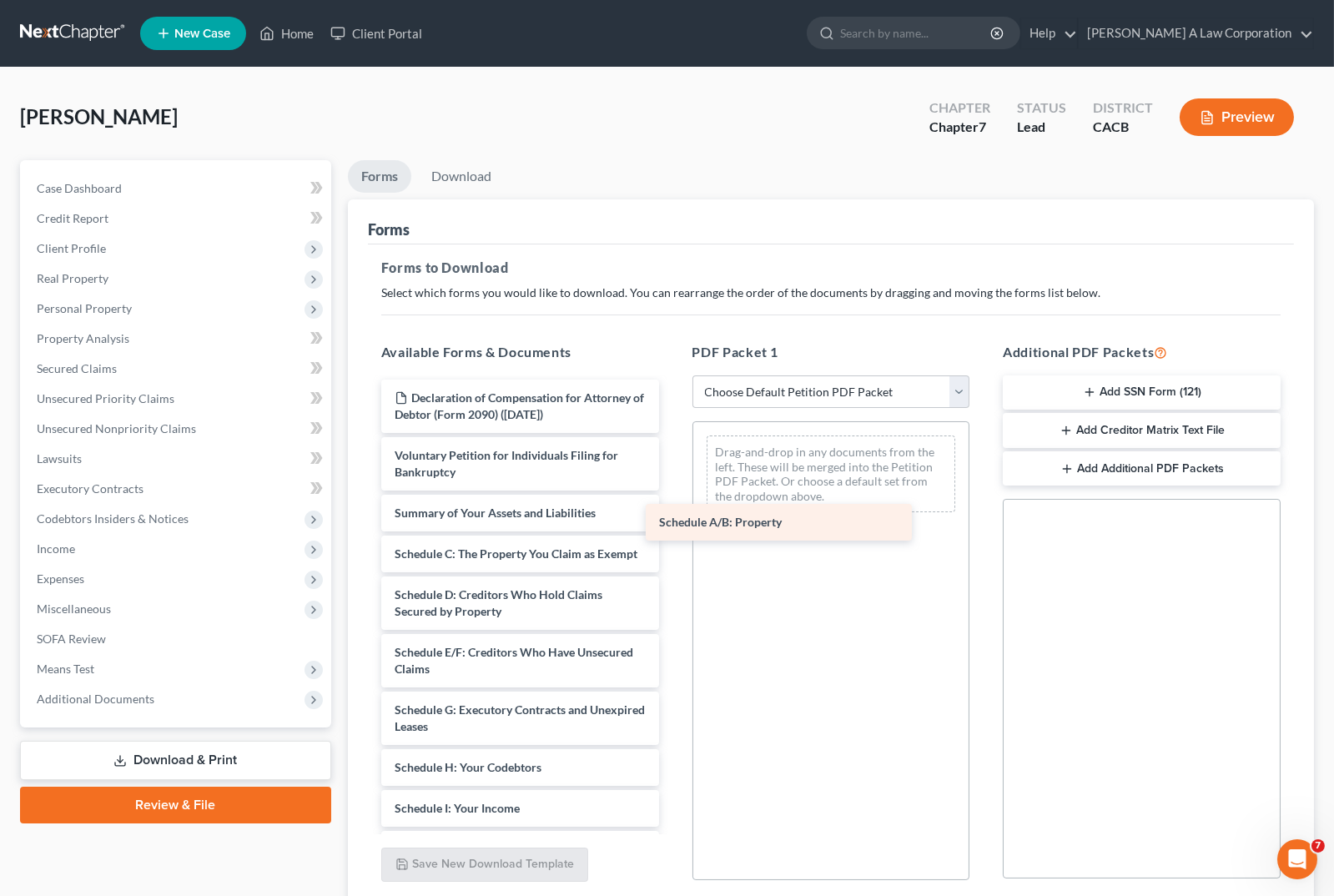
drag, startPoint x: 499, startPoint y: 552, endPoint x: 780, endPoint y: 516, distance: 283.3
click at [672, 516] on div "Schedule A/B: Property Declaration of Compensation for Attorney of Debtor (Form…" at bounding box center [520, 828] width 304 height 898
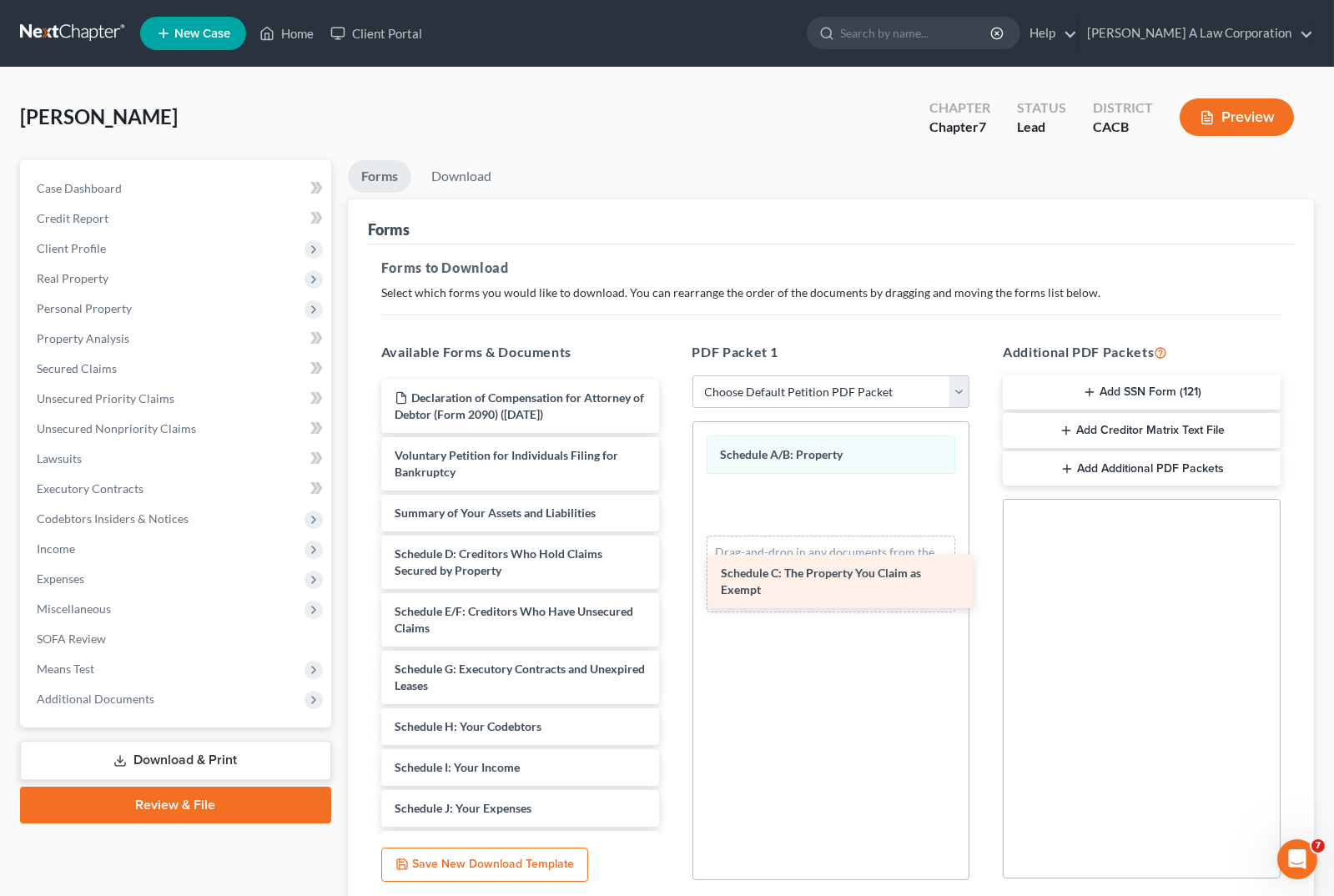
drag, startPoint x: 450, startPoint y: 570, endPoint x: 777, endPoint y: 588, distance: 327.5
click at [672, 588] on div "Schedule C: The Property You Claim as Exempt Declaration of Compensation for At…" at bounding box center [520, 807] width 304 height 858
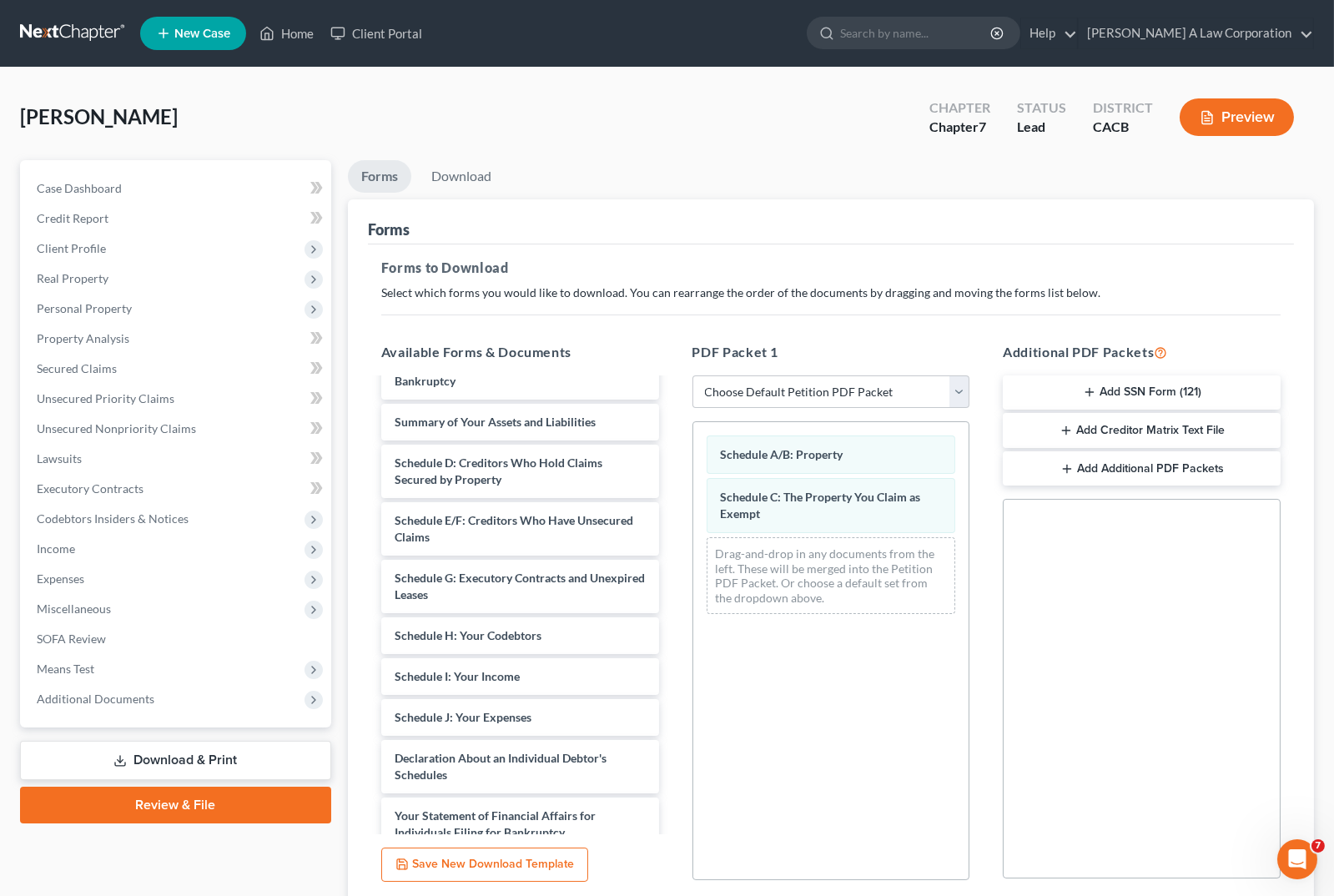
scroll to position [151, 0]
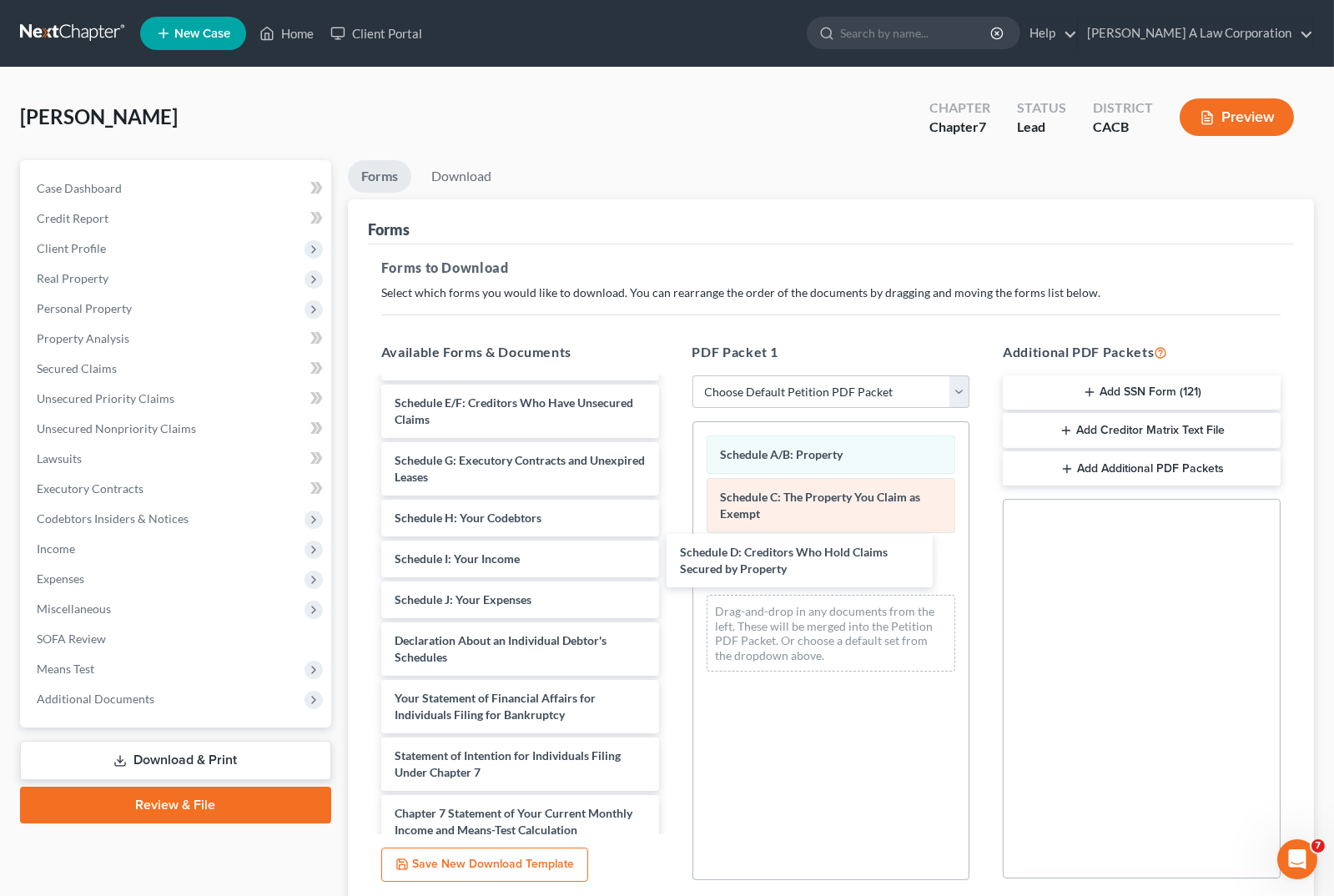
drag, startPoint x: 500, startPoint y: 416, endPoint x: 730, endPoint y: 517, distance: 251.2
click at [672, 568] on div "Schedule D: Creditors Who Hold Claims Secured by Property Declaration of Compen…" at bounding box center [520, 628] width 304 height 800
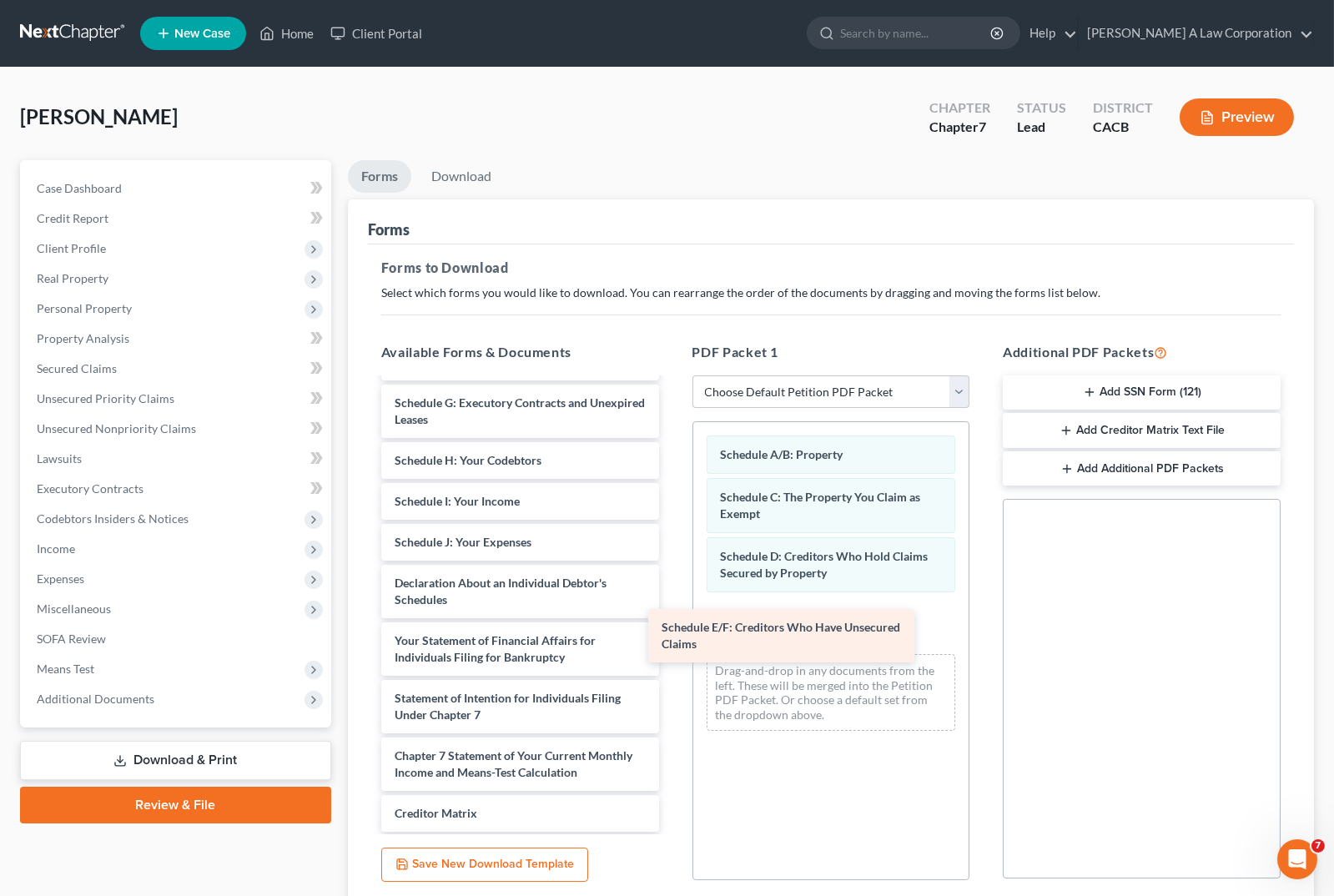
drag, startPoint x: 595, startPoint y: 416, endPoint x: 909, endPoint y: 648, distance: 390.4
click at [672, 648] on div "Schedule E/F: Creditors Who Have Unsecured Claims Declaration of Compensation f…" at bounding box center [520, 600] width 304 height 742
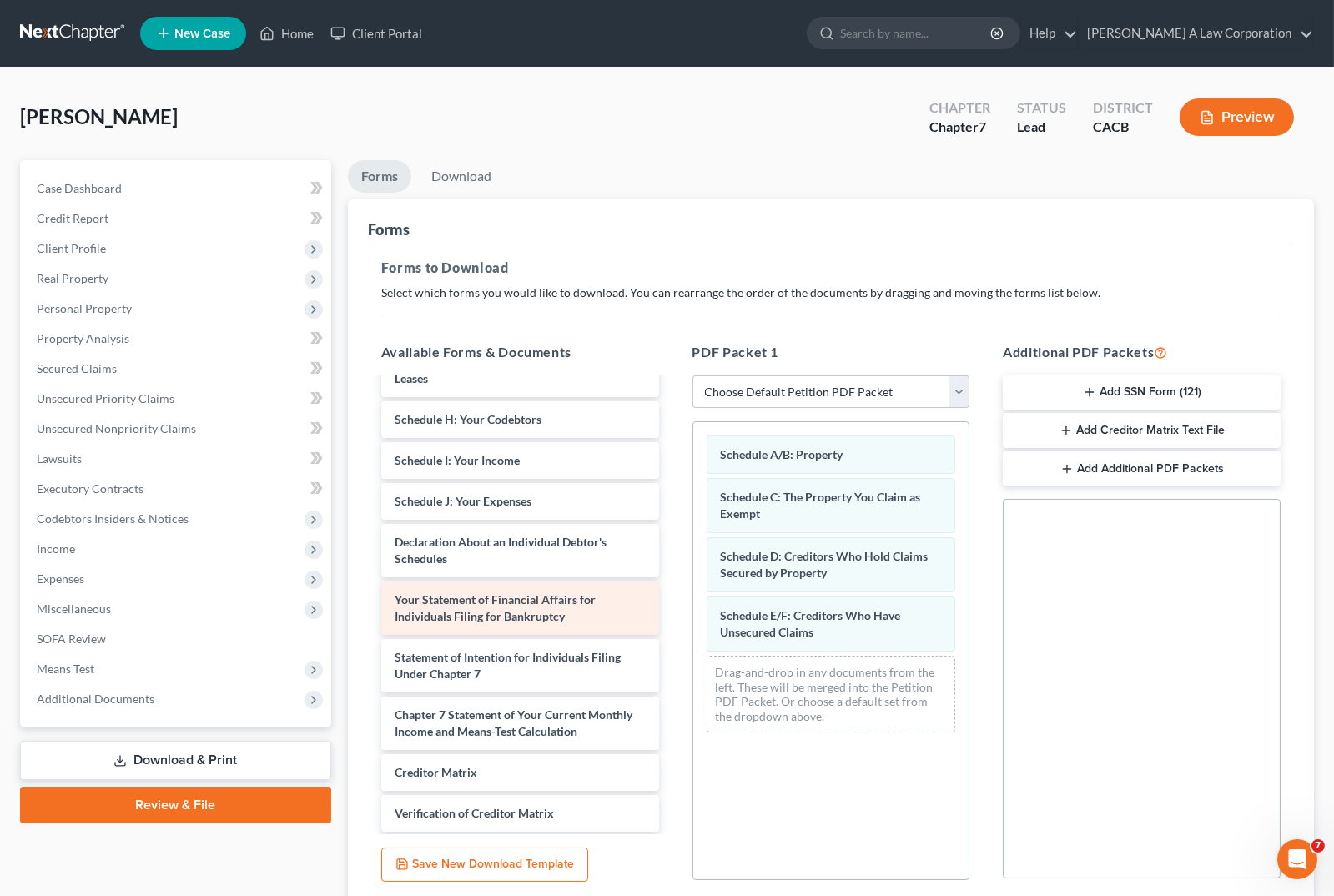
scroll to position [226, 0]
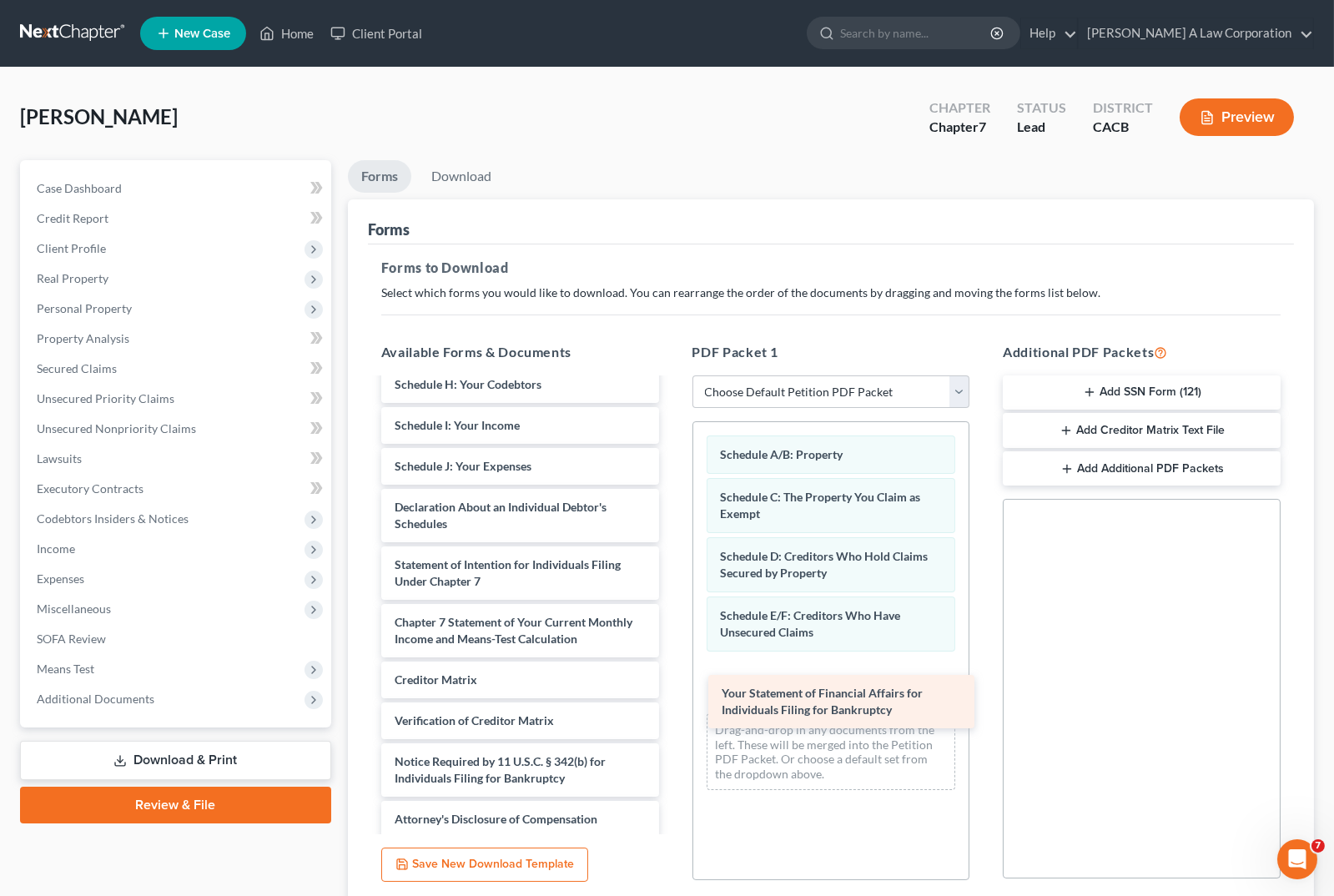
drag, startPoint x: 483, startPoint y: 571, endPoint x: 805, endPoint y: 701, distance: 347.3
click at [672, 701] on div "Your Statement of Financial Affairs for Individuals Filing for Bankruptcy Decla…" at bounding box center [520, 495] width 304 height 685
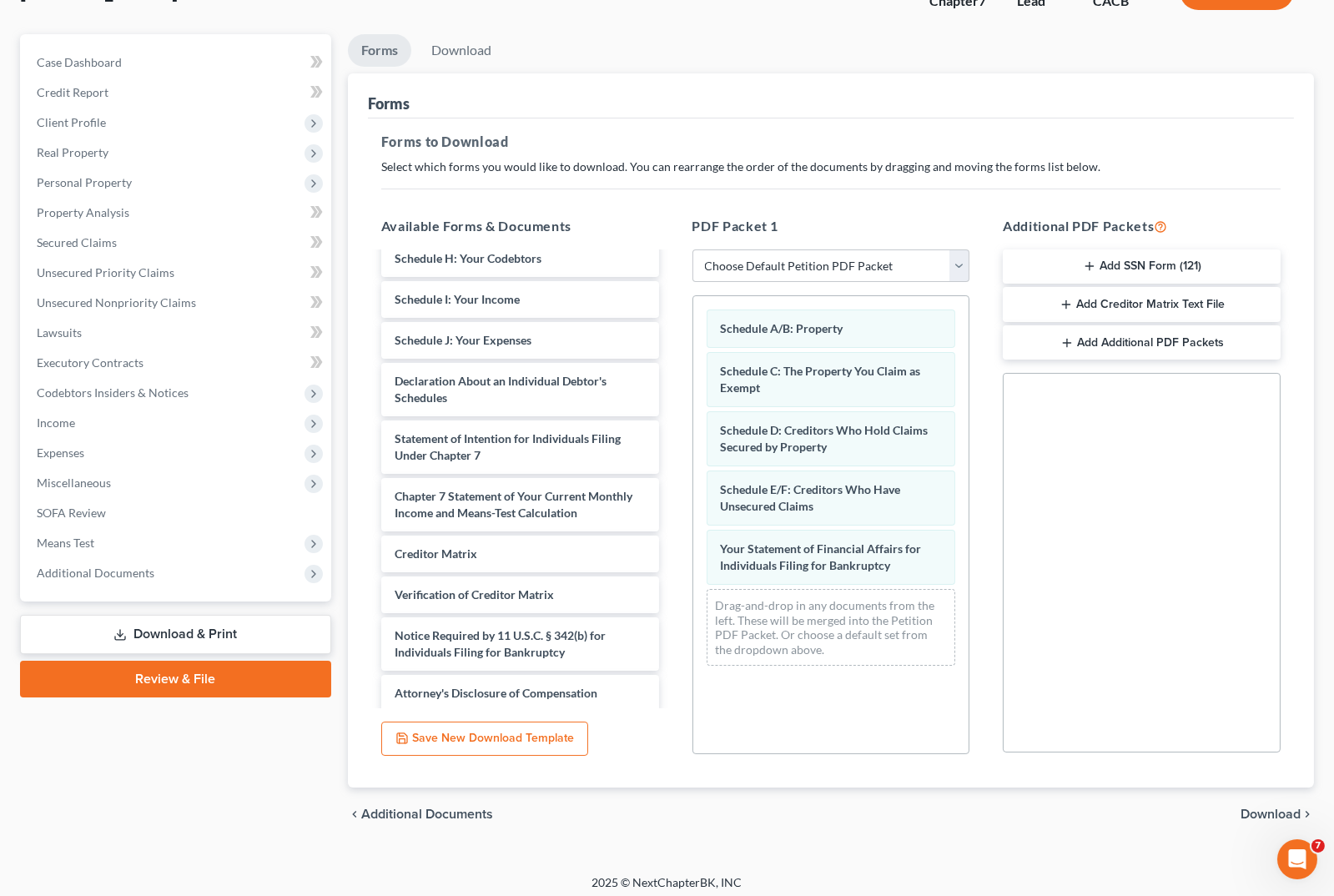
scroll to position [134, 0]
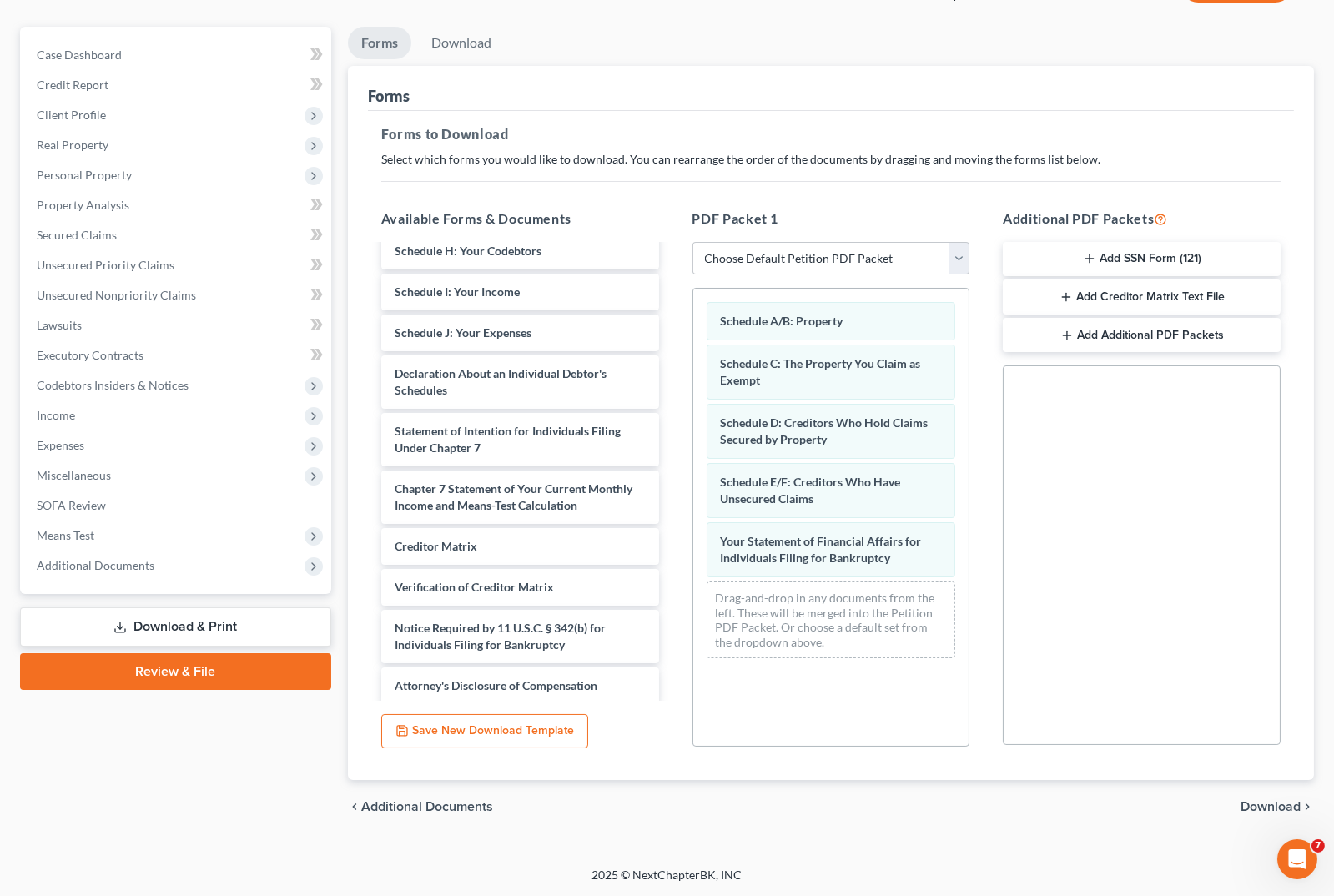
click at [1240, 801] on span "Download" at bounding box center [1270, 806] width 60 height 14
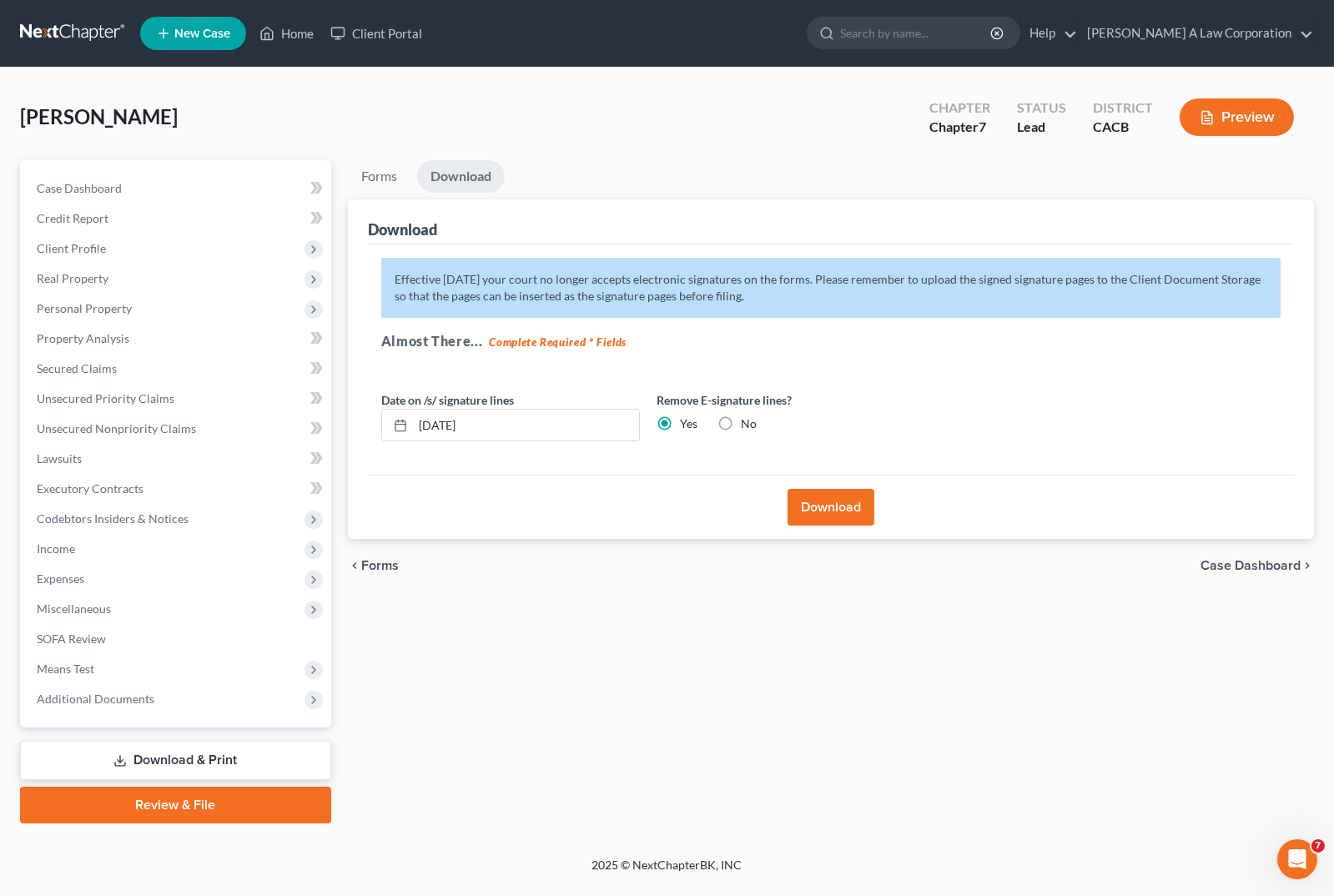
scroll to position [0, 0]
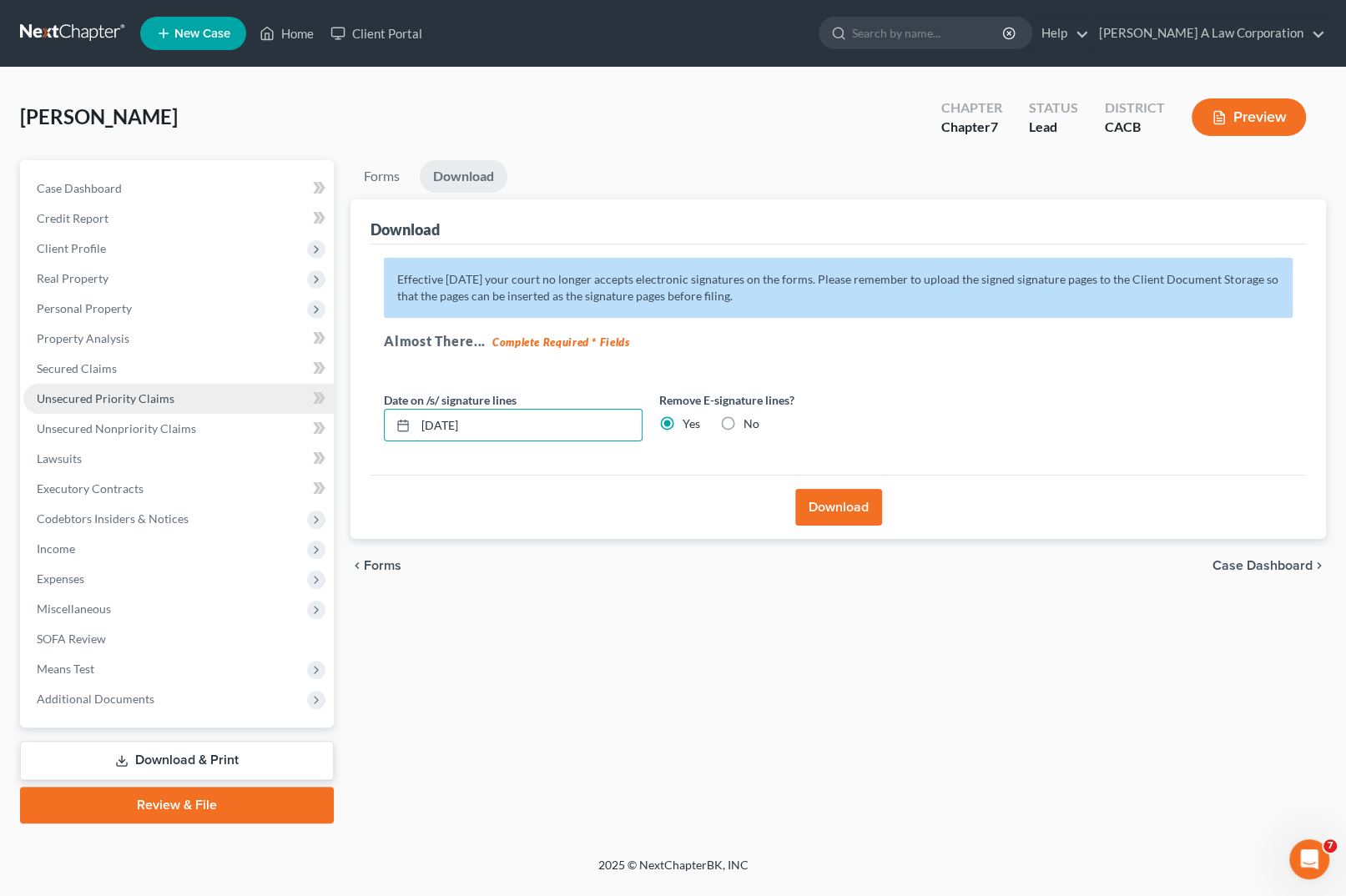
drag, startPoint x: 512, startPoint y: 417, endPoint x: 298, endPoint y: 402, distance: 214.5
click at [298, 402] on div "Petition Navigation Case Dashboard Payments Invoices Payments Payments Credit R…" at bounding box center [673, 492] width 1322 height 664
type input "[DATE]"
drag, startPoint x: 572, startPoint y: 576, endPoint x: 658, endPoint y: 565, distance: 86.7
click at [593, 572] on div "chevron_left Forms Case Dashboard chevron_right" at bounding box center [838, 565] width 975 height 53
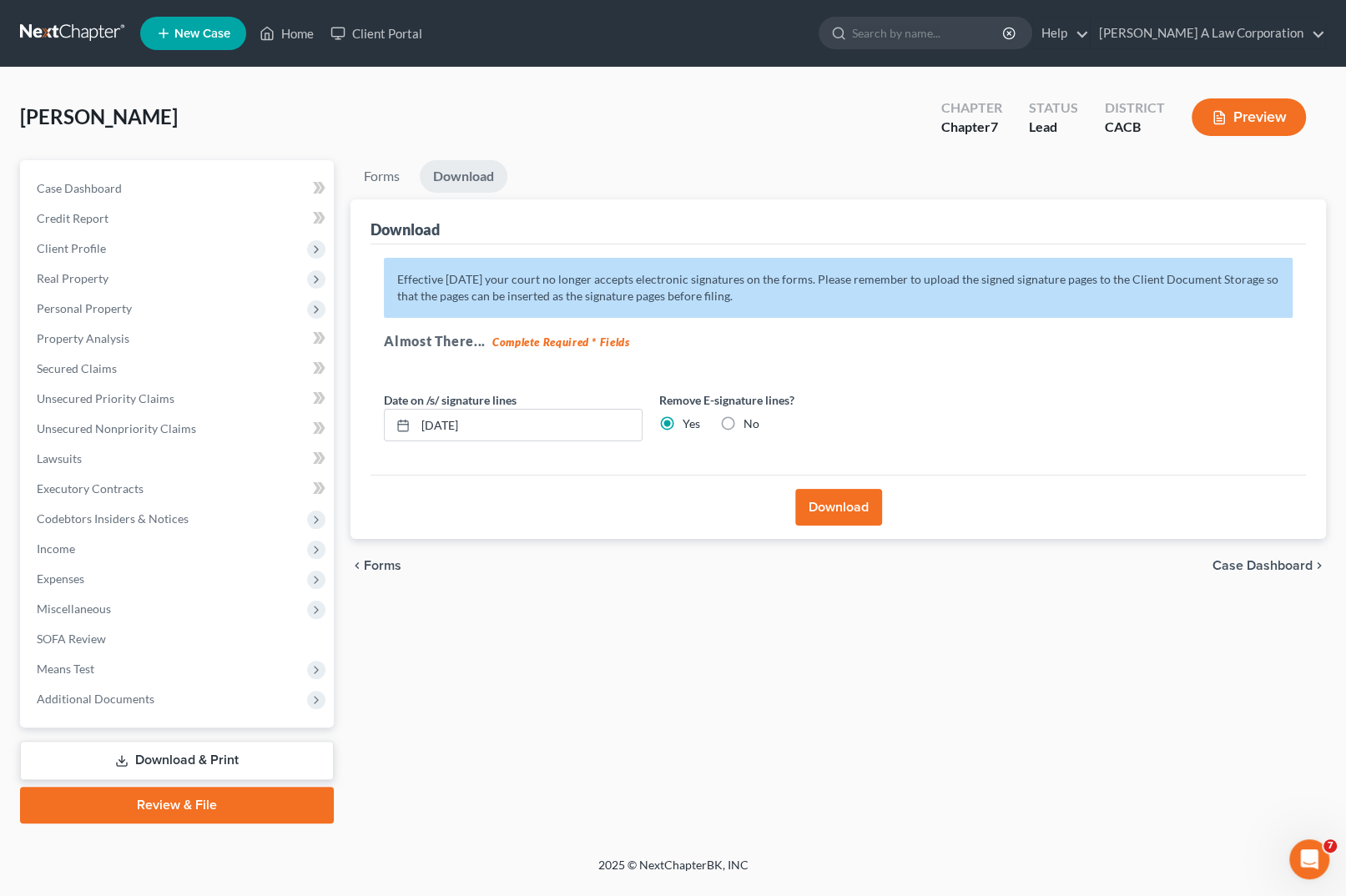
click at [864, 530] on div "Download" at bounding box center [838, 506] width 935 height 64
click at [861, 518] on button "Download" at bounding box center [838, 506] width 87 height 36
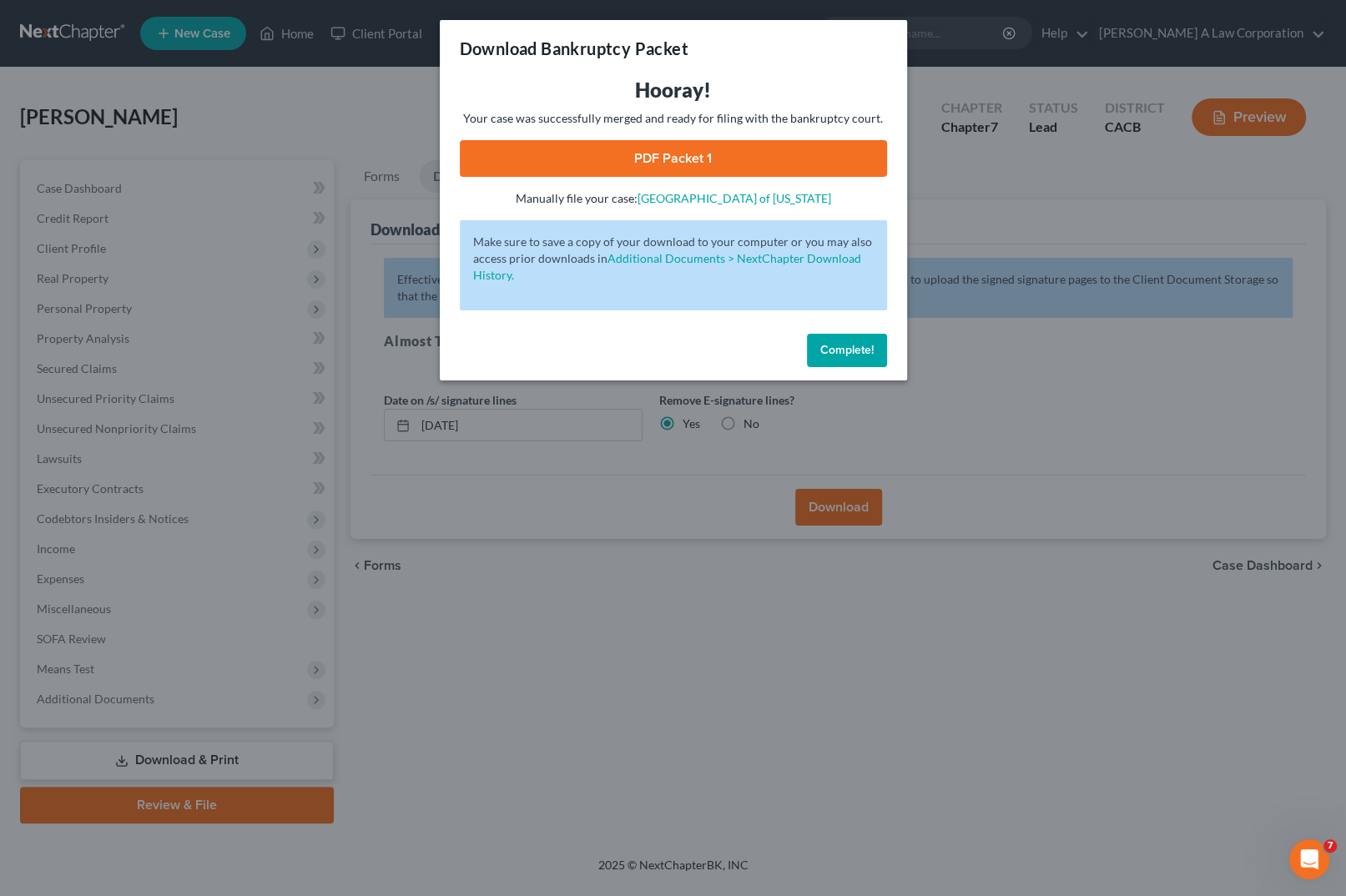
click at [692, 161] on link "PDF Packet 1" at bounding box center [673, 158] width 427 height 36
drag, startPoint x: 854, startPoint y: 340, endPoint x: 835, endPoint y: 351, distance: 22.0
click at [852, 340] on button "Complete!" at bounding box center [846, 351] width 80 height 33
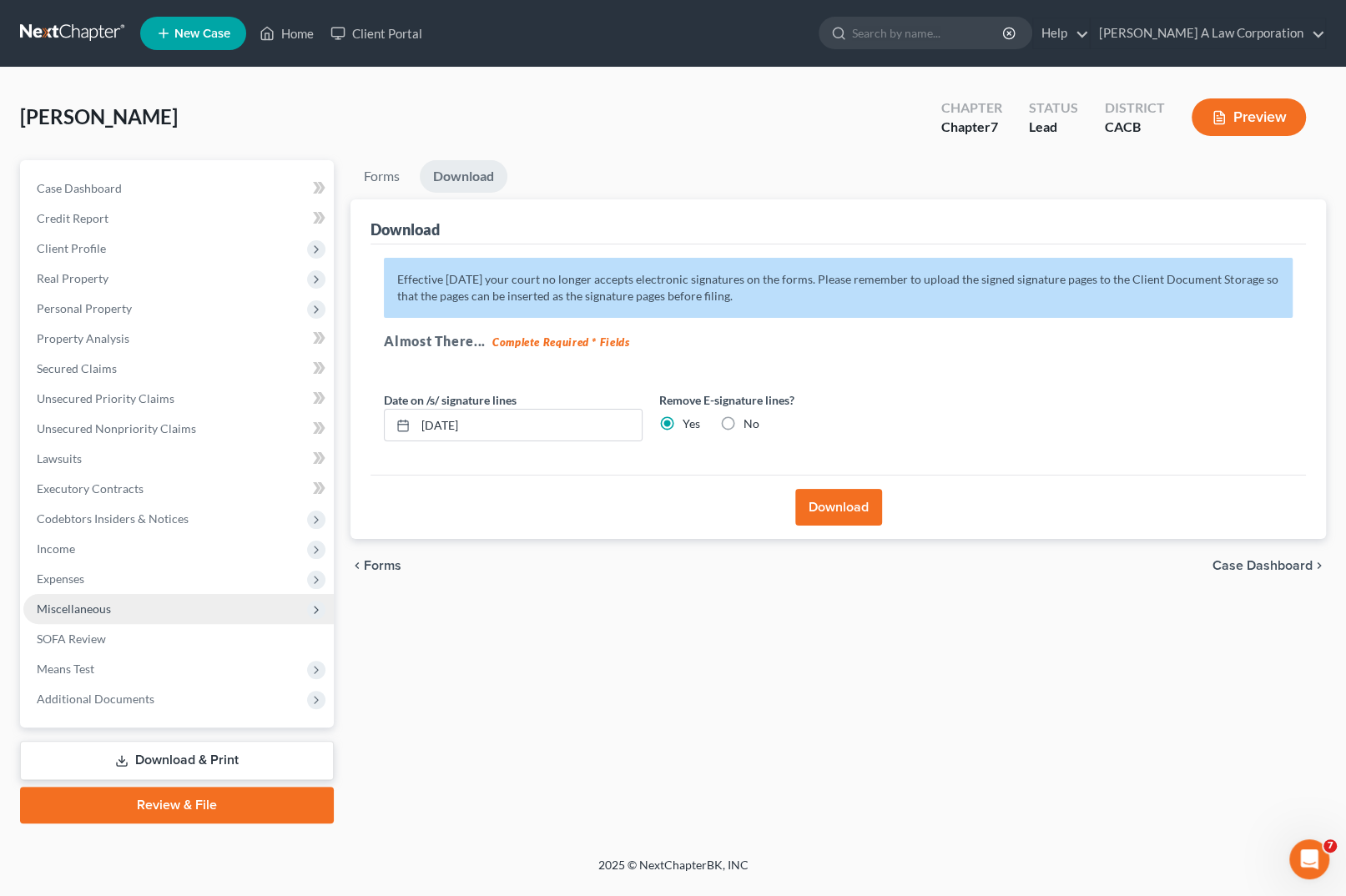
click at [138, 613] on span "Miscellaneous" at bounding box center [178, 608] width 310 height 31
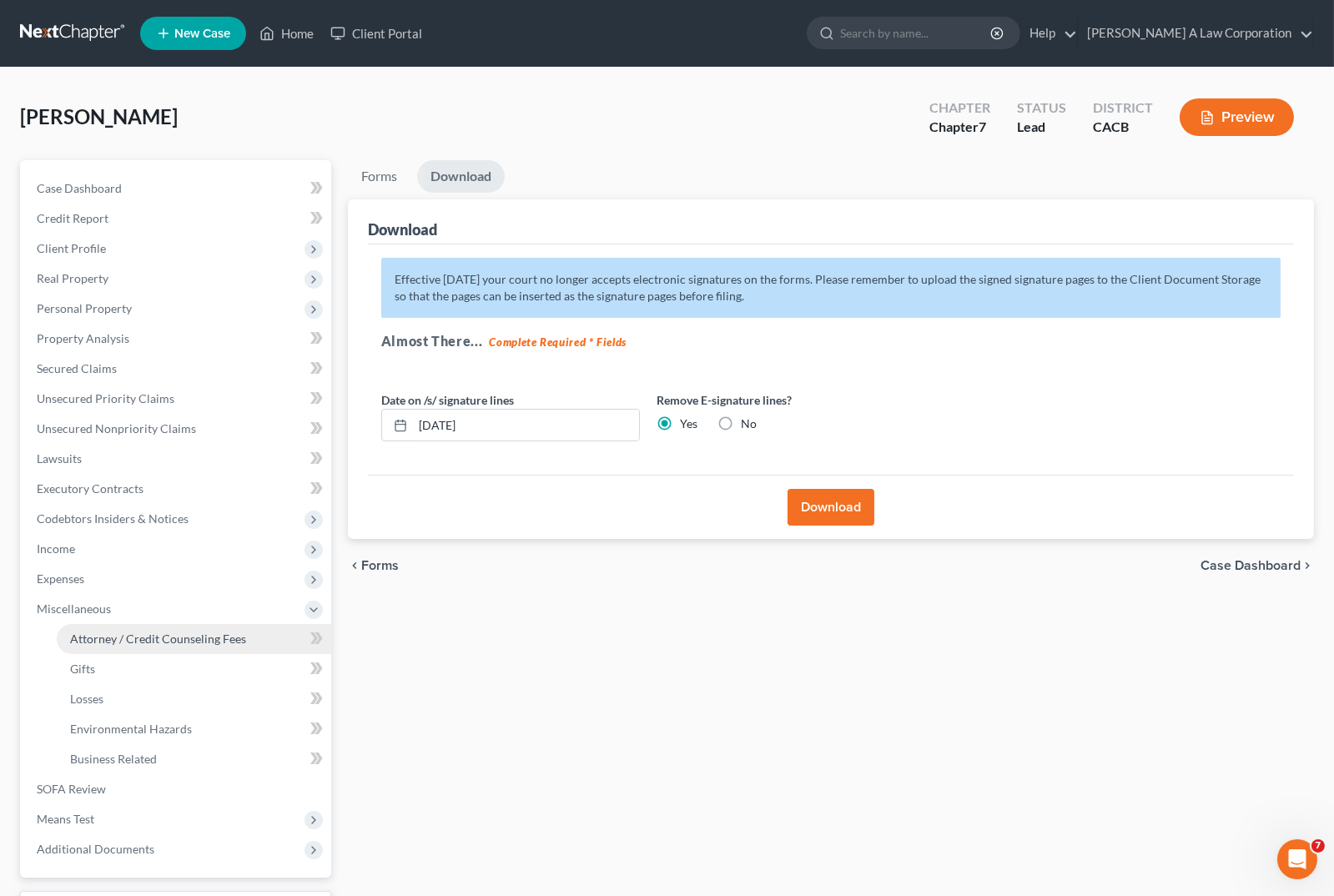
click at [128, 632] on span "Attorney / Credit Counseling Fees" at bounding box center [158, 638] width 176 height 14
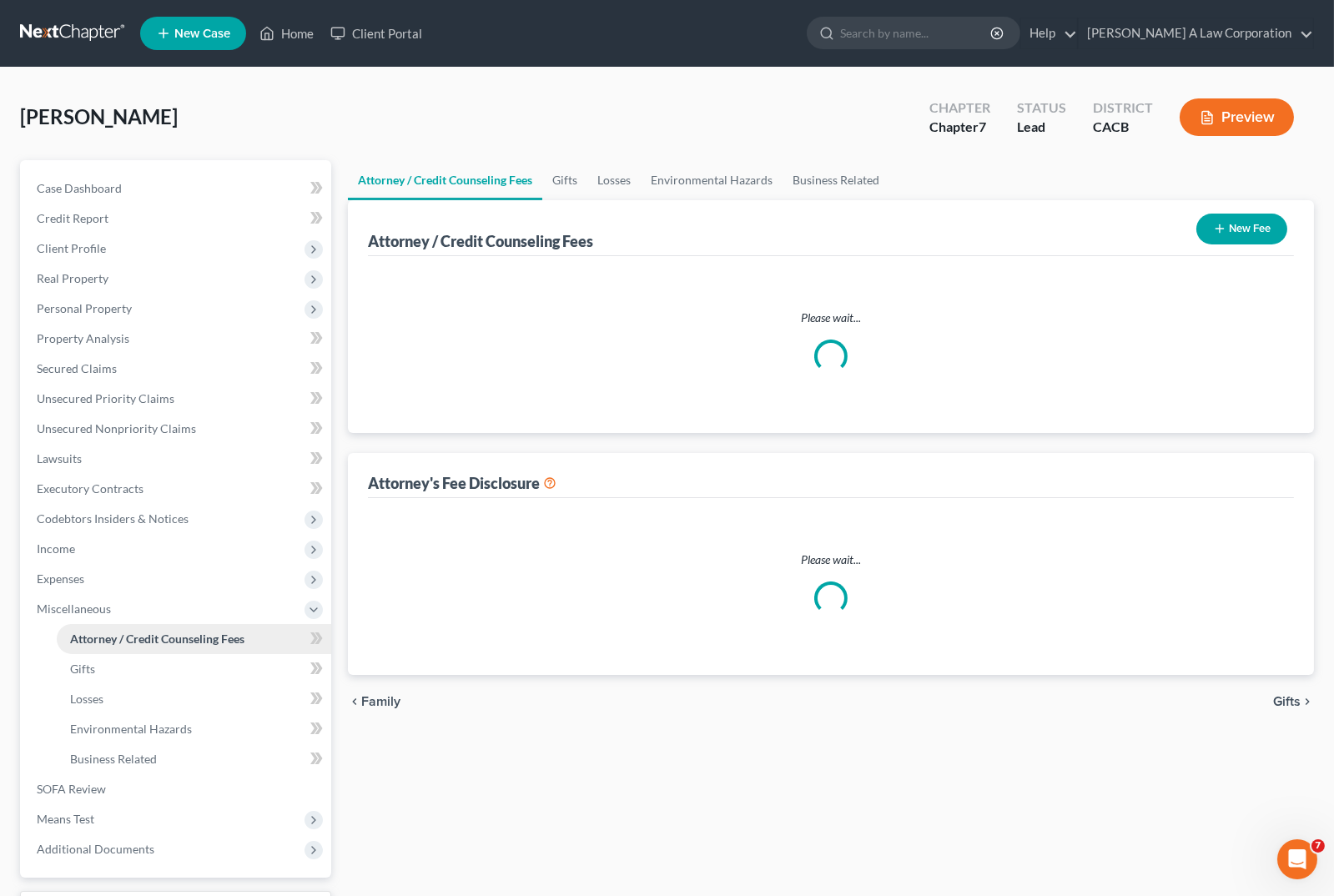
select select "0"
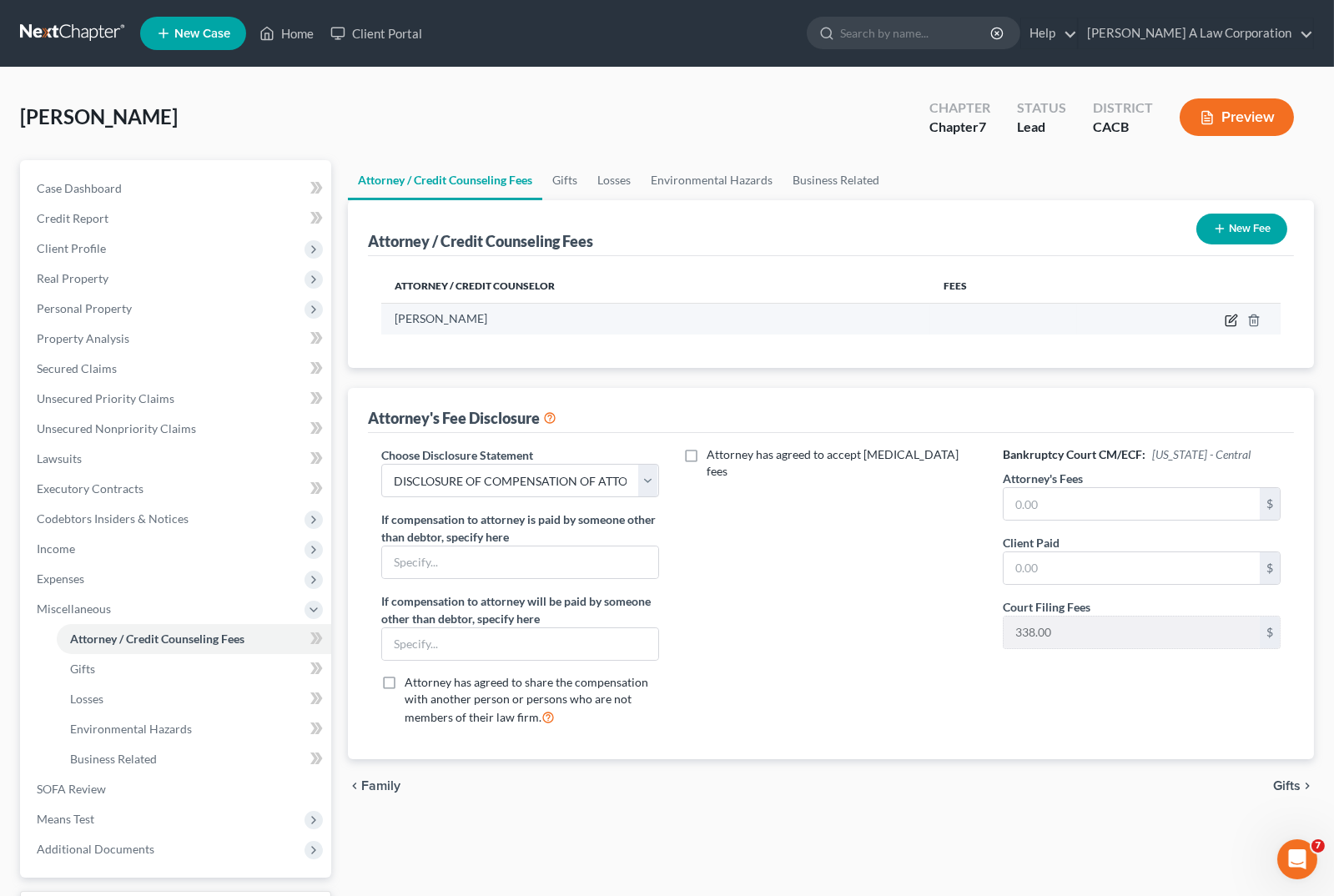
click at [1228, 318] on icon "button" at bounding box center [1232, 321] width 14 height 14
select select "4"
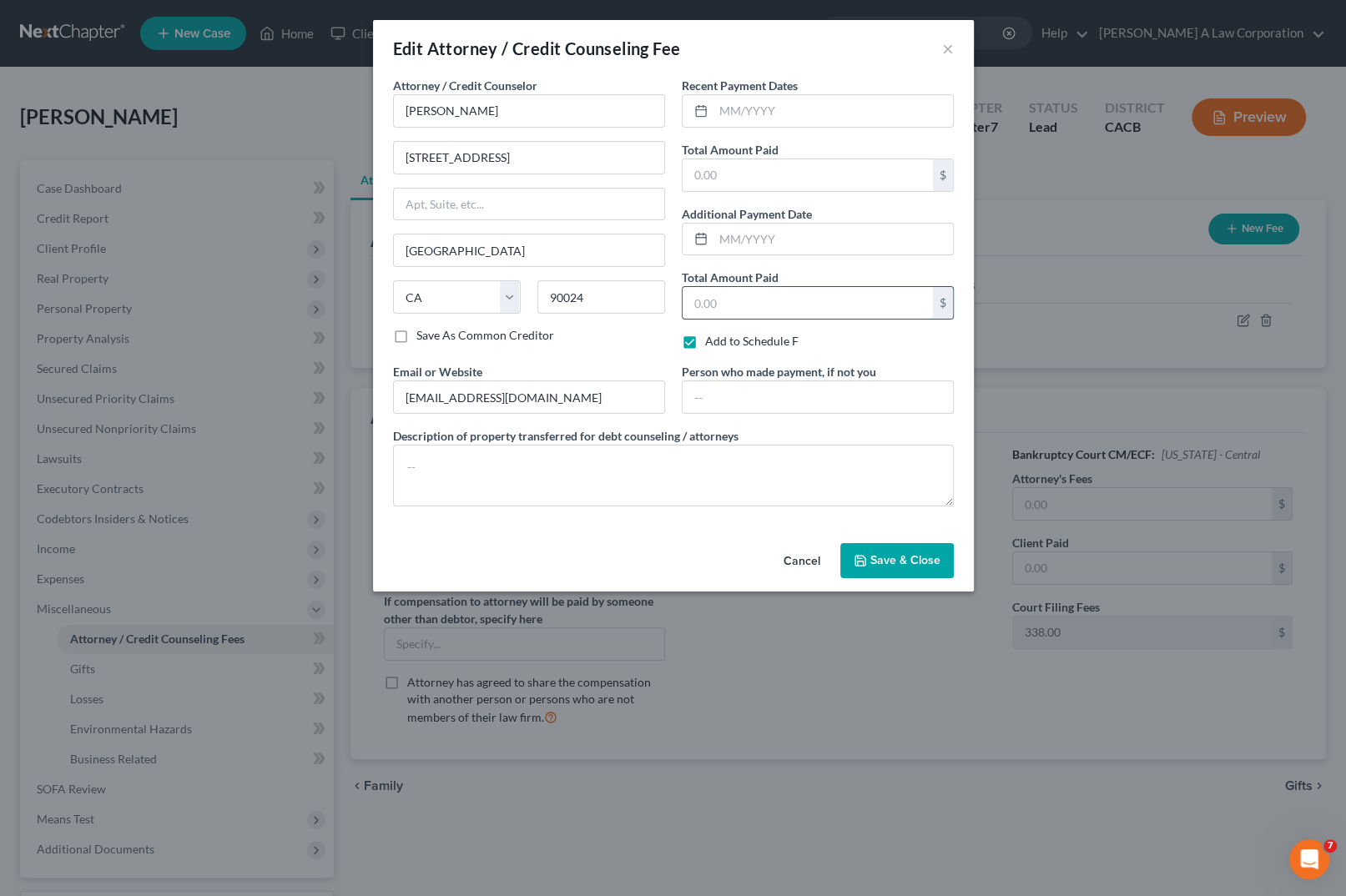
click at [699, 296] on input "text" at bounding box center [807, 302] width 250 height 32
type input "1,100.00"
click at [746, 347] on label "Add to Schedule F" at bounding box center [751, 341] width 94 height 17
click at [723, 344] on input "Add to Schedule F" at bounding box center [717, 338] width 11 height 11
click at [724, 347] on label "Add to Schedule F" at bounding box center [751, 341] width 94 height 17
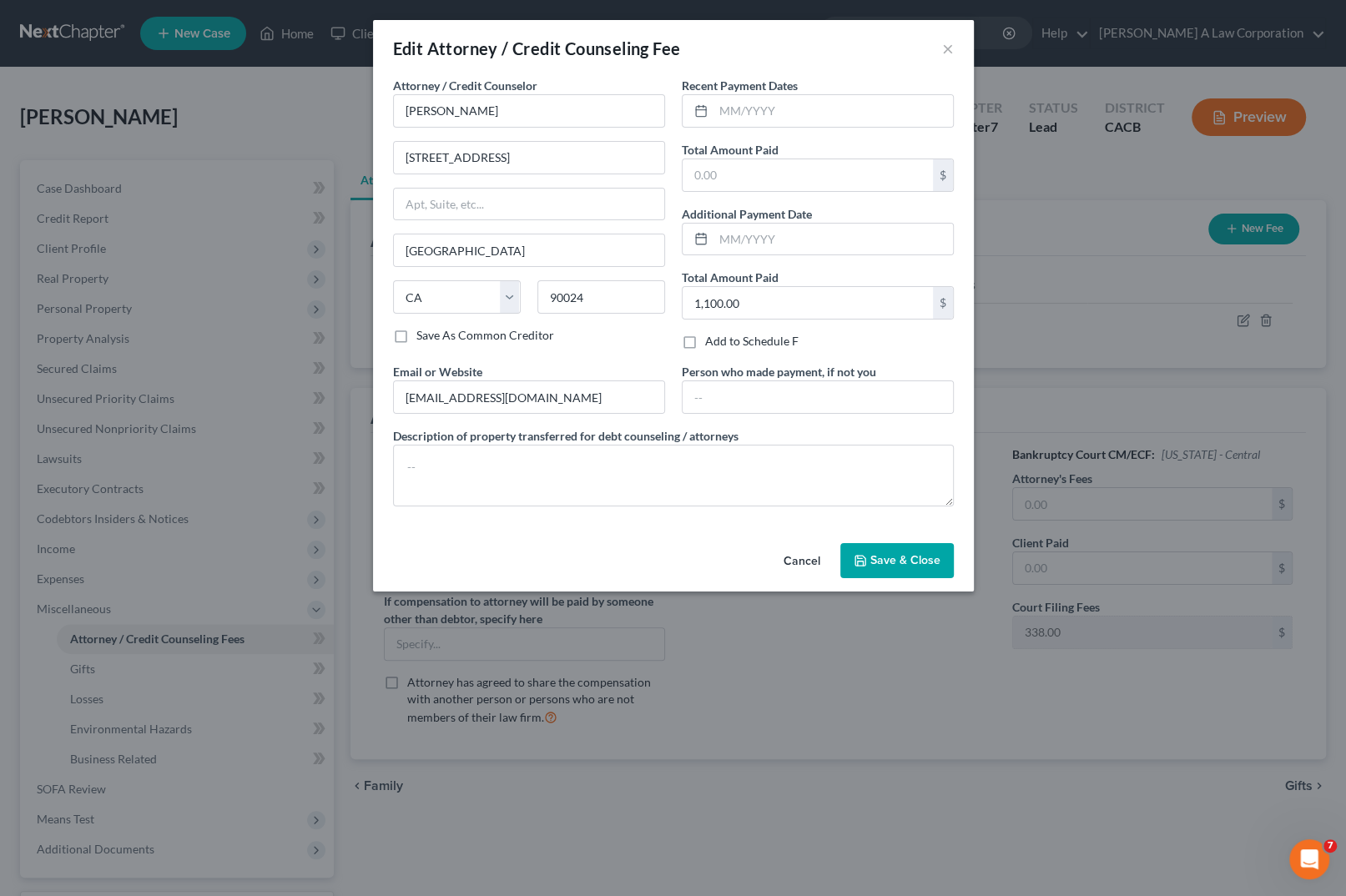
click at [723, 344] on input "Add to Schedule F" at bounding box center [717, 338] width 11 height 11
checkbox input "true"
click at [664, 334] on div "Save As Common Creditor" at bounding box center [529, 335] width 272 height 17
click at [826, 333] on div "Add to Schedule F" at bounding box center [817, 341] width 272 height 17
click at [890, 564] on span "Save & Close" at bounding box center [905, 560] width 70 height 14
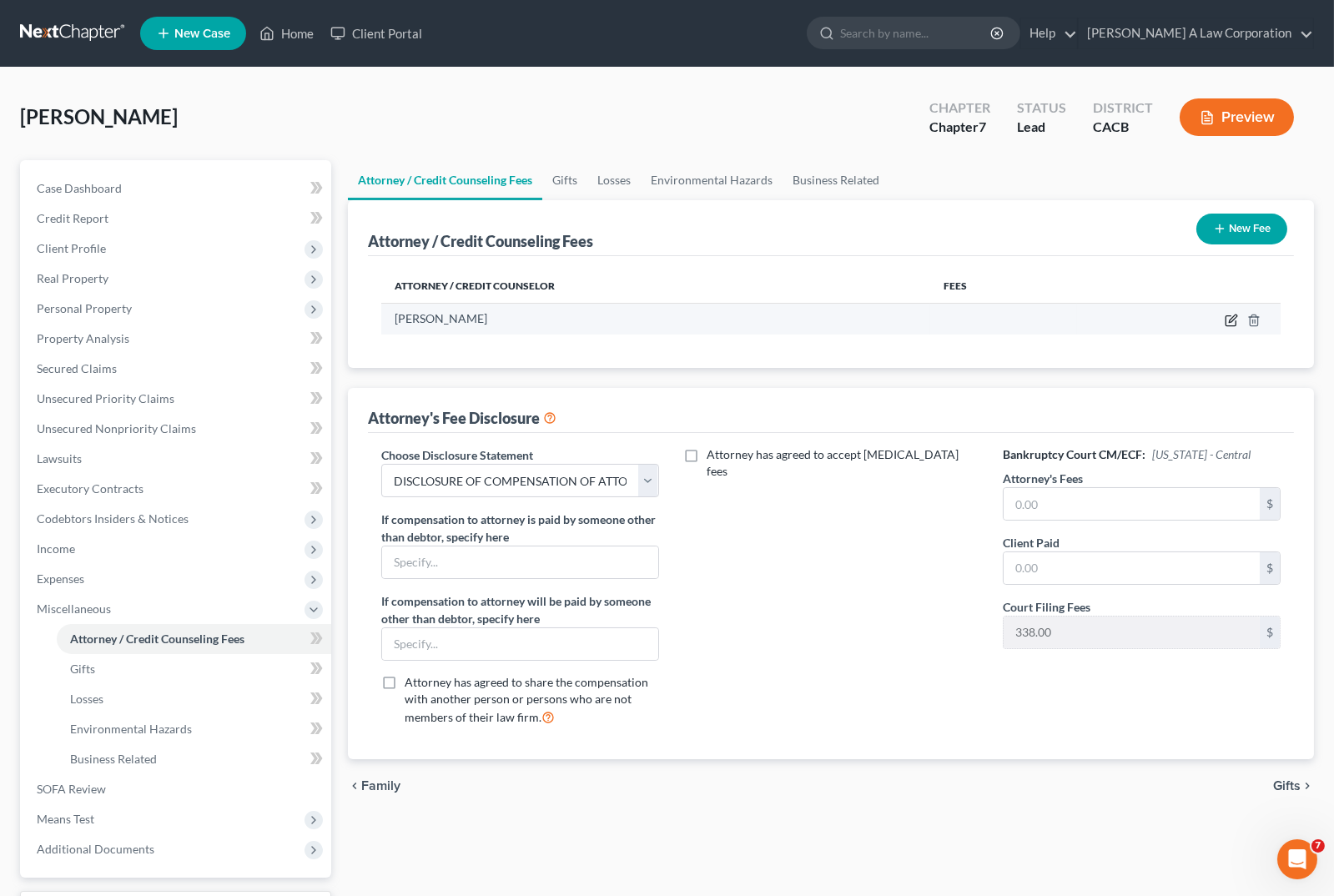
click at [1232, 325] on icon "button" at bounding box center [1231, 321] width 10 height 10
select select "4"
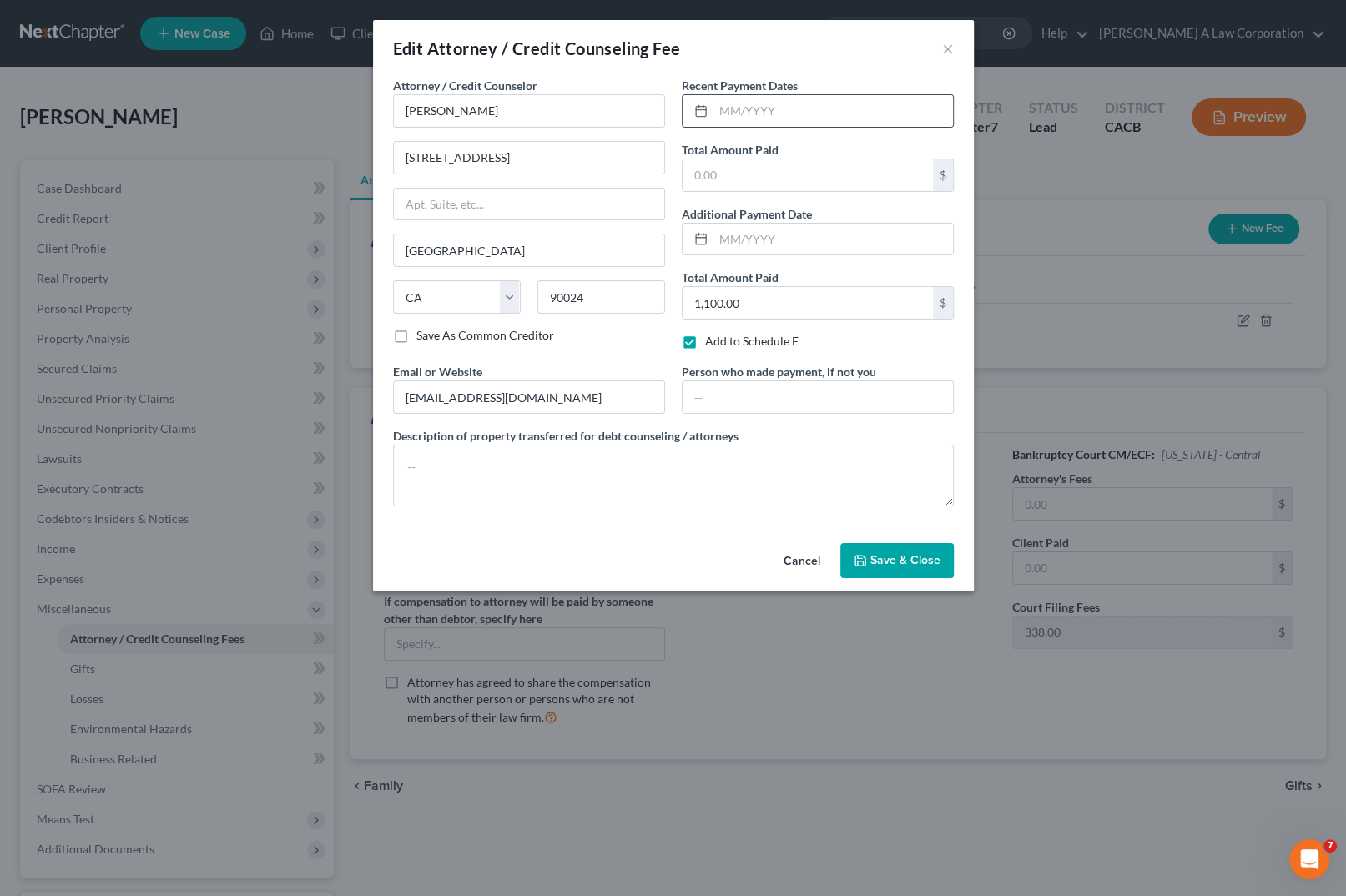
click at [707, 103] on div at bounding box center [697, 111] width 31 height 32
click at [706, 154] on label "Total Amount Paid" at bounding box center [730, 150] width 96 height 18
click at [706, 165] on input "text" at bounding box center [807, 175] width 250 height 32
type input "1,100.00"
type input "90024"
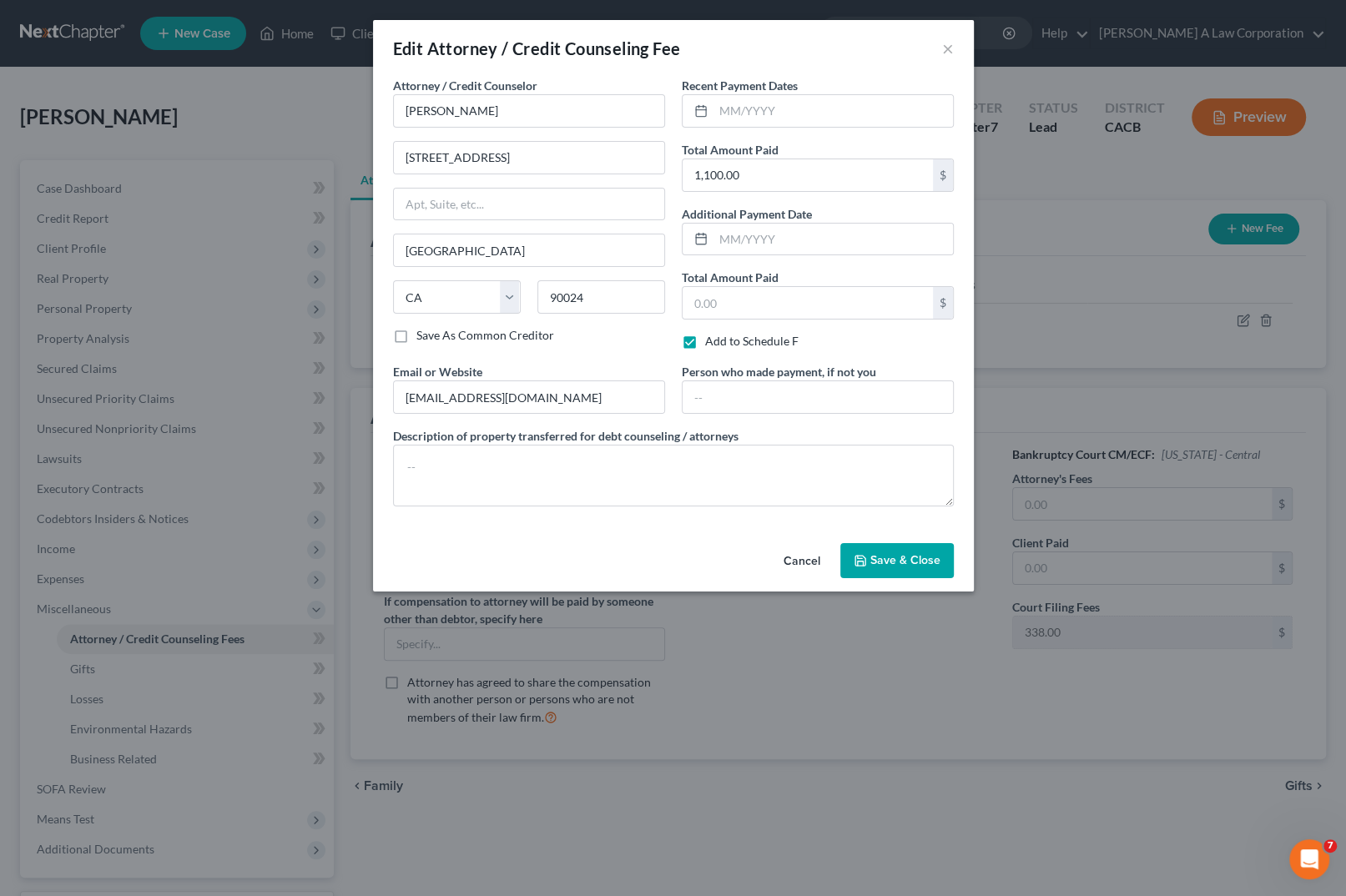
click at [918, 556] on span "Save & Close" at bounding box center [905, 560] width 70 height 14
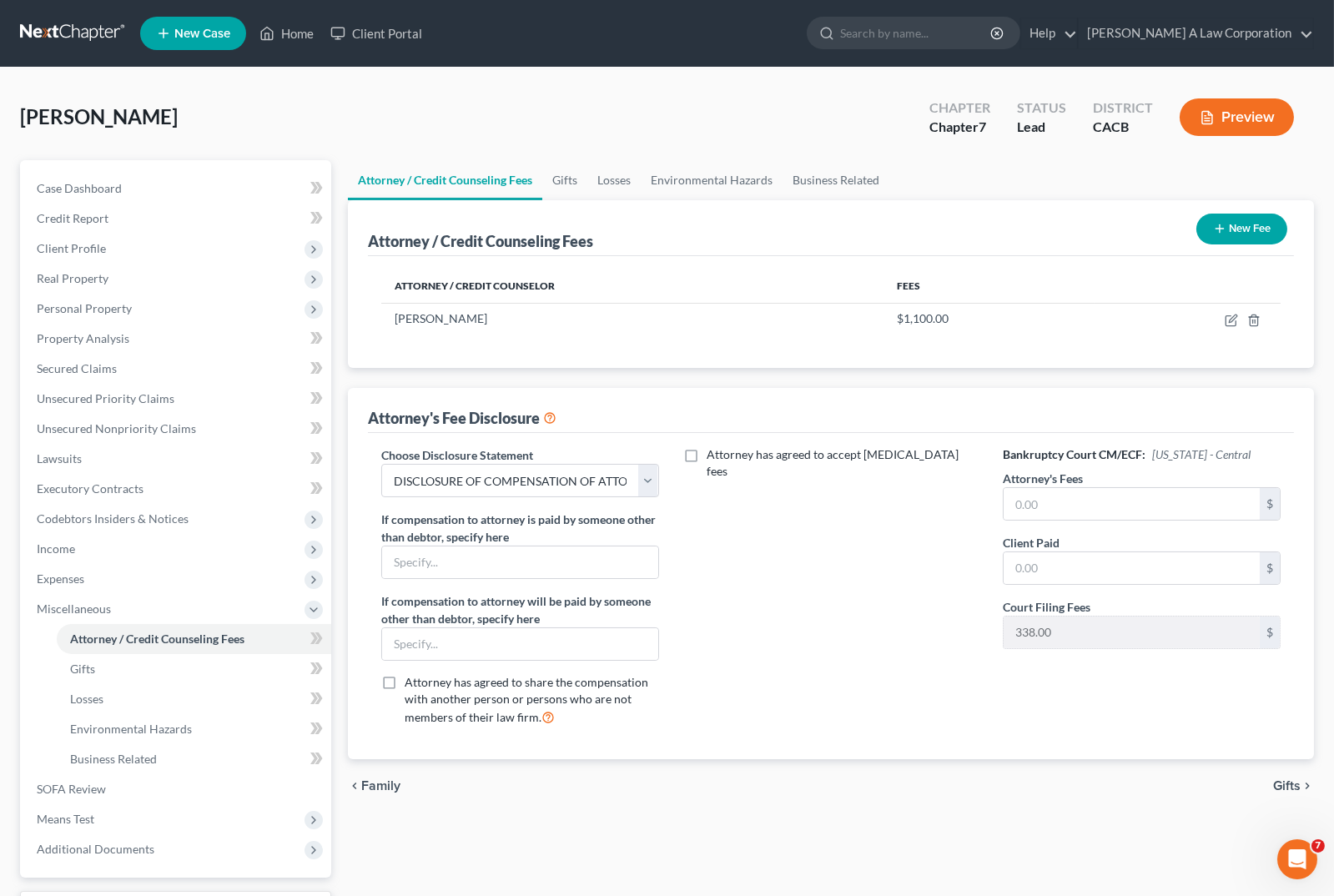
click at [976, 522] on div "Attorney has agreed to accept [MEDICAL_DATA] fees" at bounding box center [831, 592] width 311 height 292
click at [557, 478] on select "Select DISCLOSURE OF COMPENSATION OF ATTORNEY FOR DEBTOR(S)" at bounding box center [520, 480] width 278 height 33
click at [804, 550] on div "Attorney has agreed to accept [MEDICAL_DATA] fees" at bounding box center [831, 592] width 311 height 292
click at [1032, 502] on input "text" at bounding box center [1131, 504] width 256 height 32
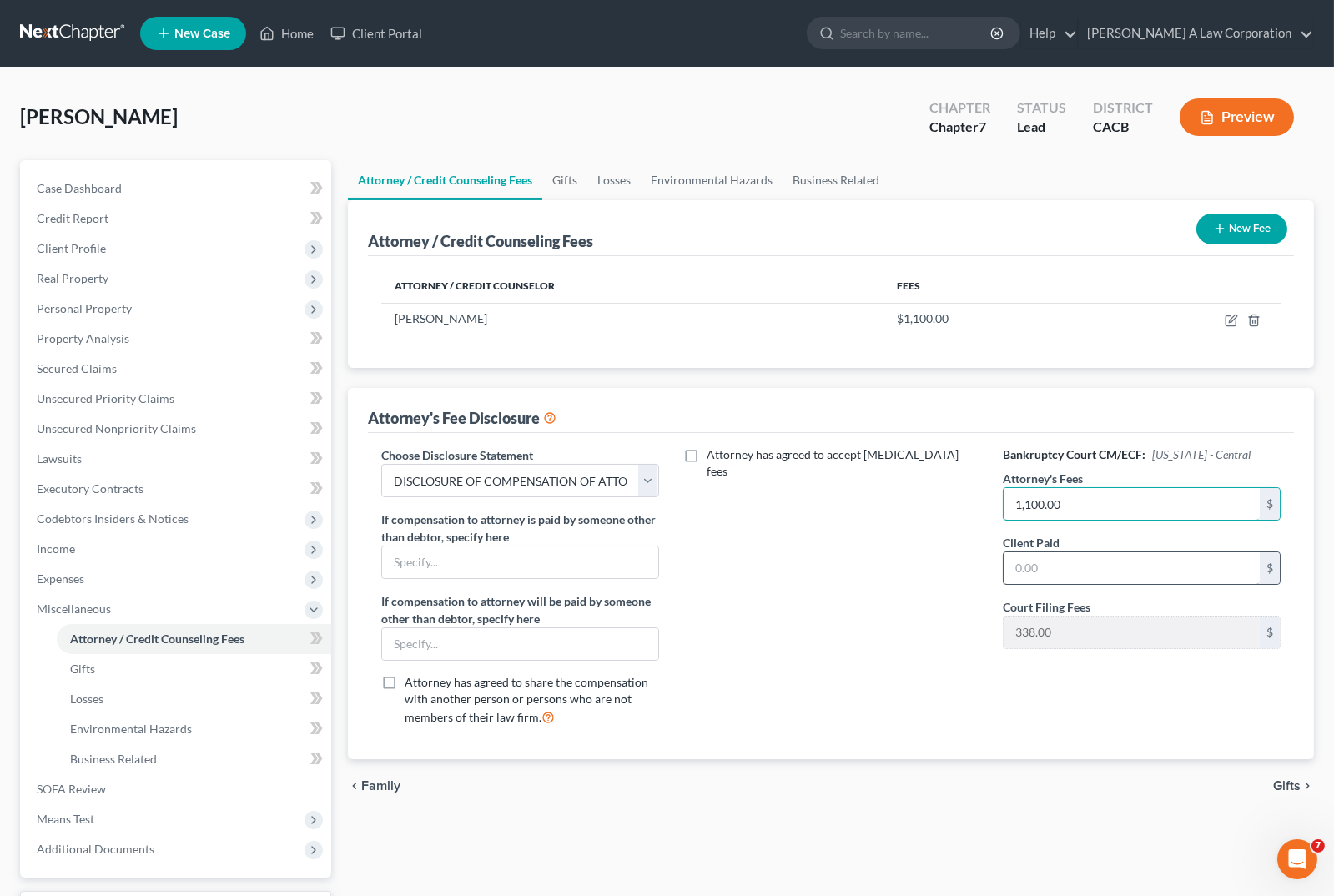
type input "1,100.00"
click at [1010, 562] on input "text" at bounding box center [1131, 568] width 256 height 32
click at [1010, 562] on input "1,100.00" at bounding box center [1131, 568] width 256 height 32
drag, startPoint x: 1056, startPoint y: 570, endPoint x: 1103, endPoint y: 551, distance: 50.7
click at [1056, 570] on input "1,100.00" at bounding box center [1131, 568] width 256 height 32
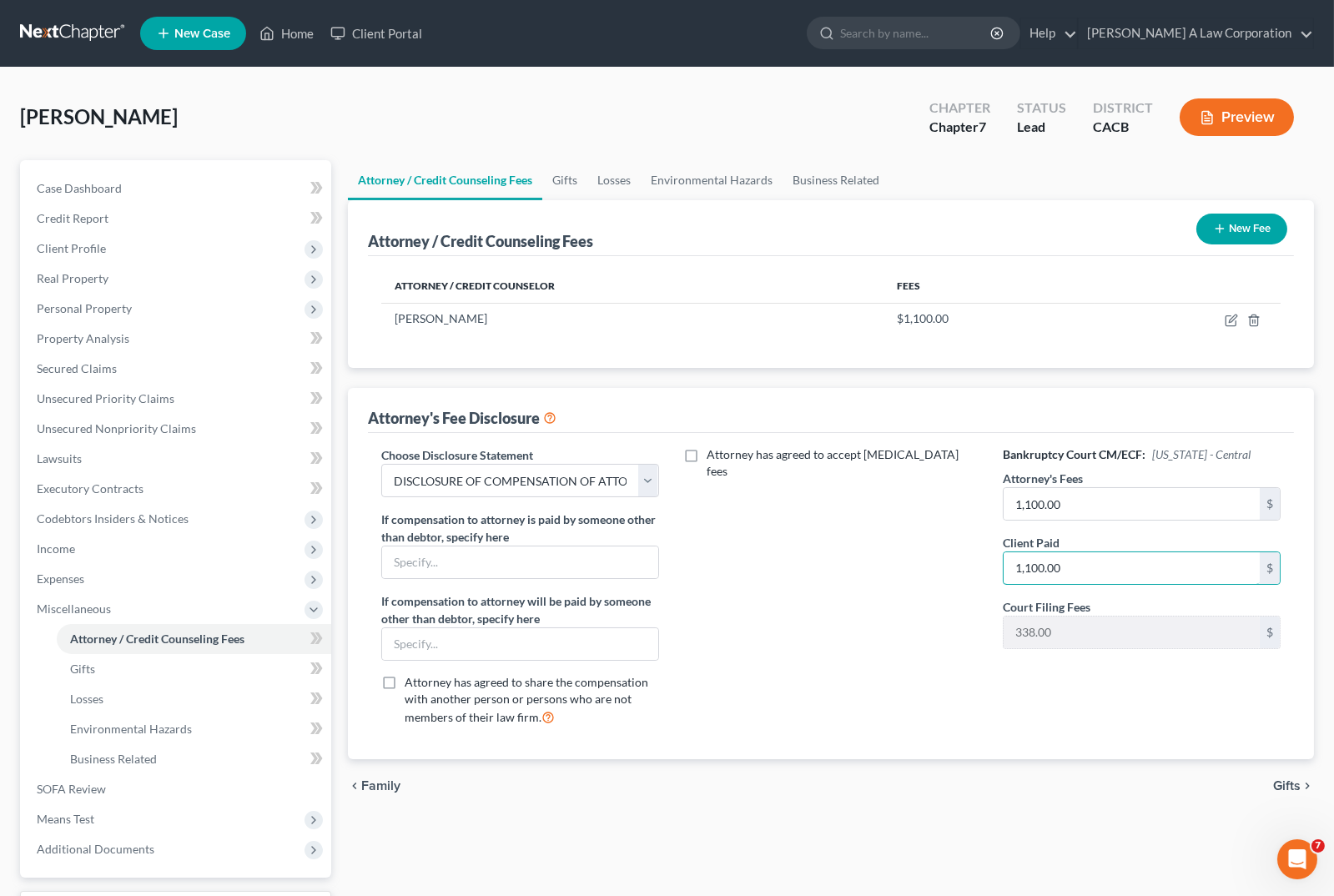
type input "1,100.00"
click at [1114, 529] on div "Bankruptcy Court CM/ECF: [US_STATE] - Central Attorney's Fees 1,100.00 $ Client…" at bounding box center [1141, 592] width 311 height 292
click at [1116, 501] on input "1,100.00" at bounding box center [1131, 504] width 256 height 32
click at [807, 544] on div "Attorney has agreed to accept [MEDICAL_DATA] fees" at bounding box center [831, 592] width 311 height 292
click at [802, 571] on div "Attorney has agreed to accept [MEDICAL_DATA] fees" at bounding box center [831, 592] width 311 height 292
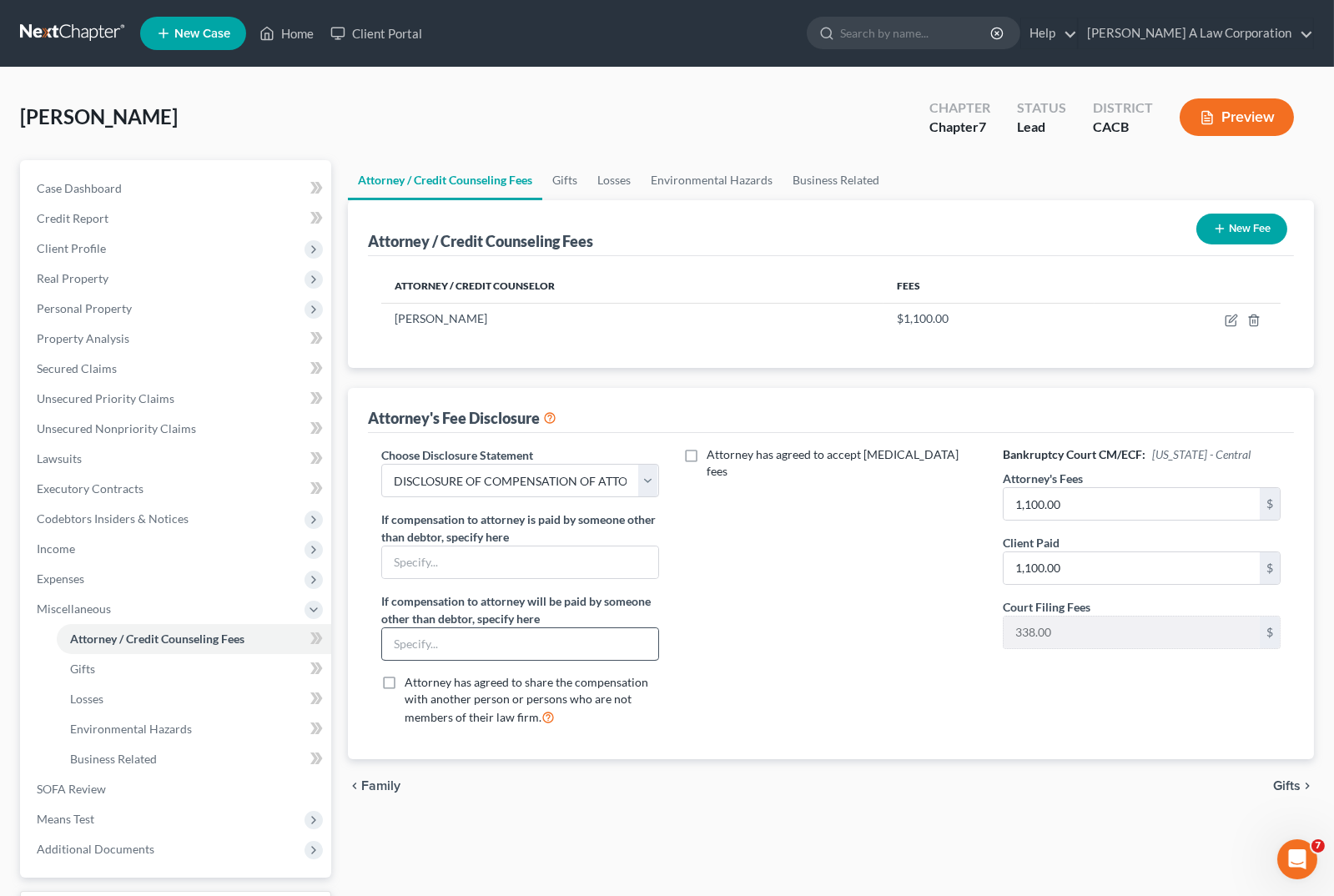
drag, startPoint x: 383, startPoint y: 659, endPoint x: 416, endPoint y: 636, distance: 40.2
click at [386, 655] on div "Choose Disclosure Statement Select DISCLOSURE OF COMPENSATION OF ATTORNEY FOR D…" at bounding box center [520, 592] width 311 height 292
drag, startPoint x: 417, startPoint y: 636, endPoint x: 454, endPoint y: 636, distance: 37.0
click at [417, 636] on input "text" at bounding box center [520, 644] width 276 height 32
drag, startPoint x: 823, startPoint y: 647, endPoint x: 836, endPoint y: 656, distance: 15.8
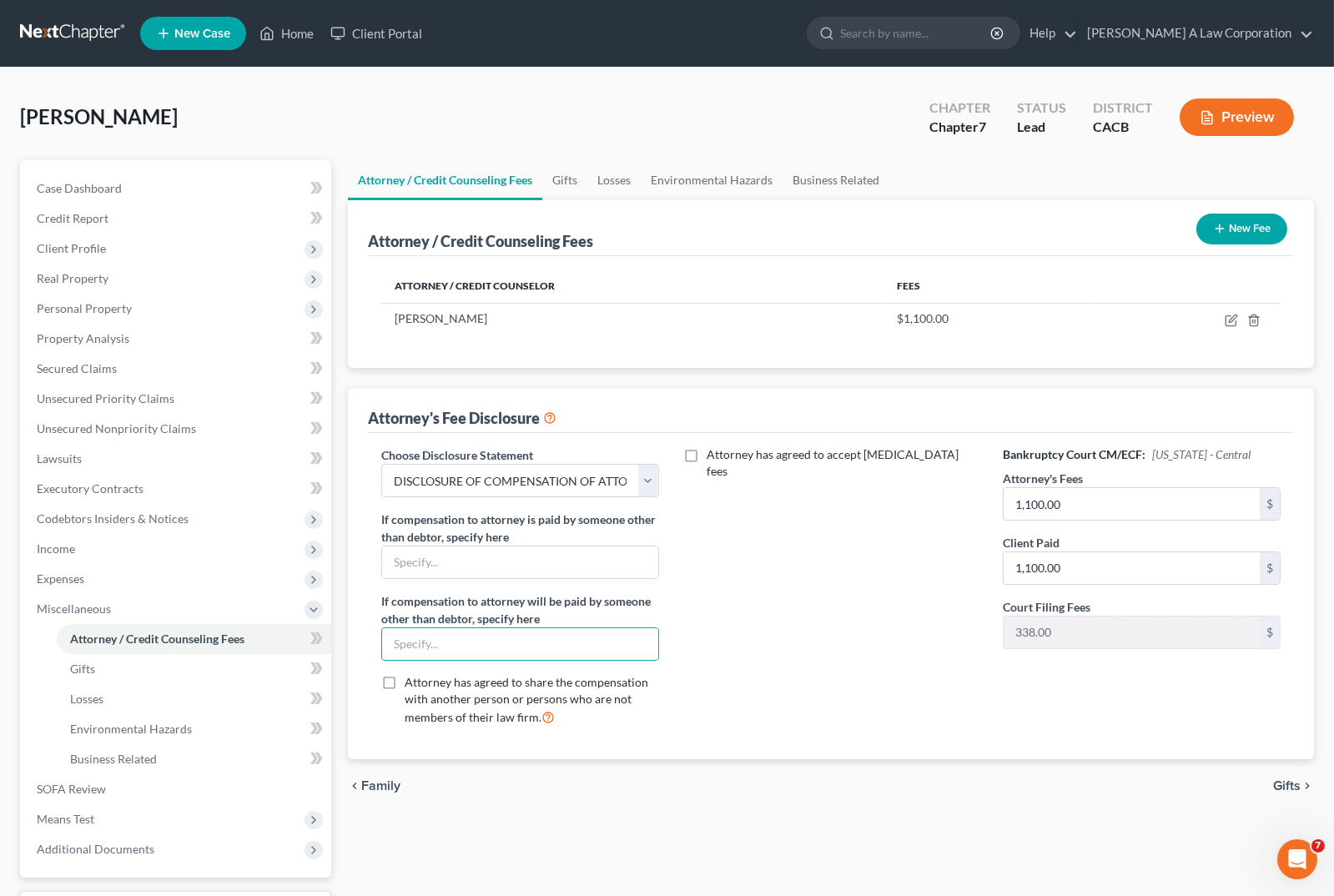
click at [823, 647] on div "Attorney has agreed to accept [MEDICAL_DATA] fees" at bounding box center [831, 592] width 311 height 292
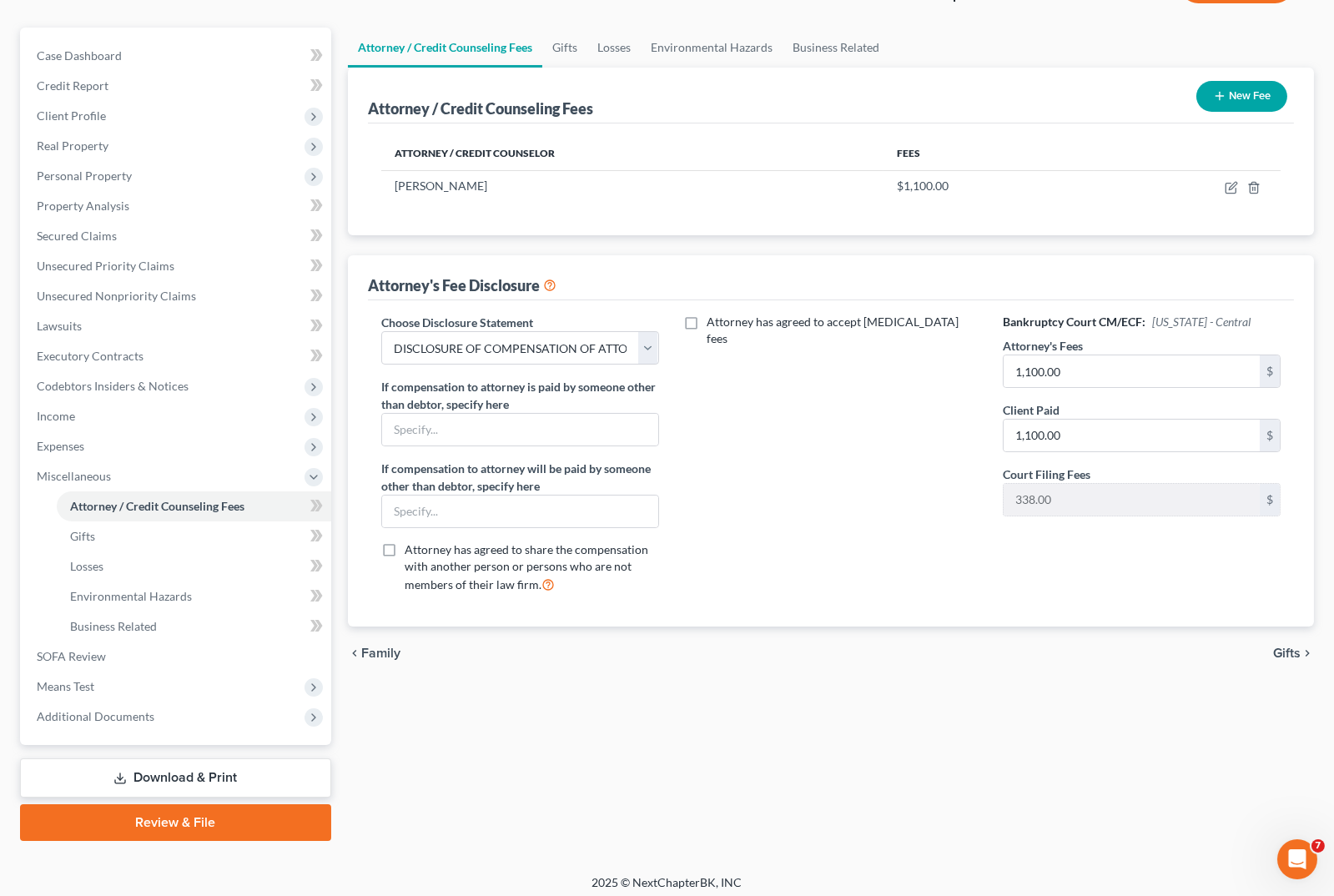
scroll to position [139, 0]
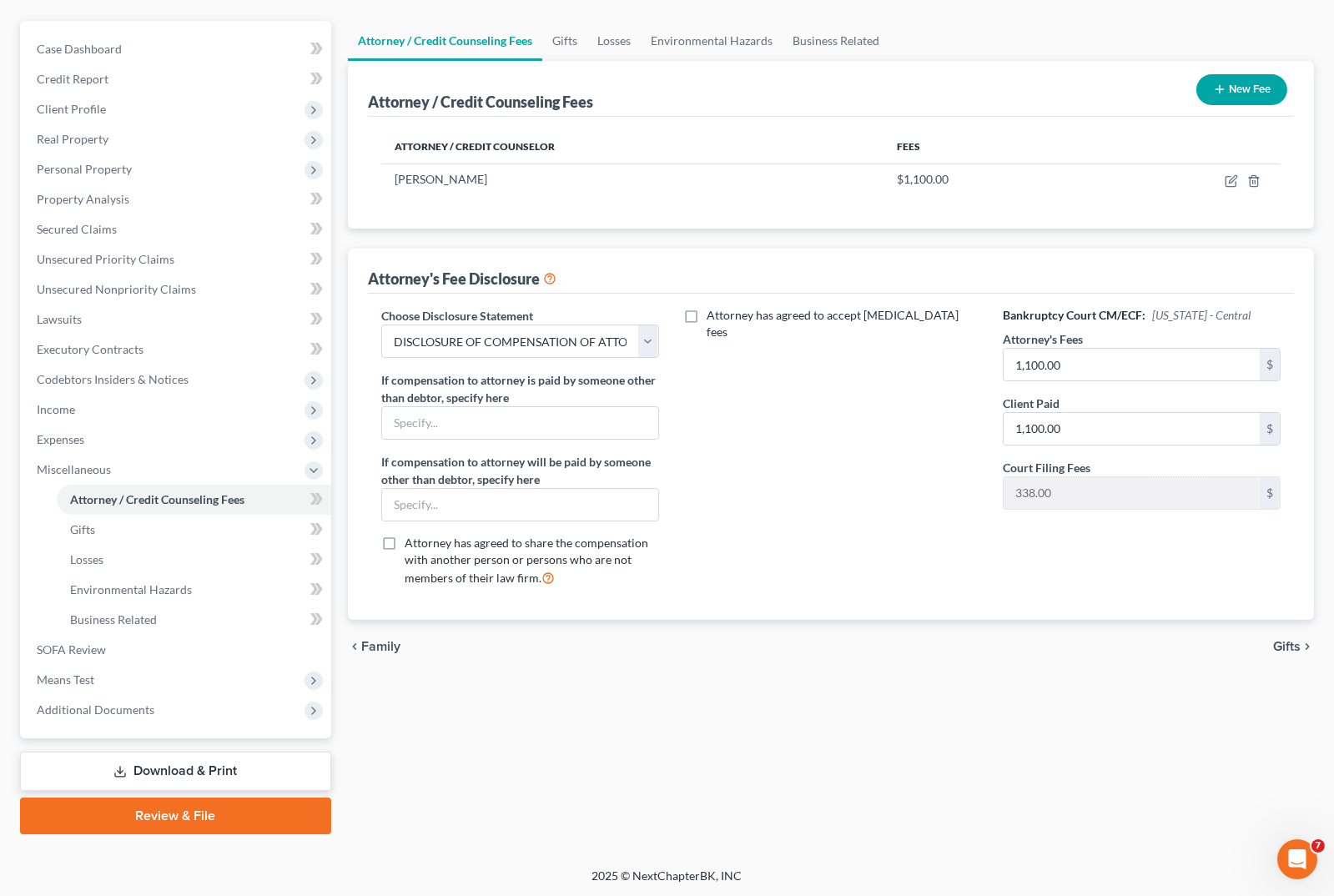
click at [157, 768] on link "Download & Print" at bounding box center [175, 771] width 311 height 39
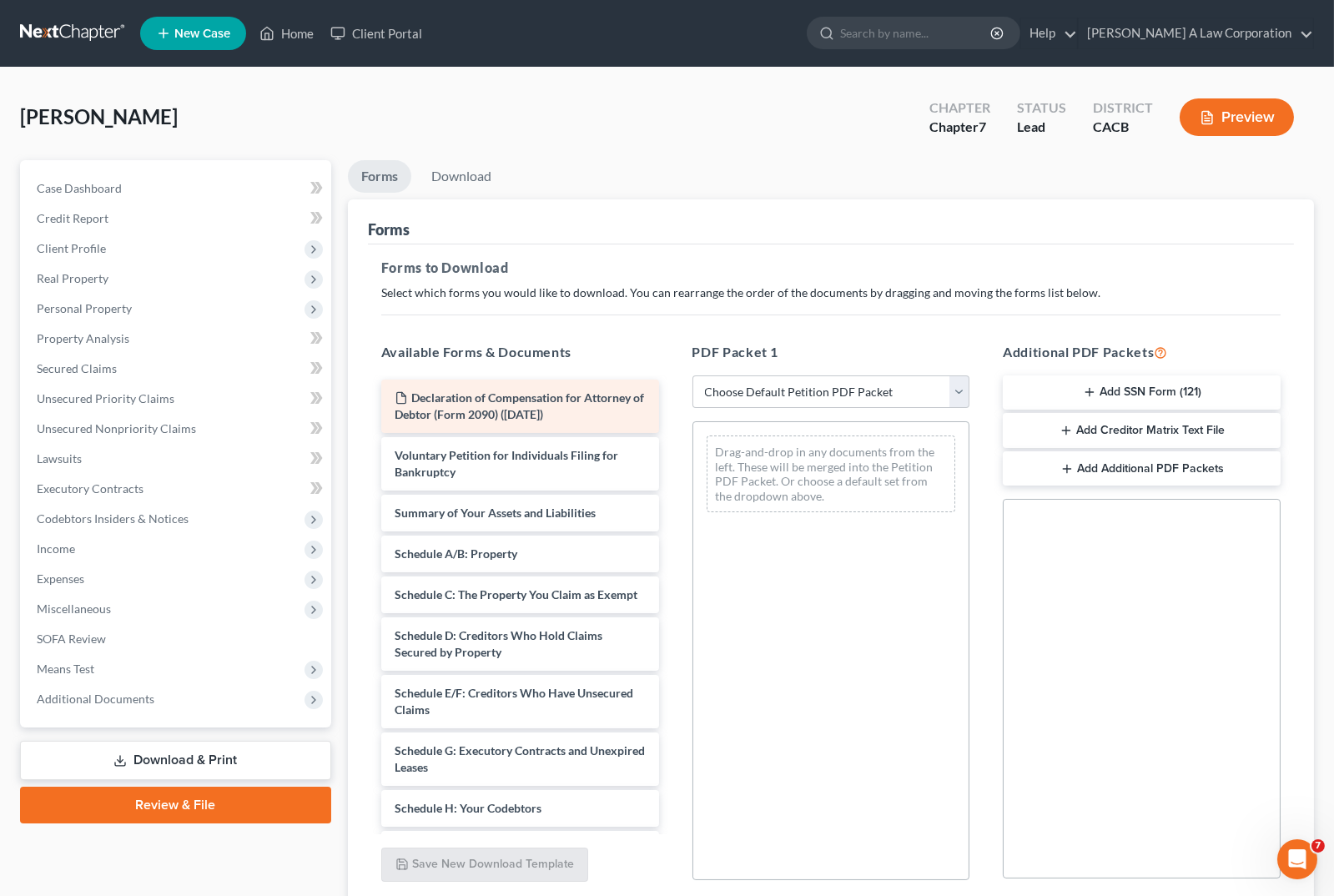
click at [522, 393] on span "Declaration of Compensation for Attorney of Debtor (Form 2090) ([DATE])" at bounding box center [519, 406] width 249 height 31
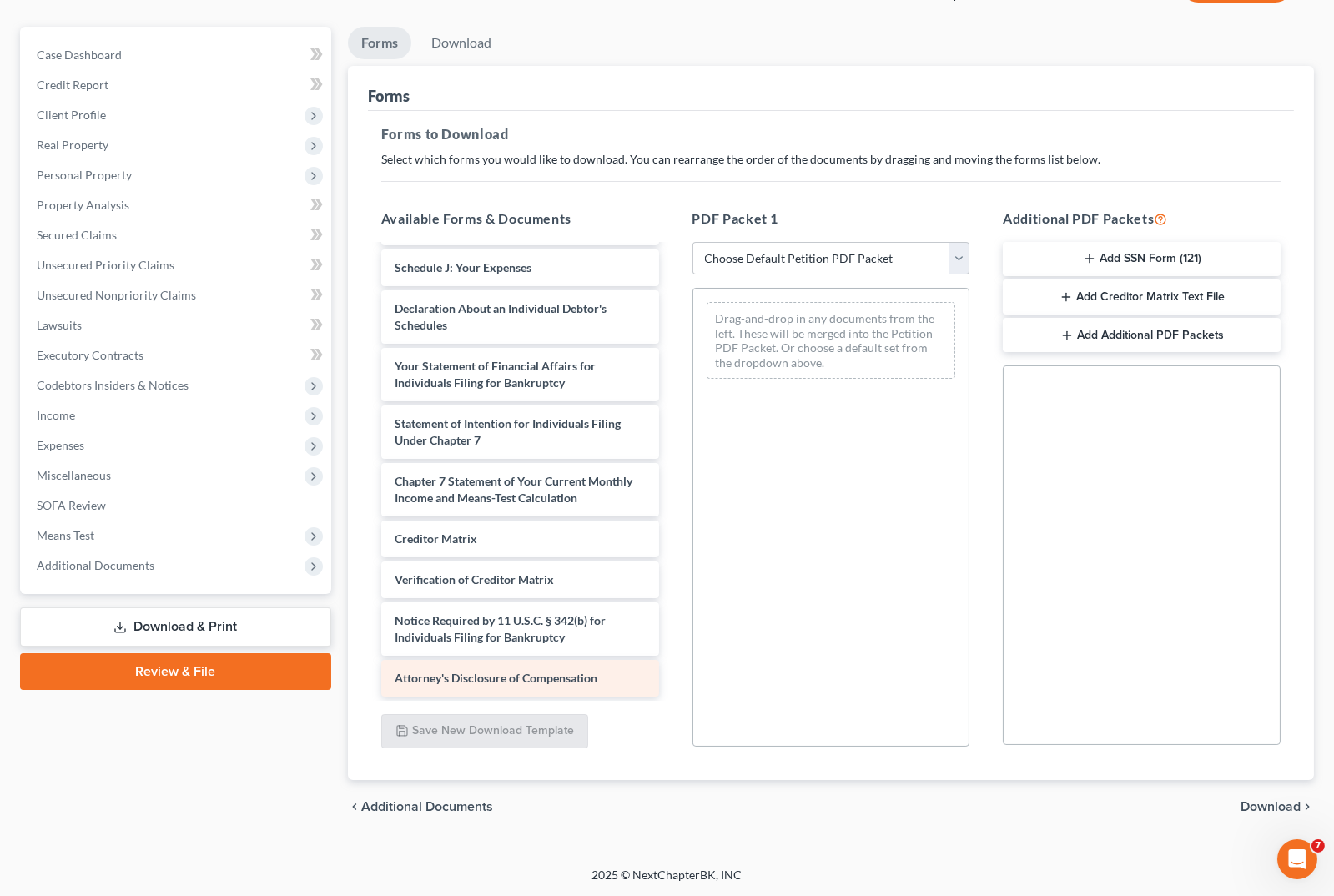
scroll to position [464, 0]
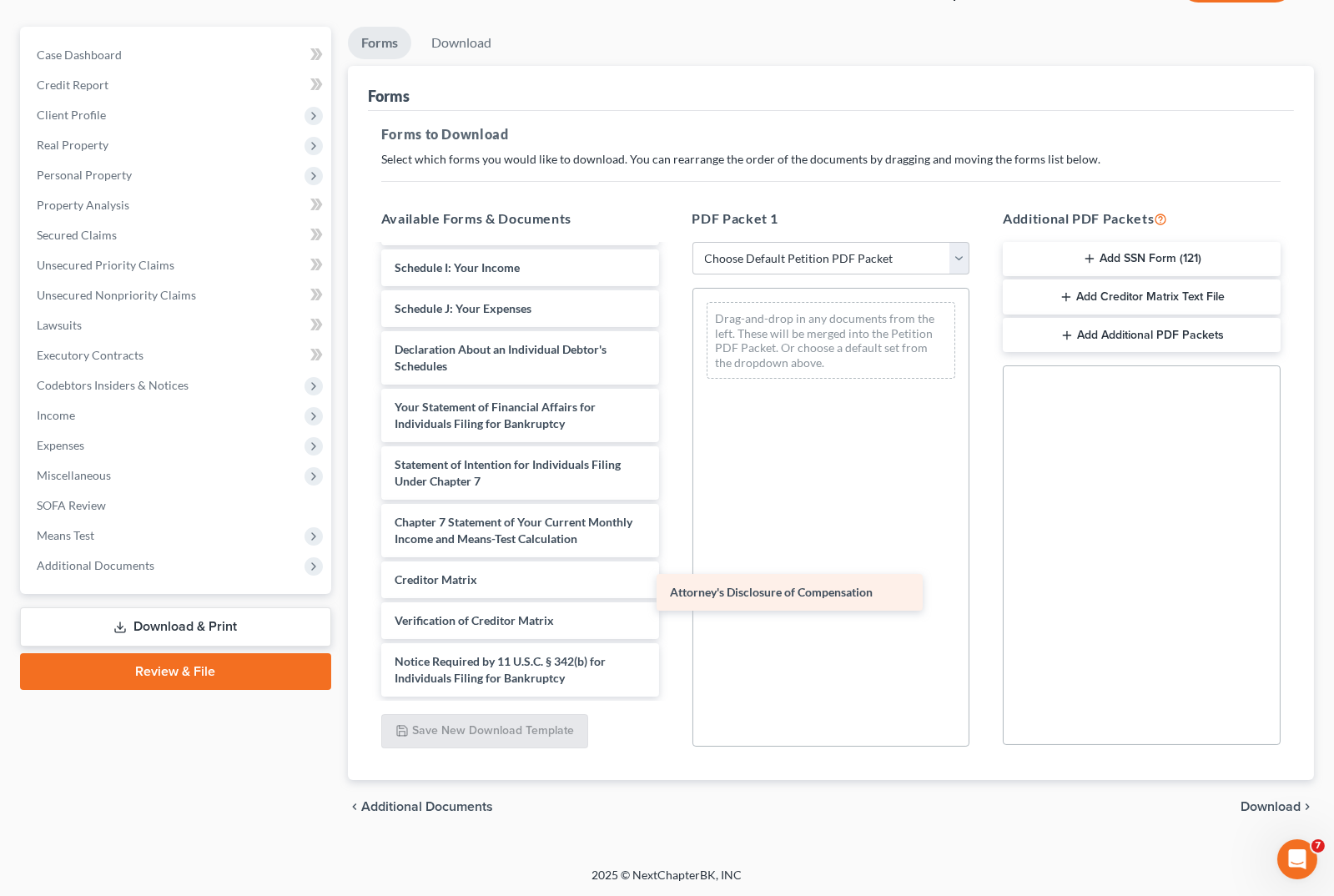
drag, startPoint x: 547, startPoint y: 674, endPoint x: 825, endPoint y: 585, distance: 291.9
click at [672, 586] on div "Attorney's Disclosure of Compensation Declaration of Compensation for Attorney …" at bounding box center [520, 247] width 304 height 898
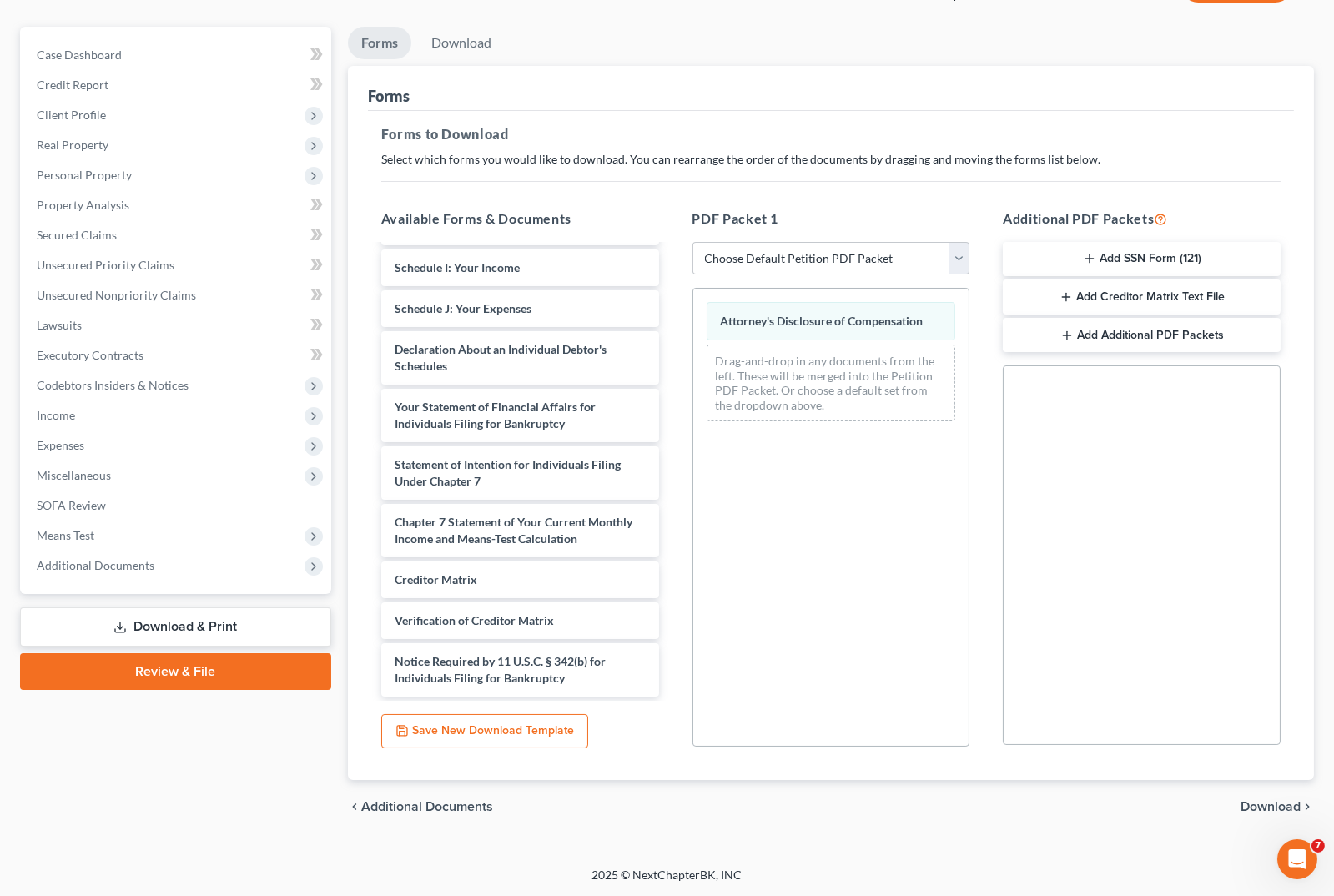
click at [1277, 809] on span "Download" at bounding box center [1270, 806] width 60 height 14
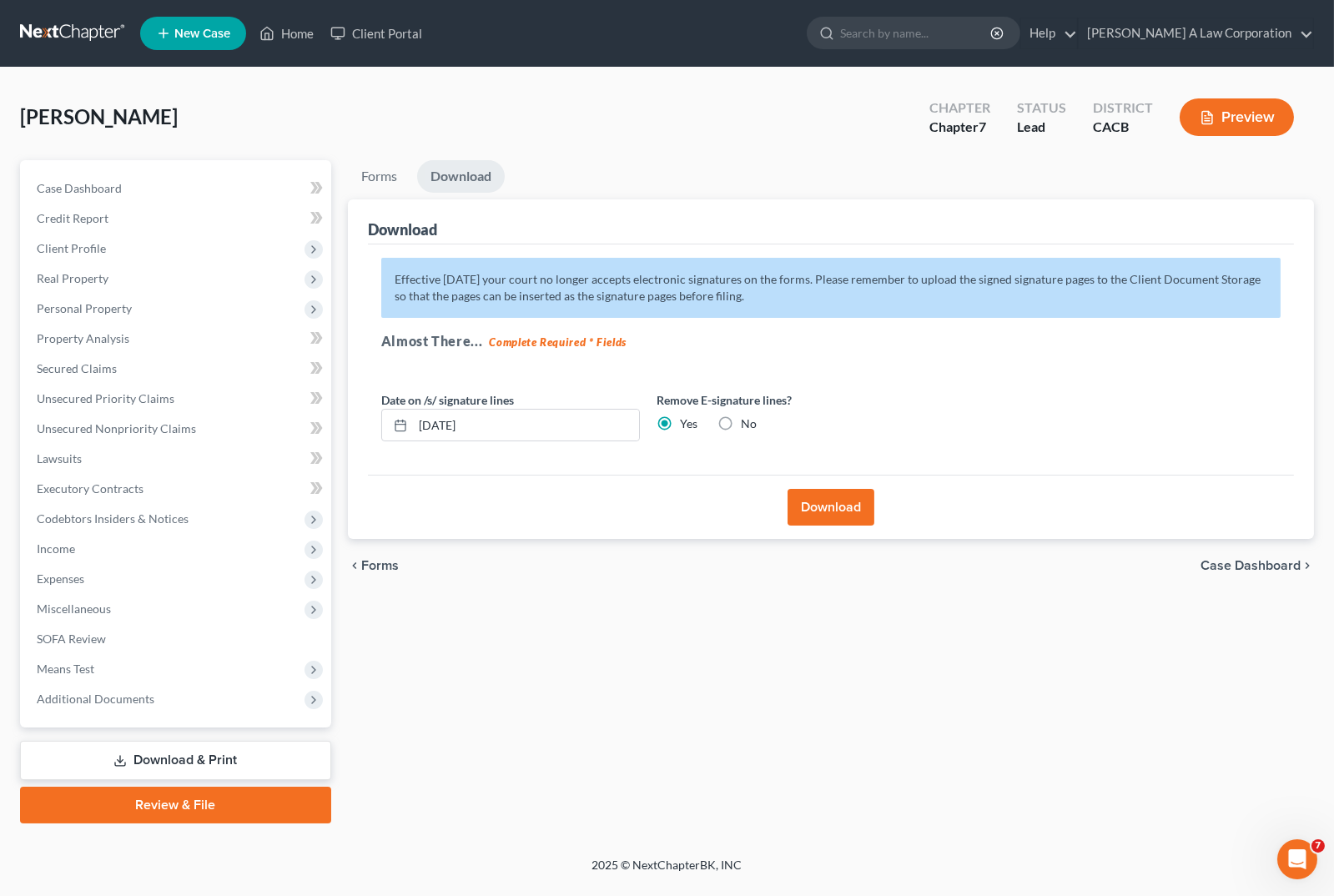
scroll to position [0, 0]
click at [451, 425] on input "[DATE]" at bounding box center [529, 425] width 226 height 32
type input "[DATE]"
click at [825, 499] on button "Download" at bounding box center [838, 506] width 87 height 36
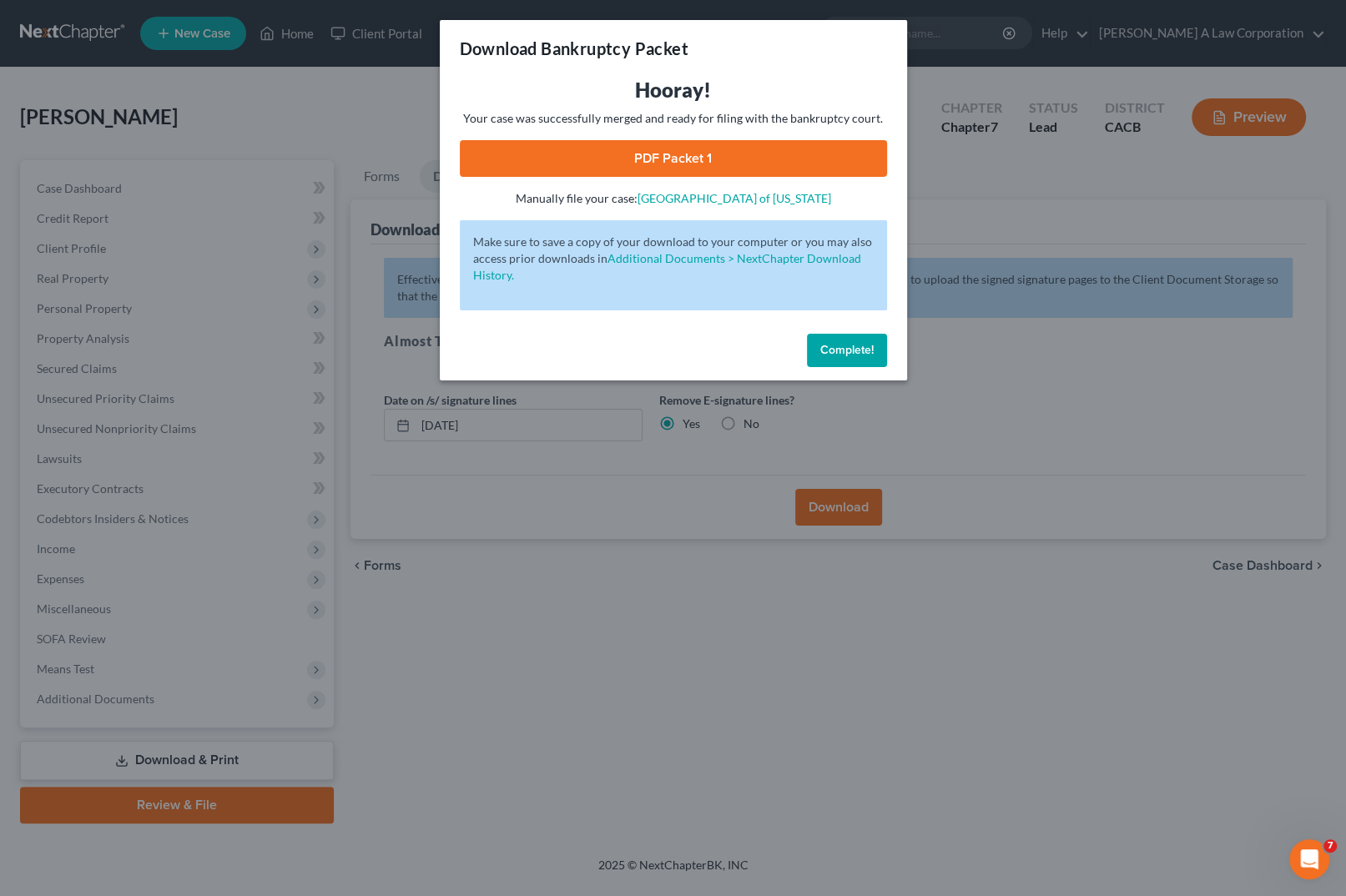
click at [694, 160] on link "PDF Packet 1" at bounding box center [673, 158] width 427 height 36
click at [842, 350] on span "Complete!" at bounding box center [847, 350] width 53 height 14
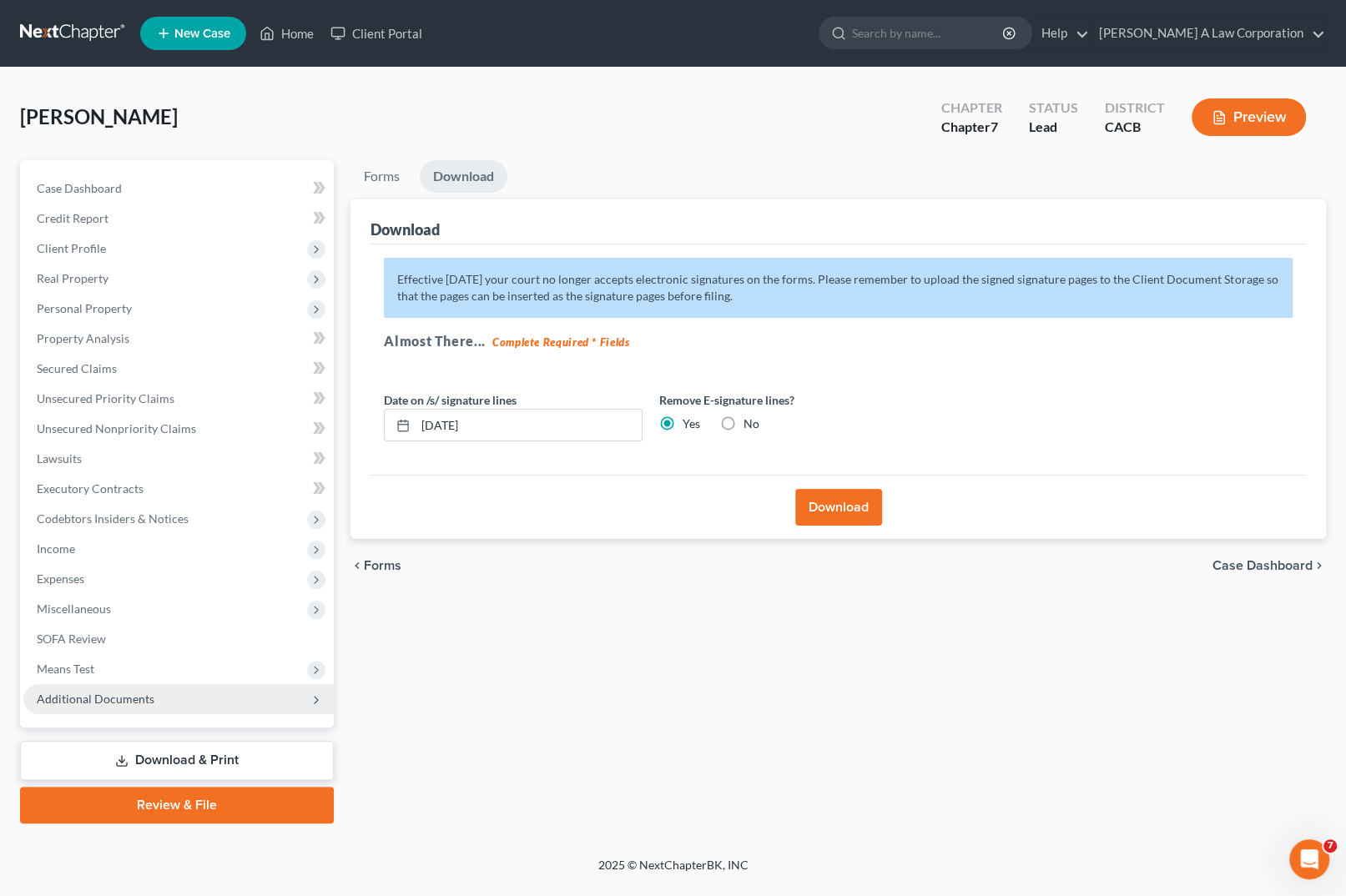
click at [80, 707] on span "Additional Documents" at bounding box center [178, 699] width 310 height 31
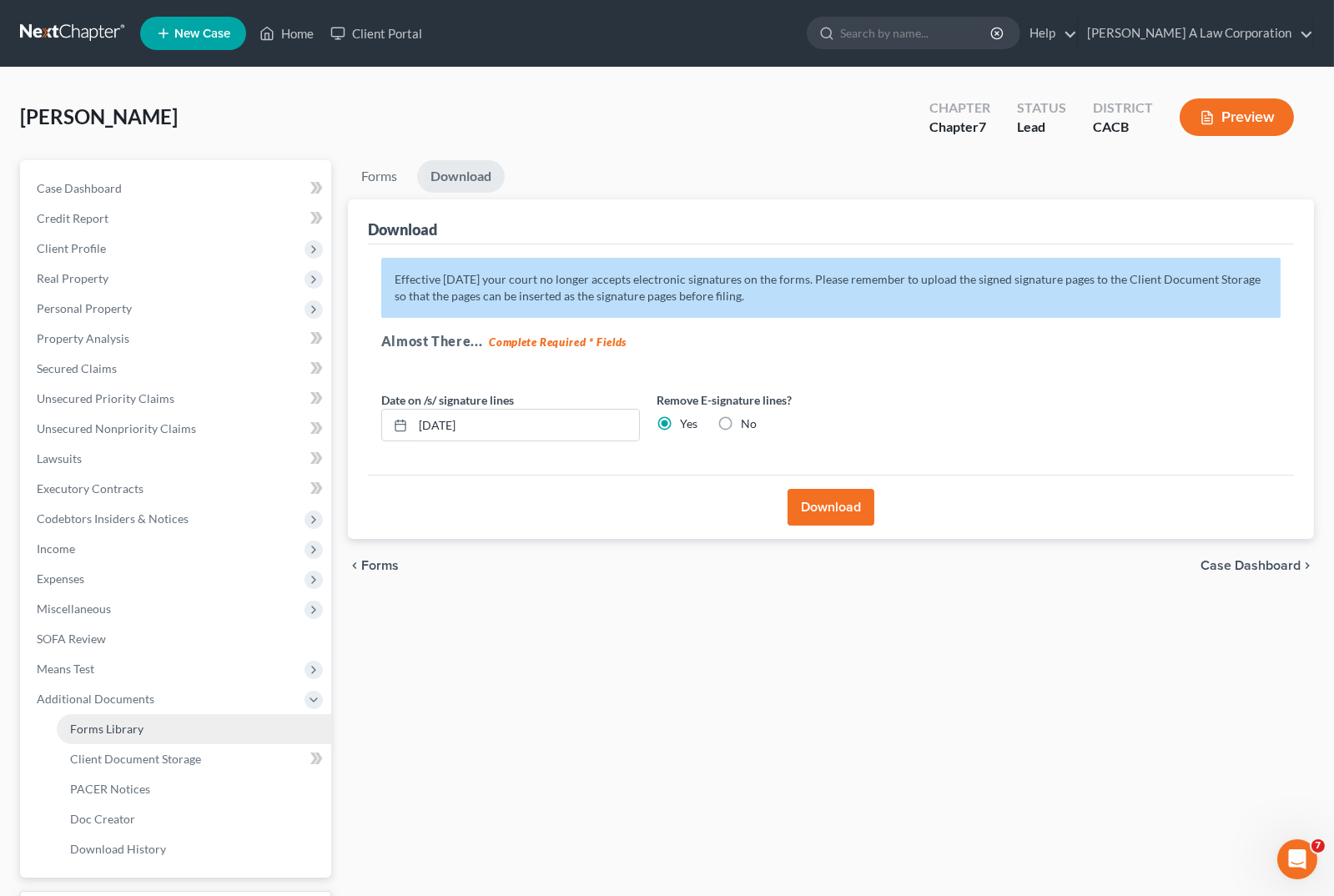
click at [103, 734] on span "Forms Library" at bounding box center [106, 729] width 74 height 14
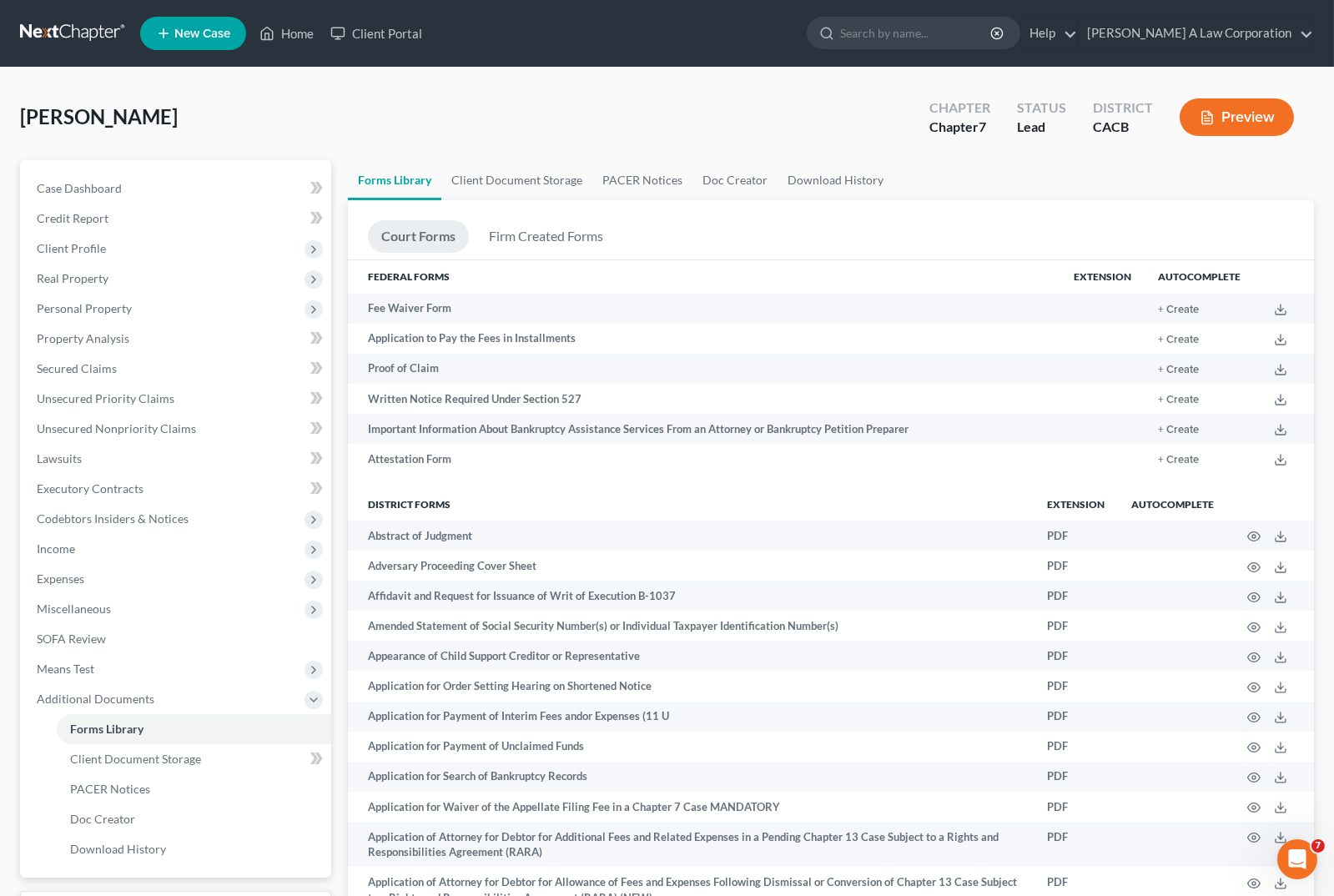
scroll to position [2520, 0]
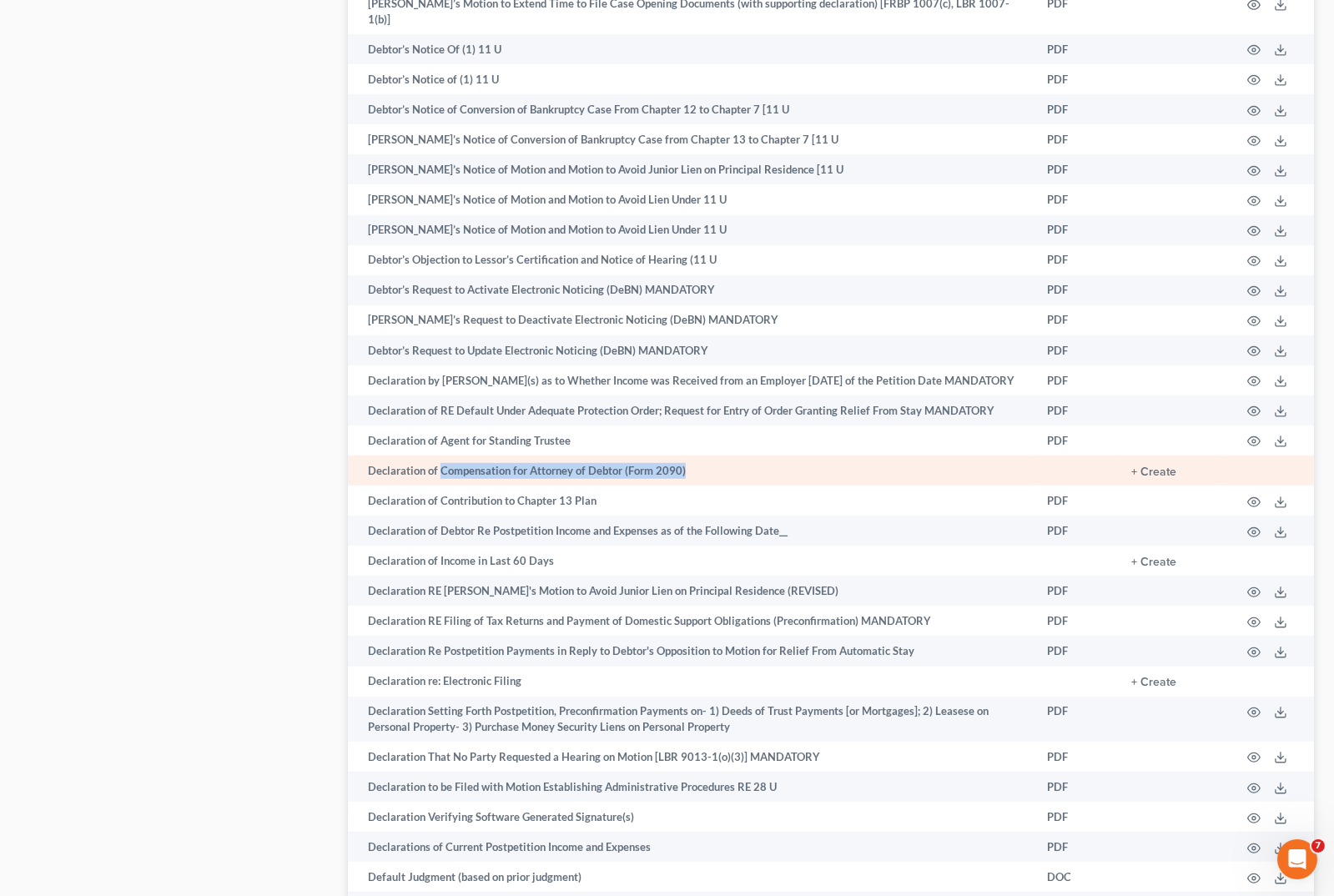
drag, startPoint x: 450, startPoint y: 446, endPoint x: 1024, endPoint y: 459, distance: 574.1
click at [827, 456] on td "Declaration of Compensation for Attorney of Debtor (Form 2090)" at bounding box center [690, 471] width 685 height 31
click at [1171, 467] on button "+ Create" at bounding box center [1154, 473] width 45 height 12
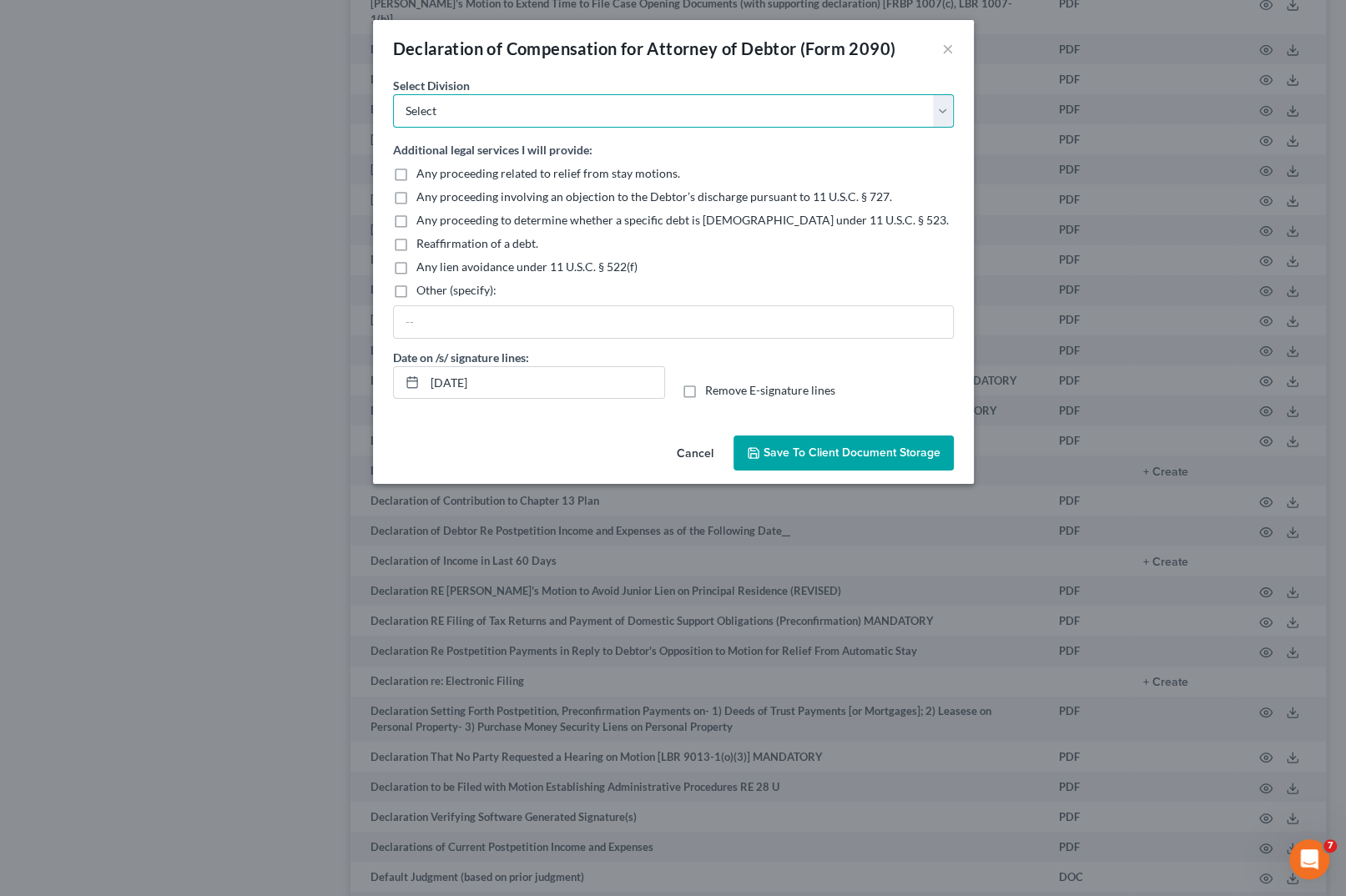
drag, startPoint x: 456, startPoint y: 114, endPoint x: 454, endPoint y: 125, distance: 11.2
click at [456, 113] on select "Select [GEOGRAPHIC_DATA] [GEOGRAPHIC_DATA] [GEOGRAPHIC_DATA][PERSON_NAME] [GEOG…" at bounding box center [673, 111] width 560 height 33
select select "0"
click at [393, 95] on select "Select [GEOGRAPHIC_DATA] [GEOGRAPHIC_DATA] [GEOGRAPHIC_DATA][PERSON_NAME] [GEOG…" at bounding box center [673, 111] width 560 height 33
click at [867, 462] on button "Save to Client Document Storage" at bounding box center [844, 453] width 221 height 35
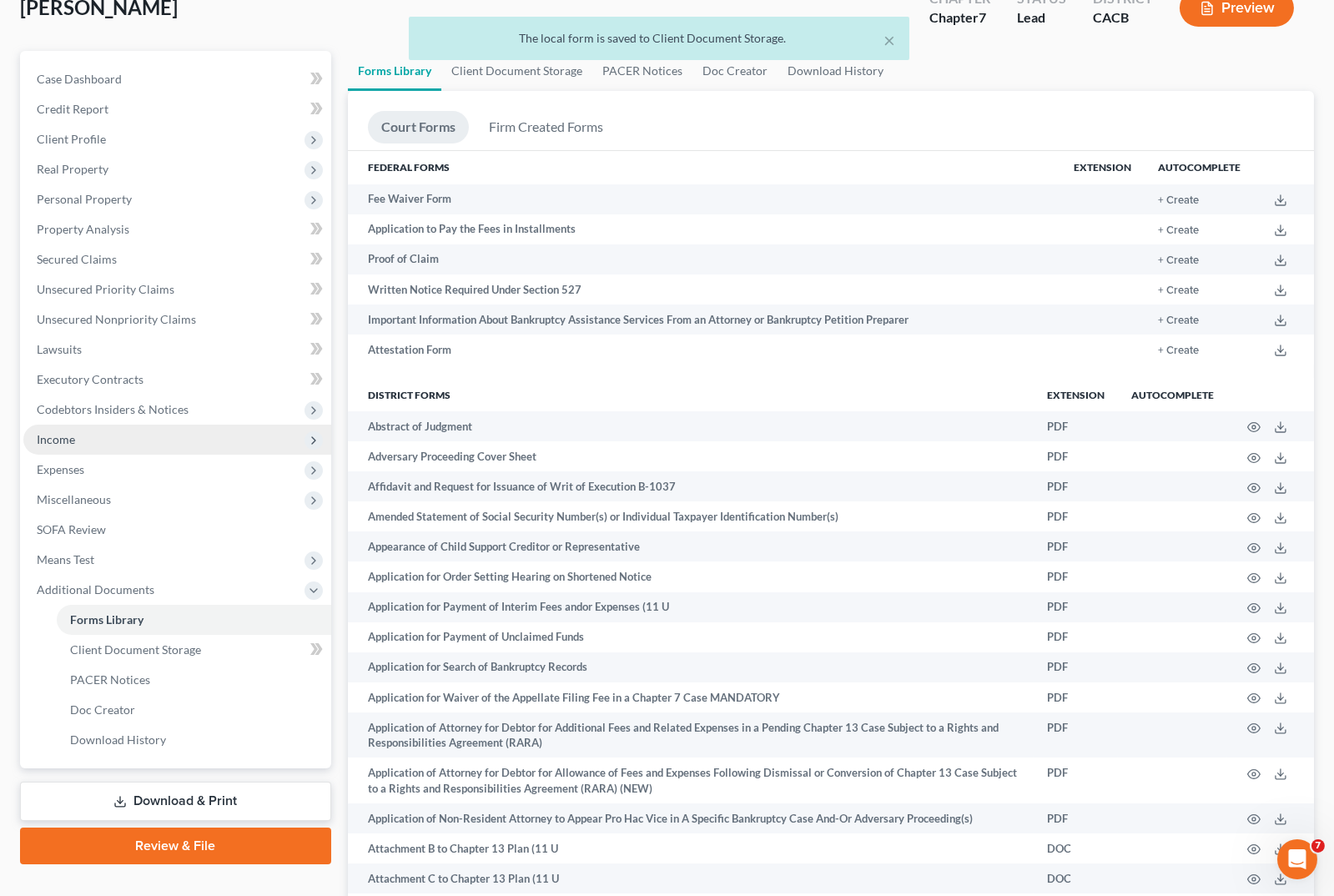
scroll to position [94, 0]
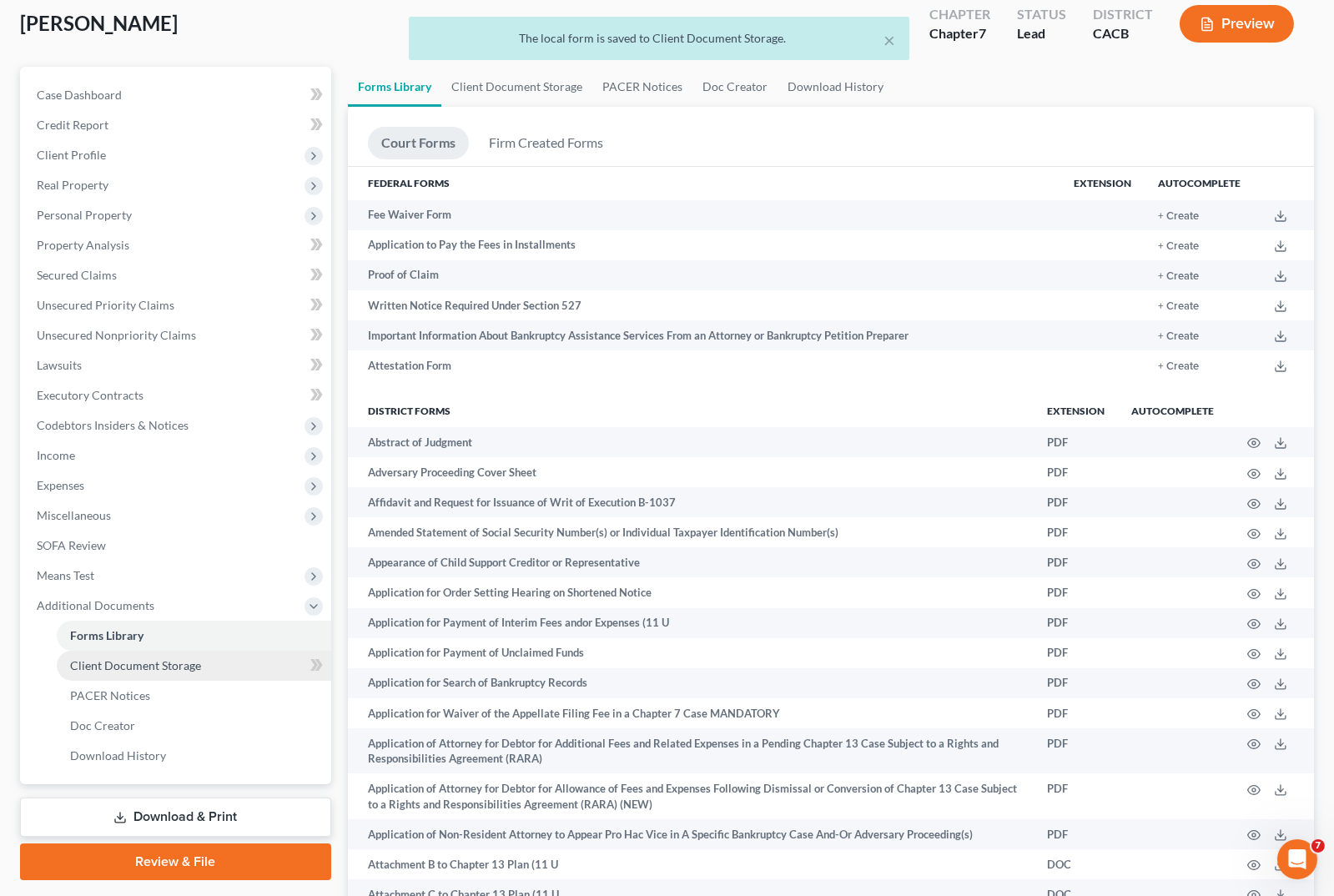
click at [156, 669] on span "Client Document Storage" at bounding box center [135, 665] width 131 height 14
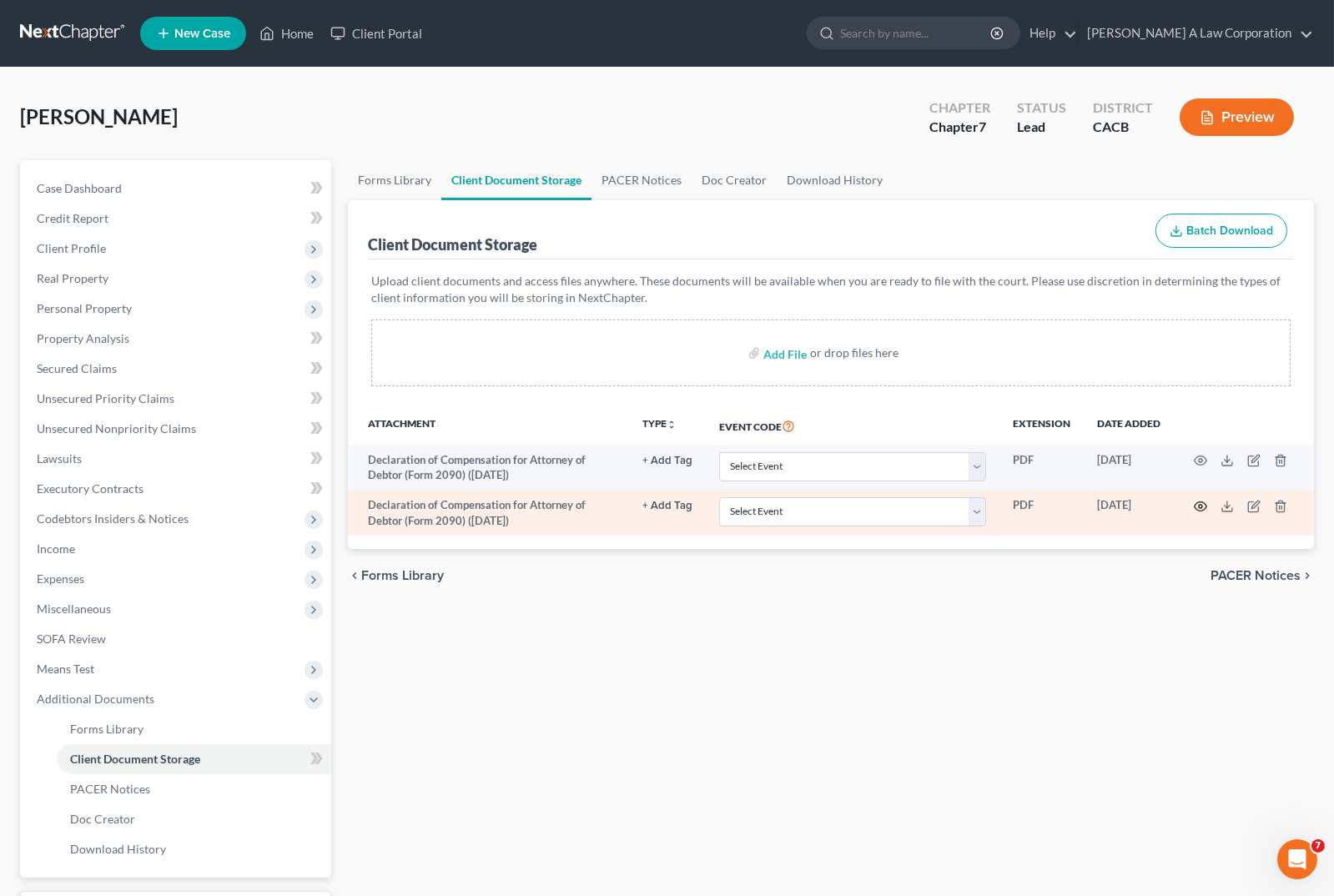
click at [1203, 507] on icon "button" at bounding box center [1200, 506] width 14 height 14
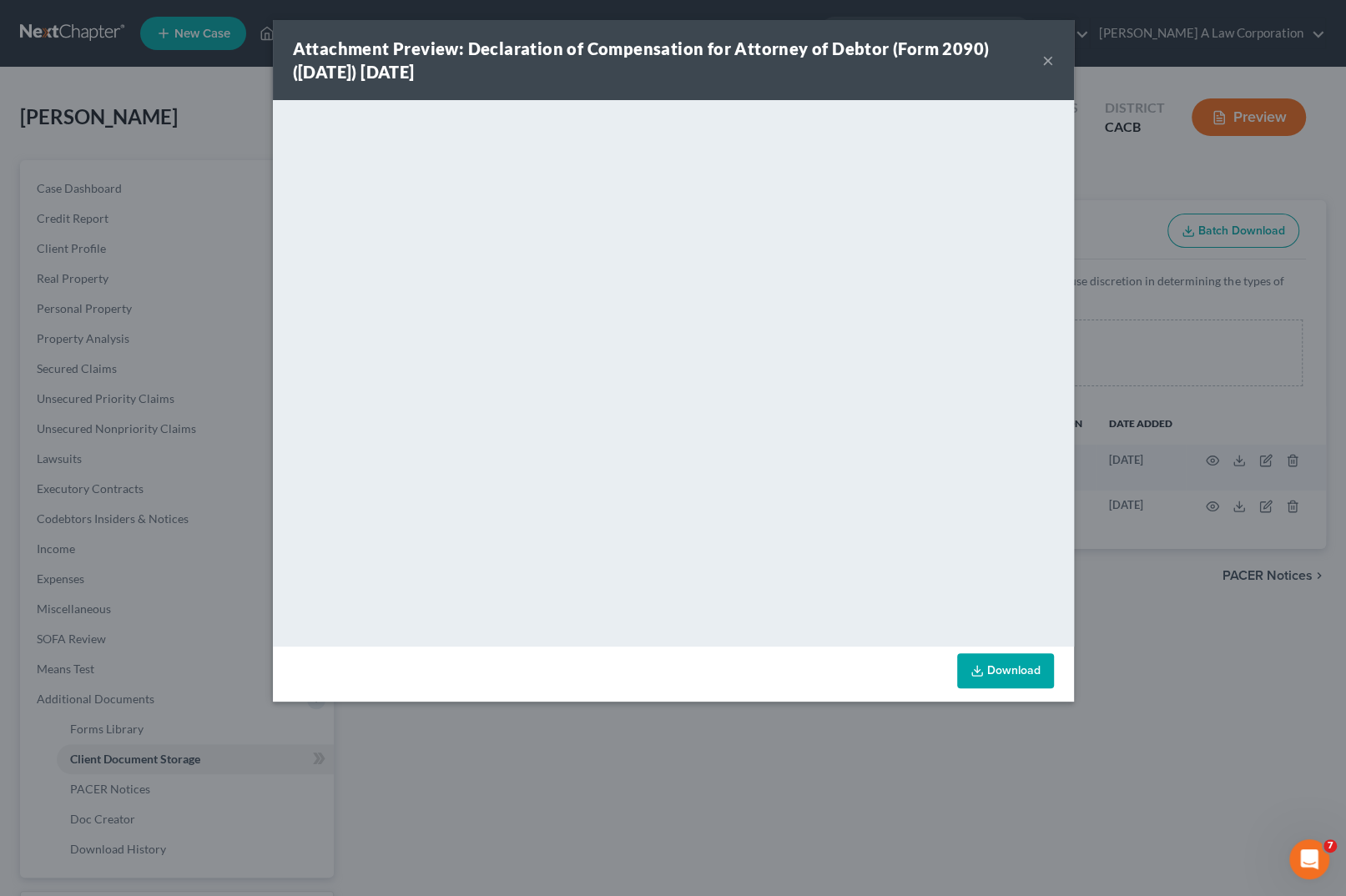
click at [1042, 58] on button "×" at bounding box center [1048, 60] width 12 height 20
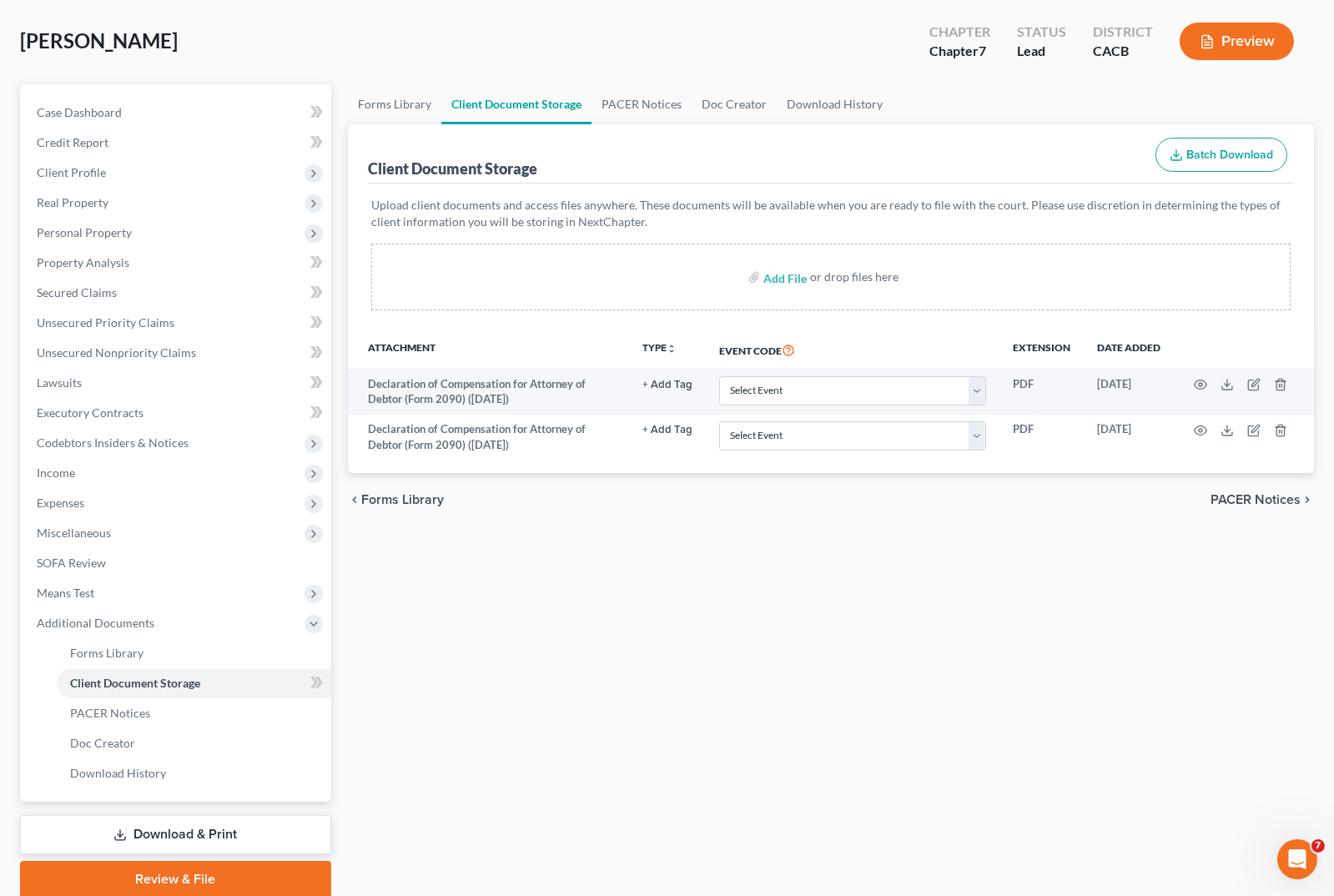
scroll to position [139, 0]
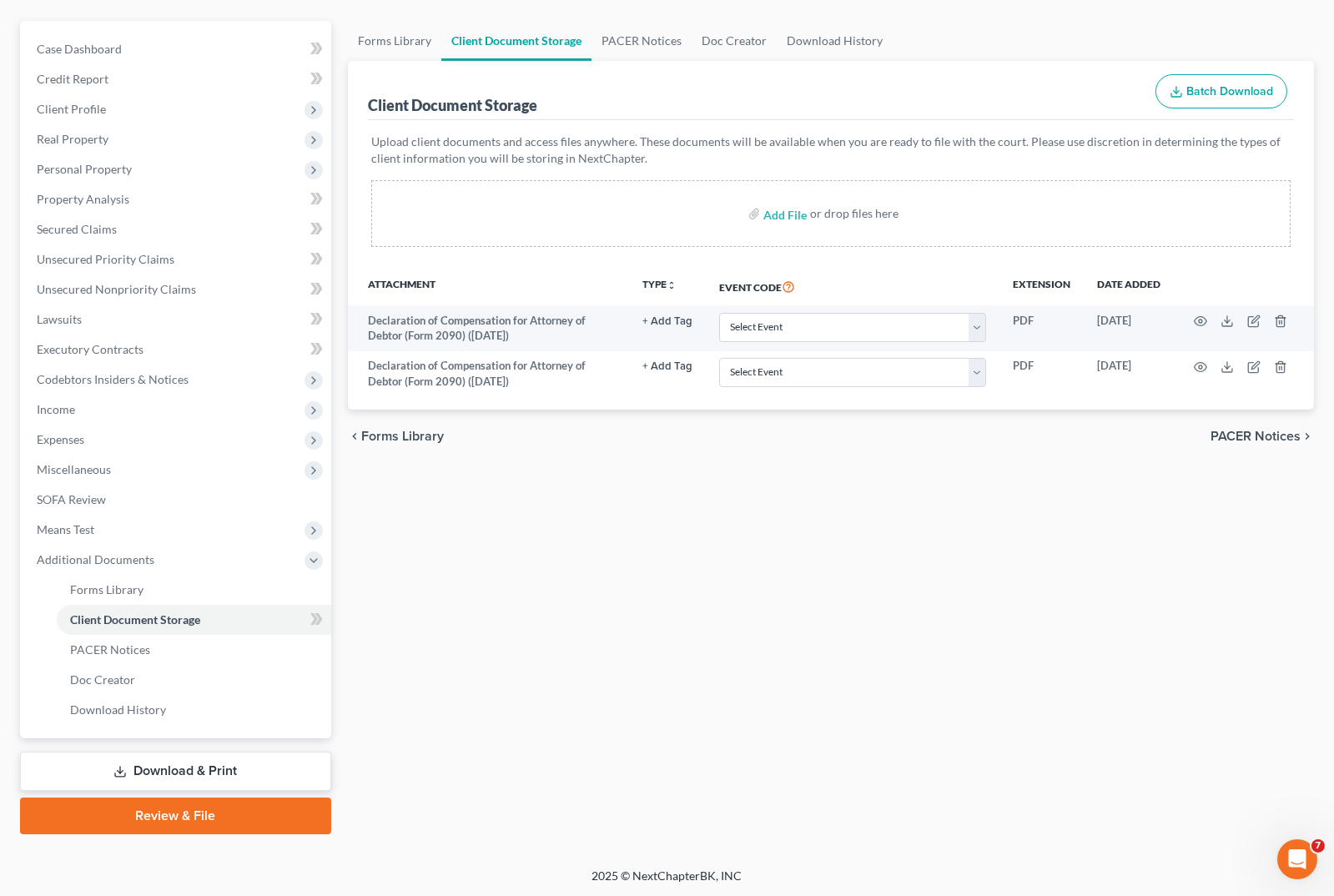
click at [138, 757] on link "Download & Print" at bounding box center [175, 771] width 311 height 39
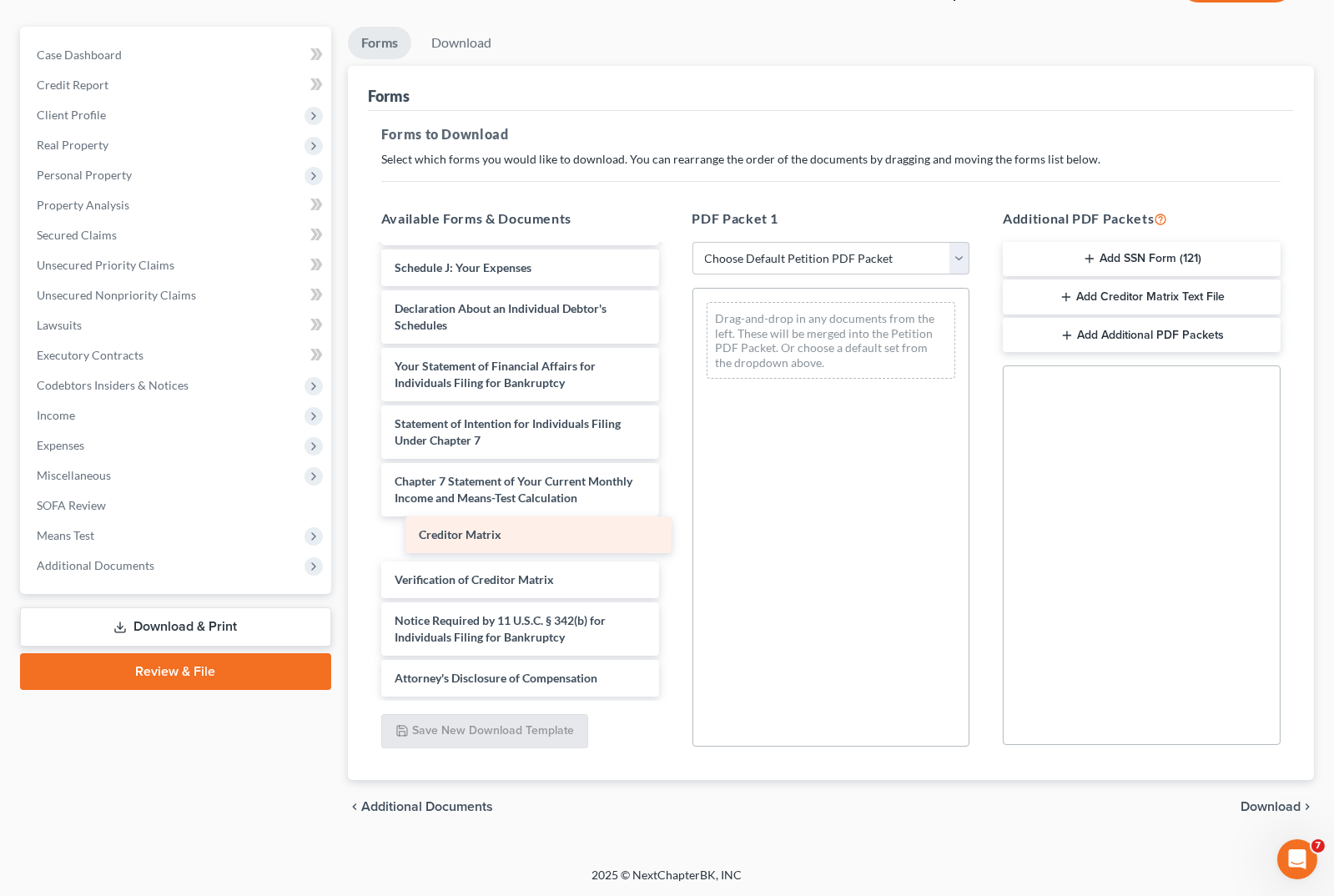
scroll to position [522, 0]
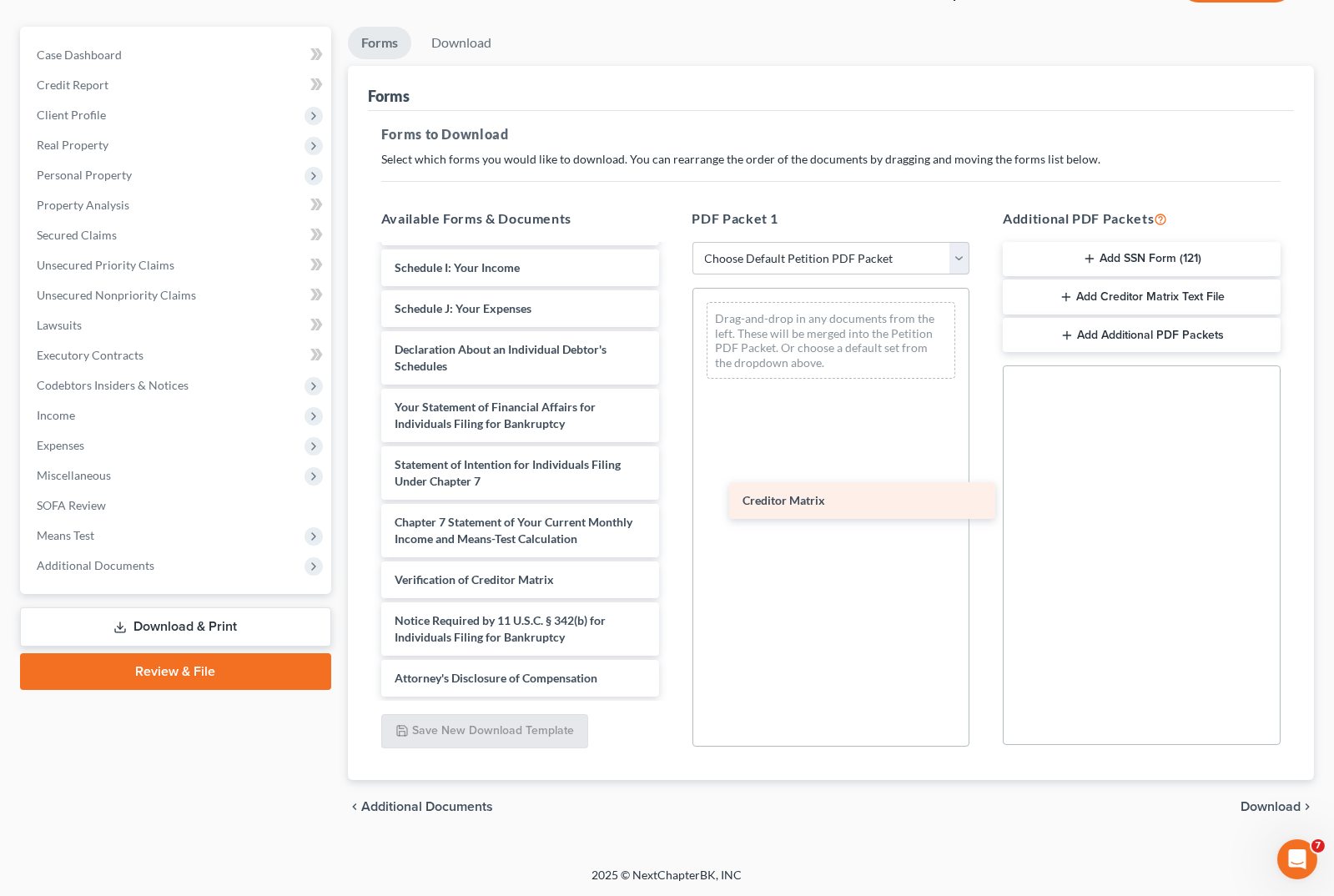
drag, startPoint x: 468, startPoint y: 536, endPoint x: 816, endPoint y: 499, distance: 350.0
click at [672, 499] on div "Creditor Matrix Declaration of Compensation for Attorney of Debtor (Form 2090) …" at bounding box center [520, 219] width 304 height 956
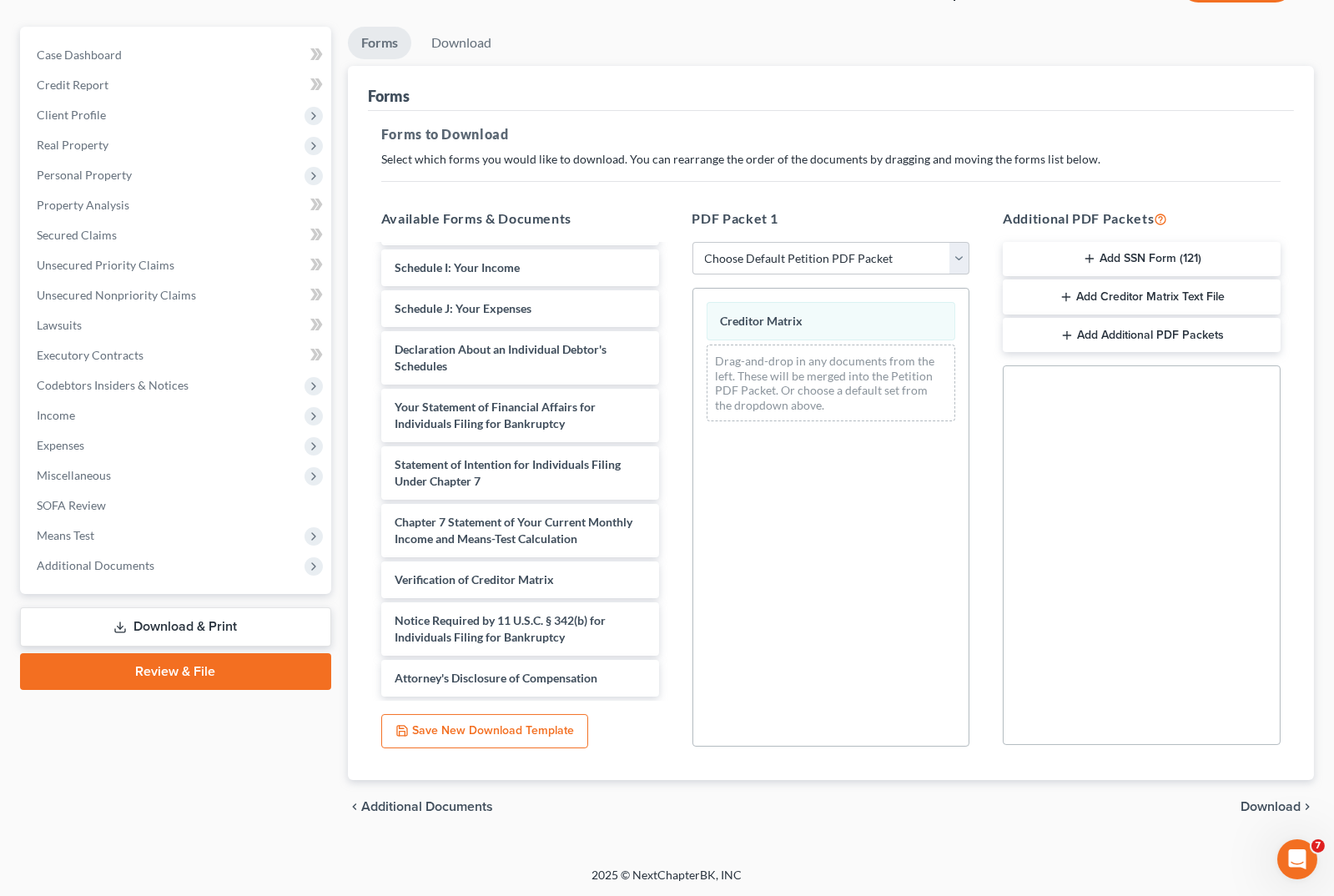
click at [1269, 801] on span "Download" at bounding box center [1270, 806] width 60 height 14
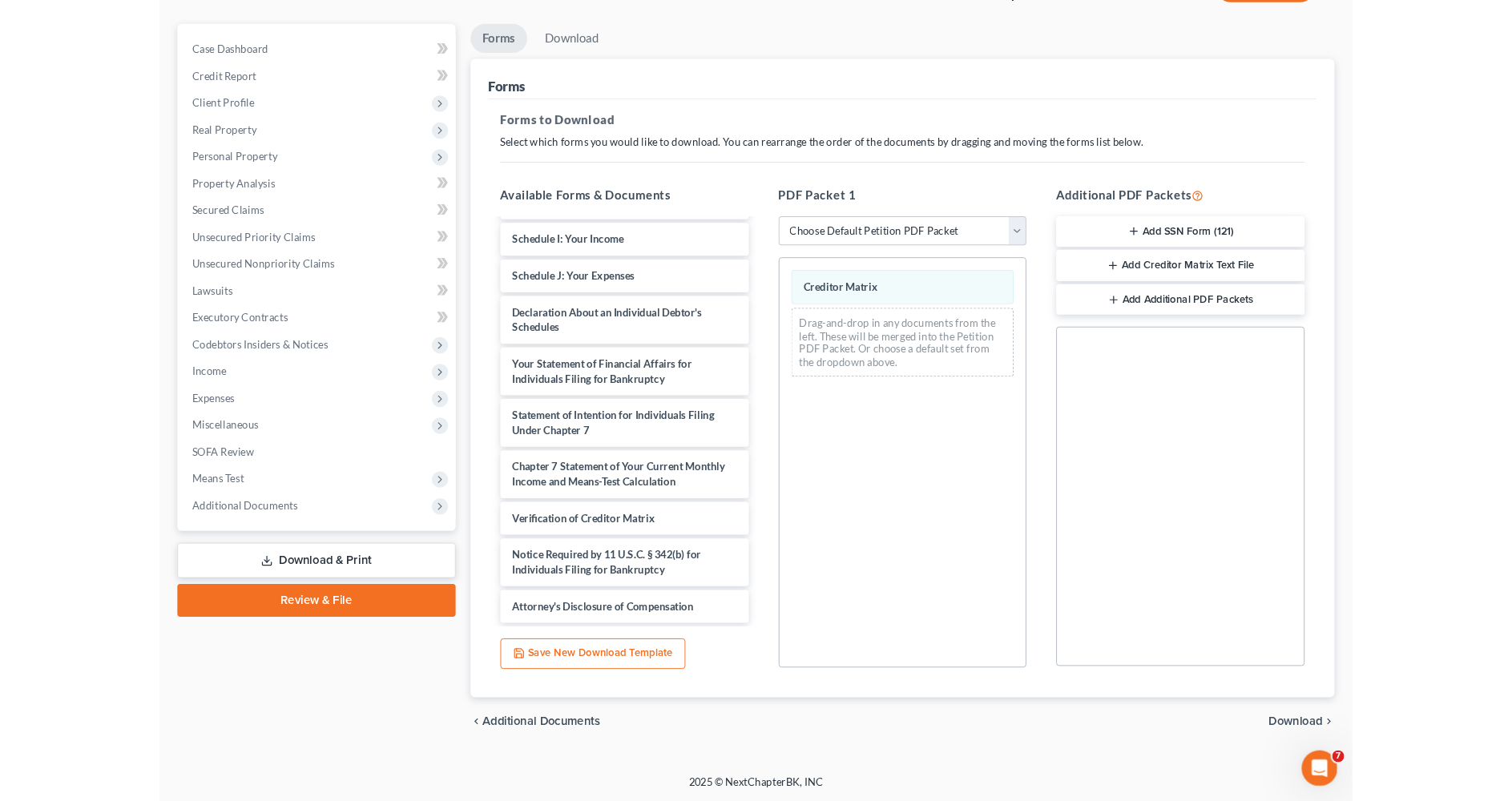
scroll to position [0, 0]
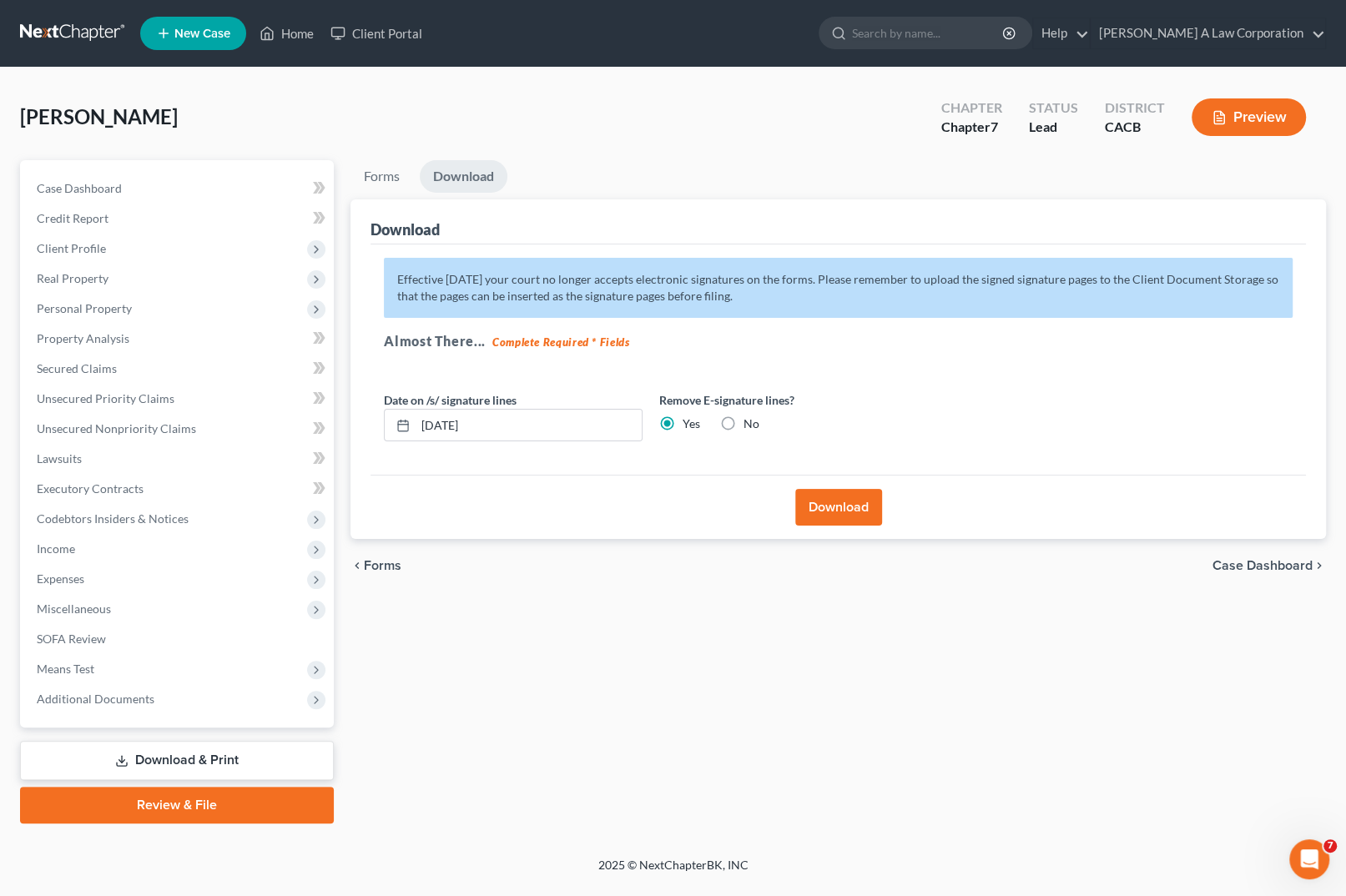
click at [811, 488] on button "Download" at bounding box center [838, 506] width 87 height 36
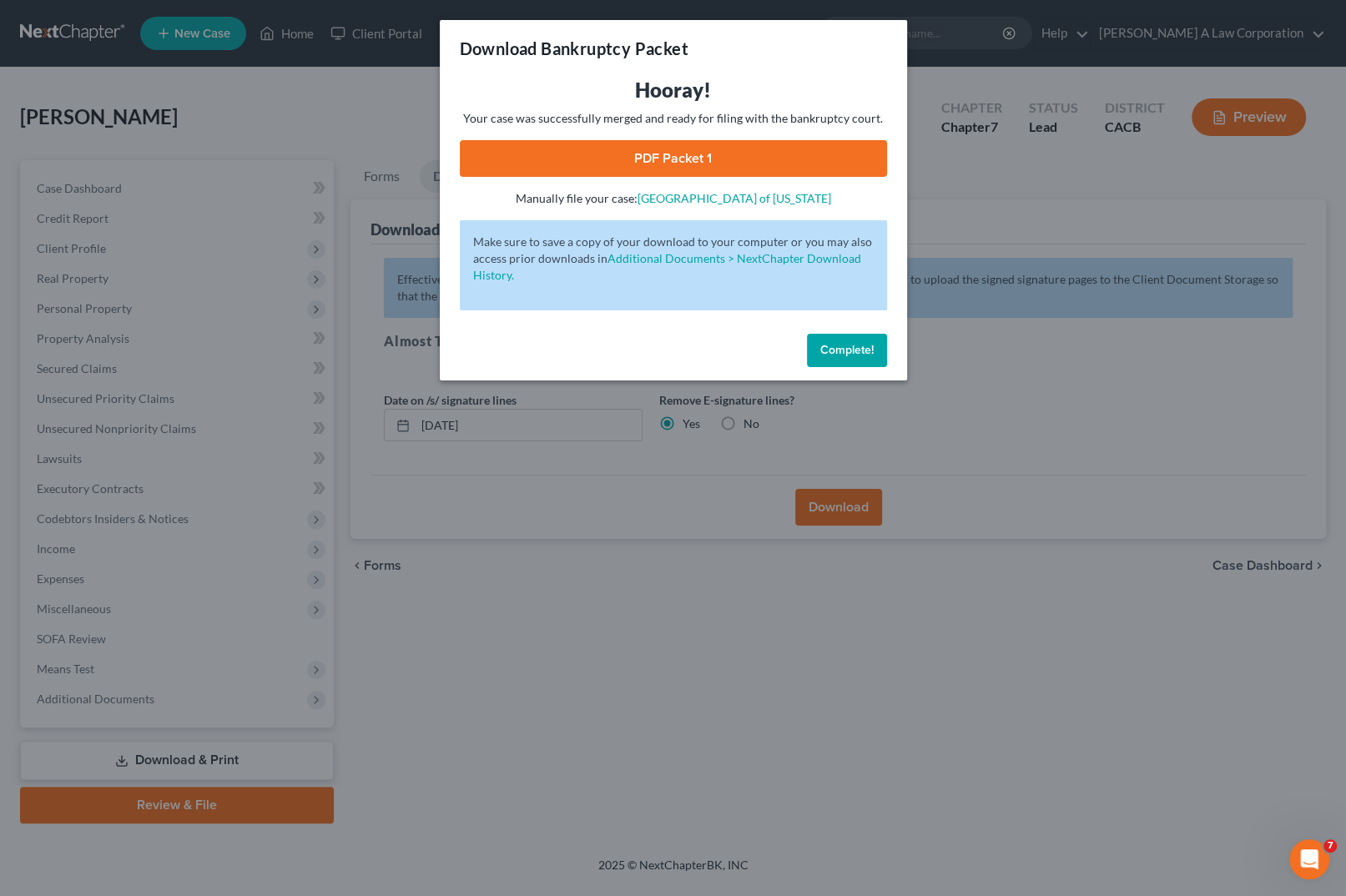
click at [753, 153] on link "PDF Packet 1" at bounding box center [673, 158] width 427 height 36
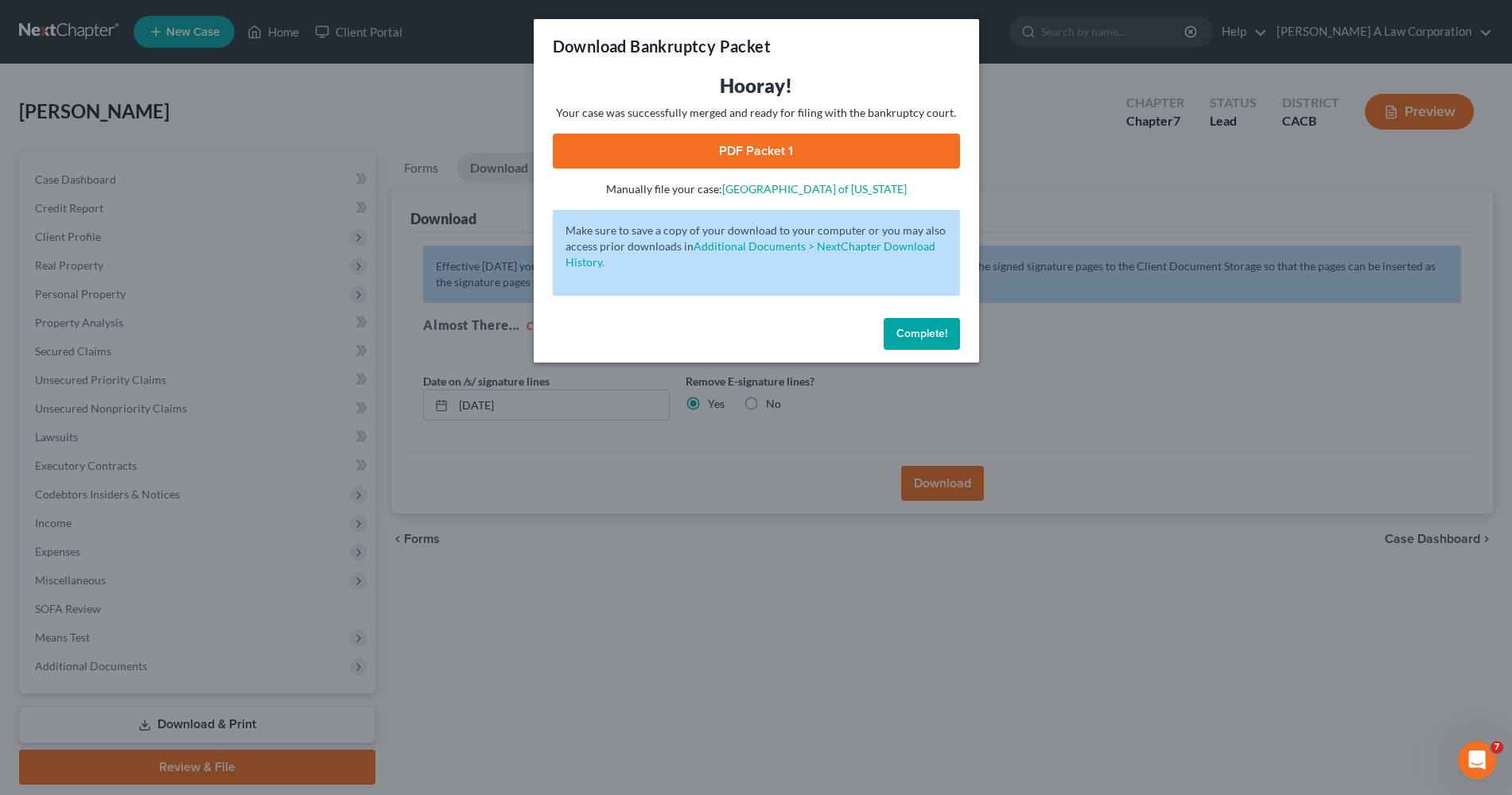
click at [922, 329] on span "Complete!" at bounding box center [922, 333] width 51 height 13
